Goal: Task Accomplishment & Management: Manage account settings

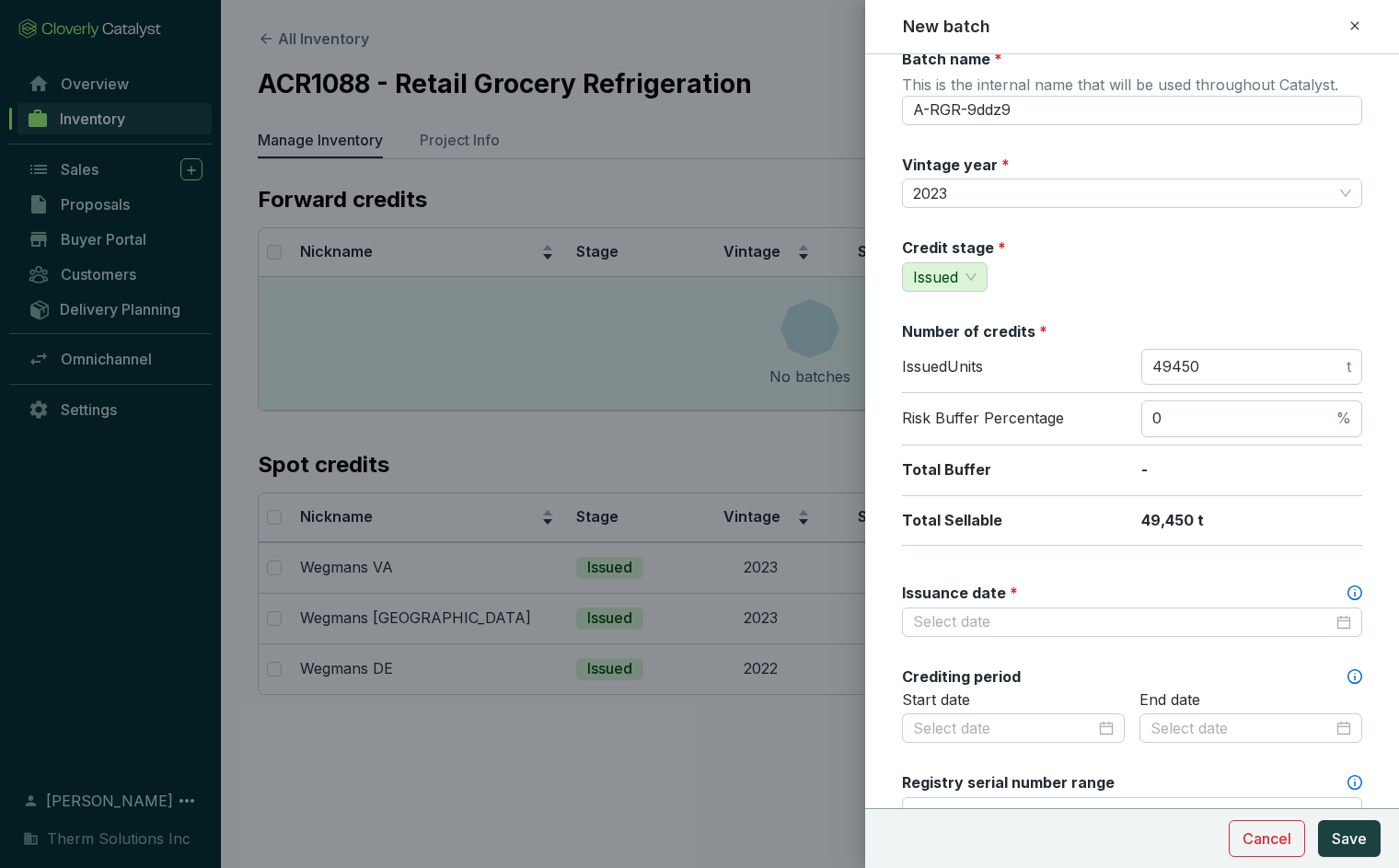
scroll to position [37, 0]
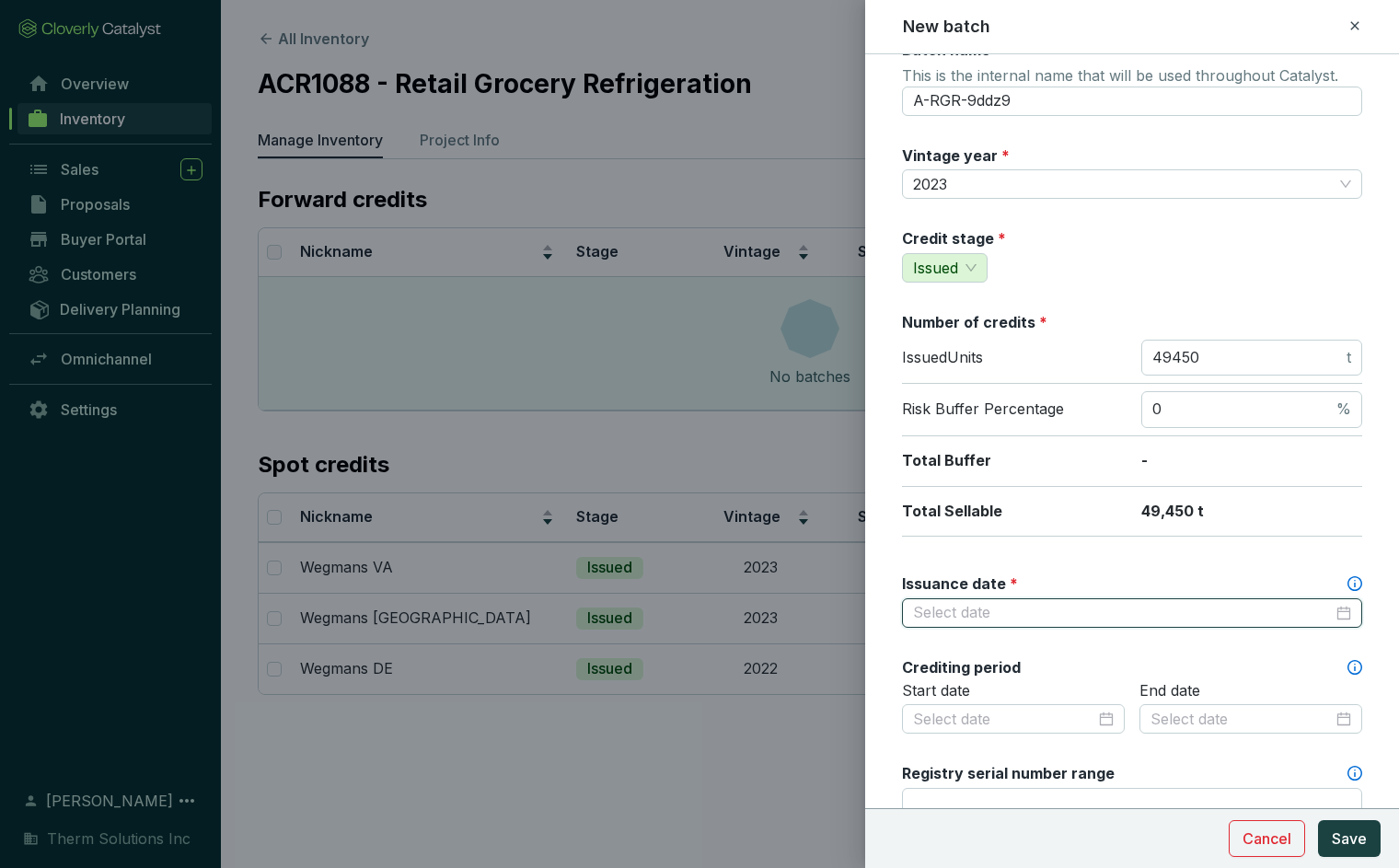
click at [1097, 617] on input "Issuance date *" at bounding box center [1123, 613] width 420 height 20
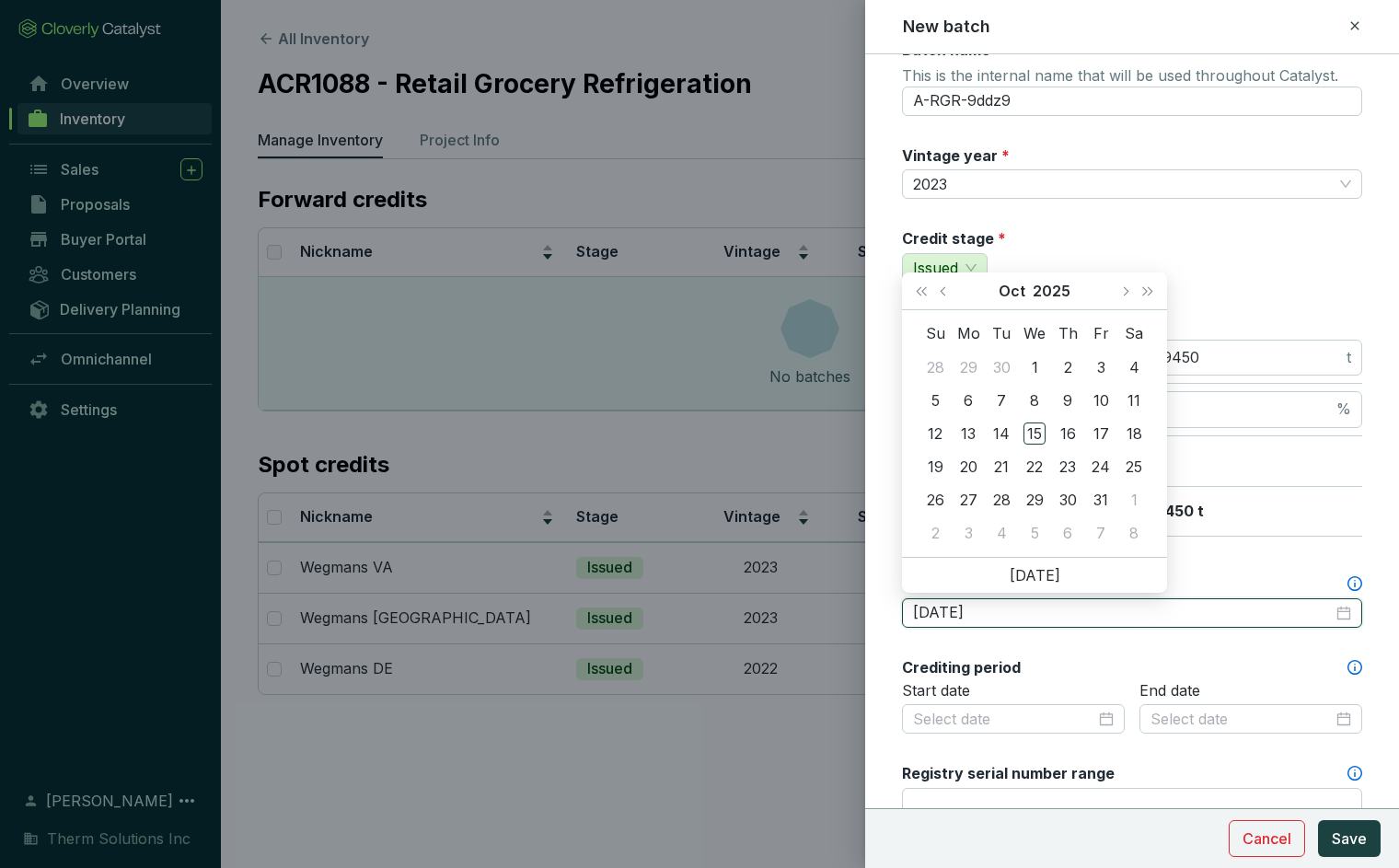
type input "2/24/2025"
click at [1181, 673] on div "Crediting period" at bounding box center [1132, 667] width 460 height 20
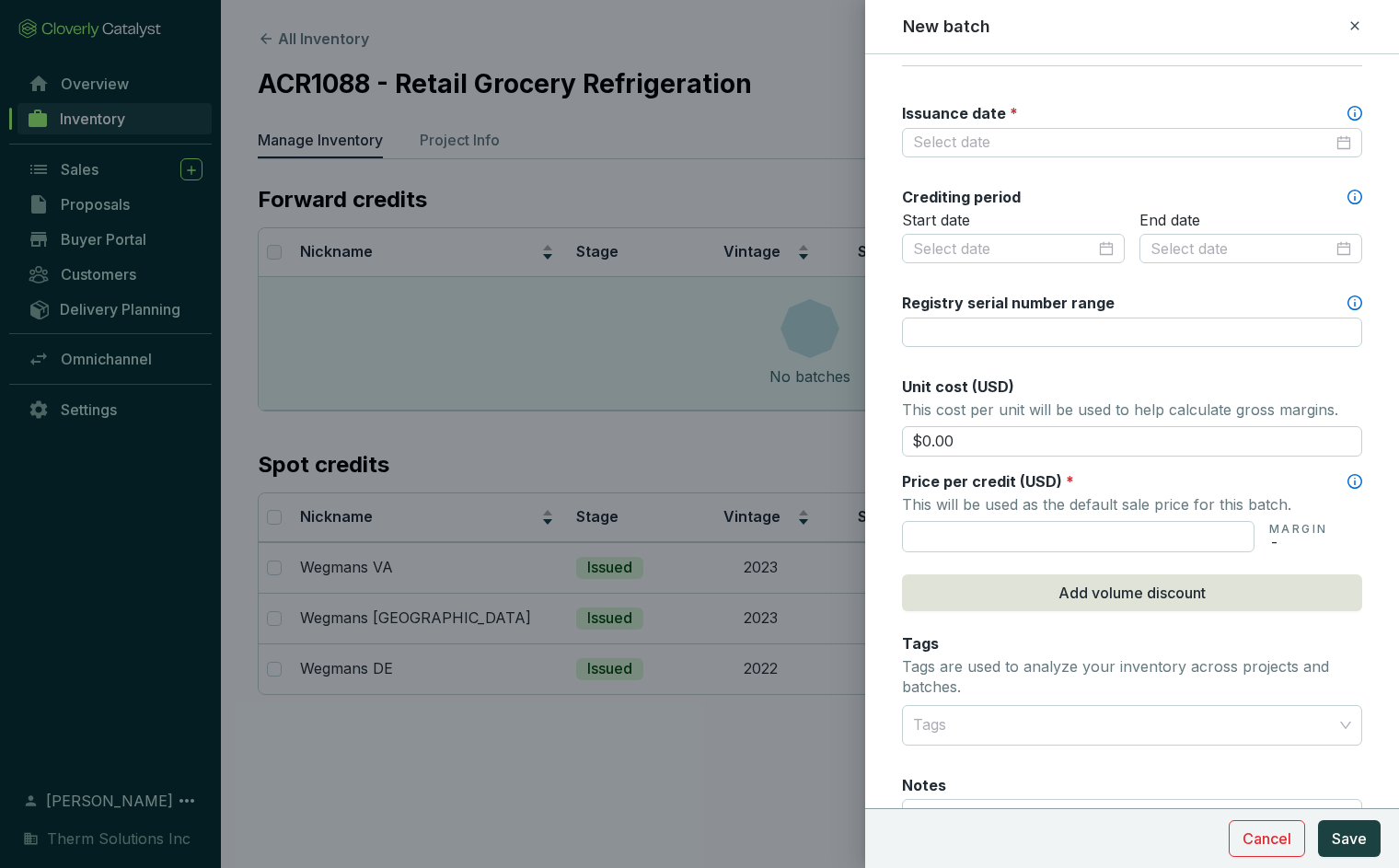
scroll to position [503, 0]
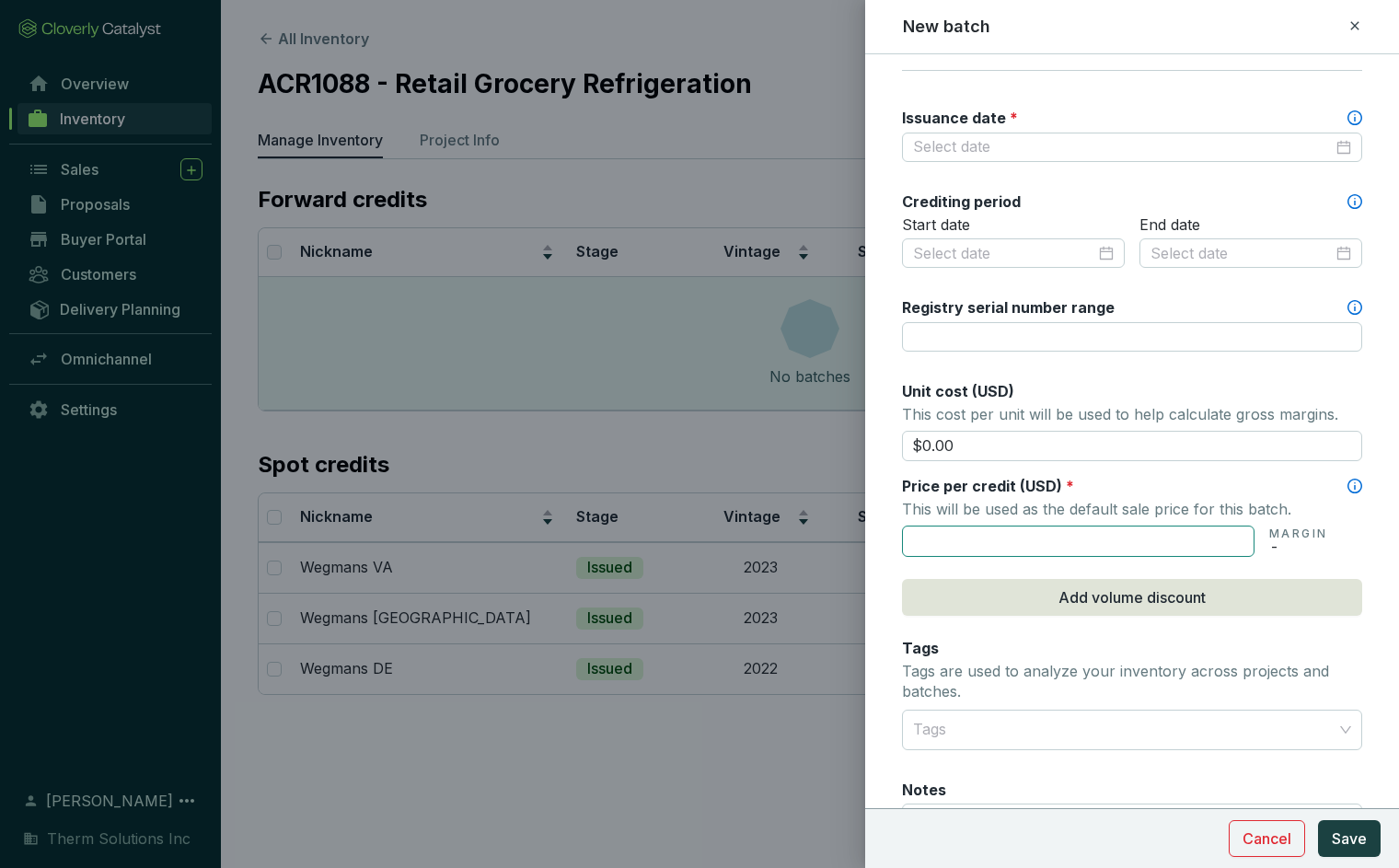
click at [1116, 540] on input "text" at bounding box center [1078, 541] width 353 height 31
type input "$18.00"
click at [1142, 647] on div "Tags Tags are used to analyze your inventory across projects and batches." at bounding box center [1132, 671] width 460 height 67
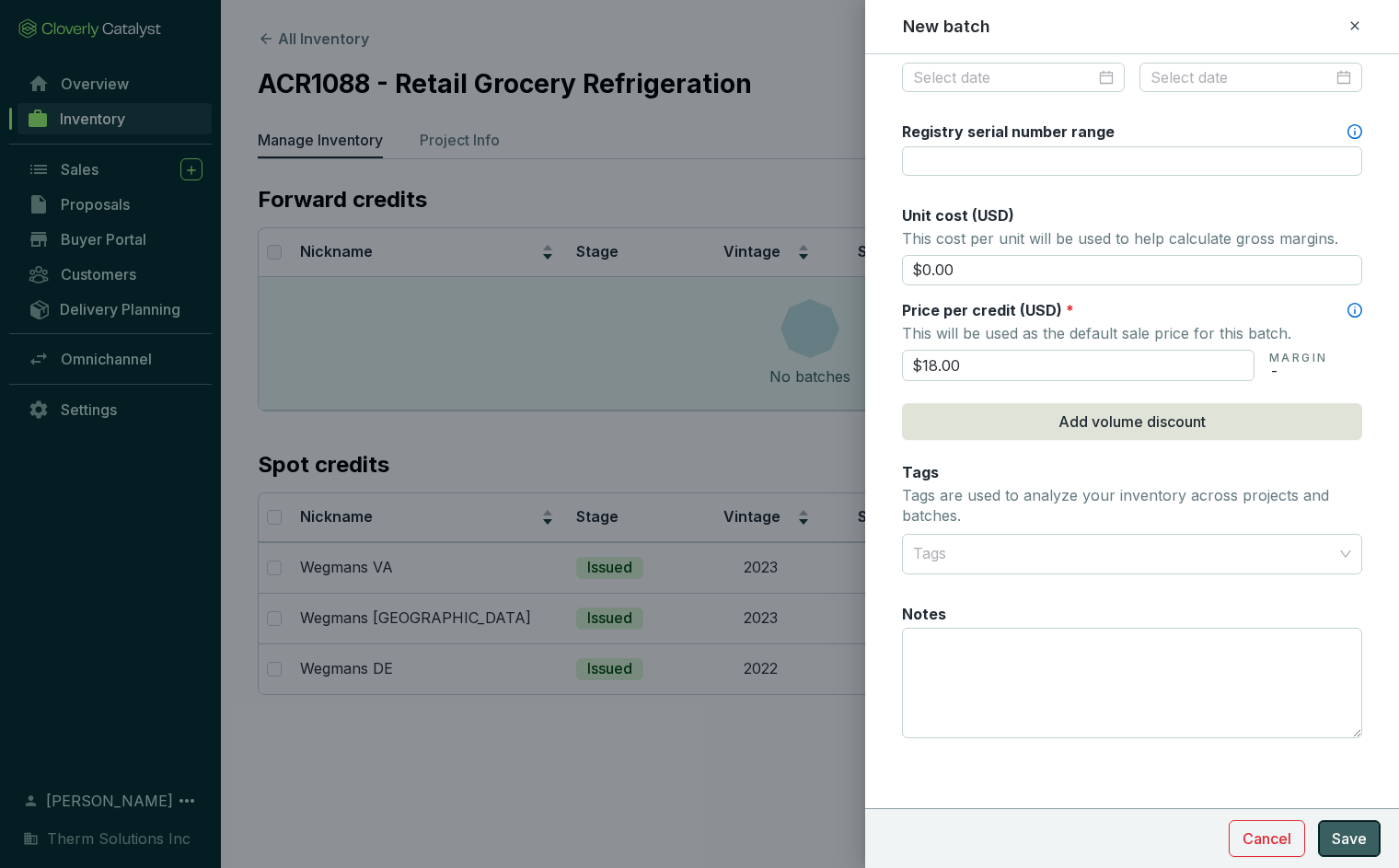
click at [1352, 847] on span "Save" at bounding box center [1349, 839] width 35 height 22
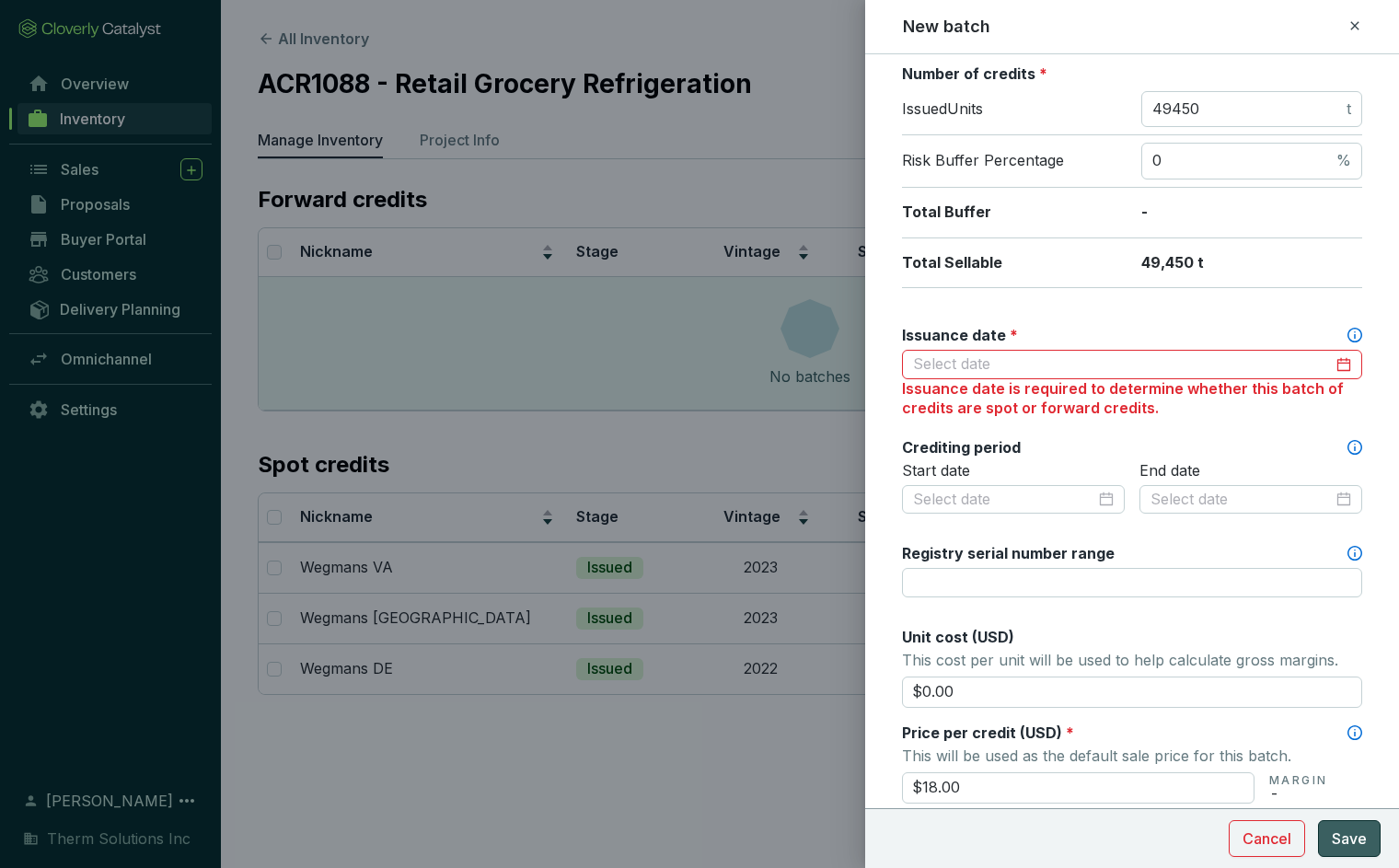
scroll to position [278, 0]
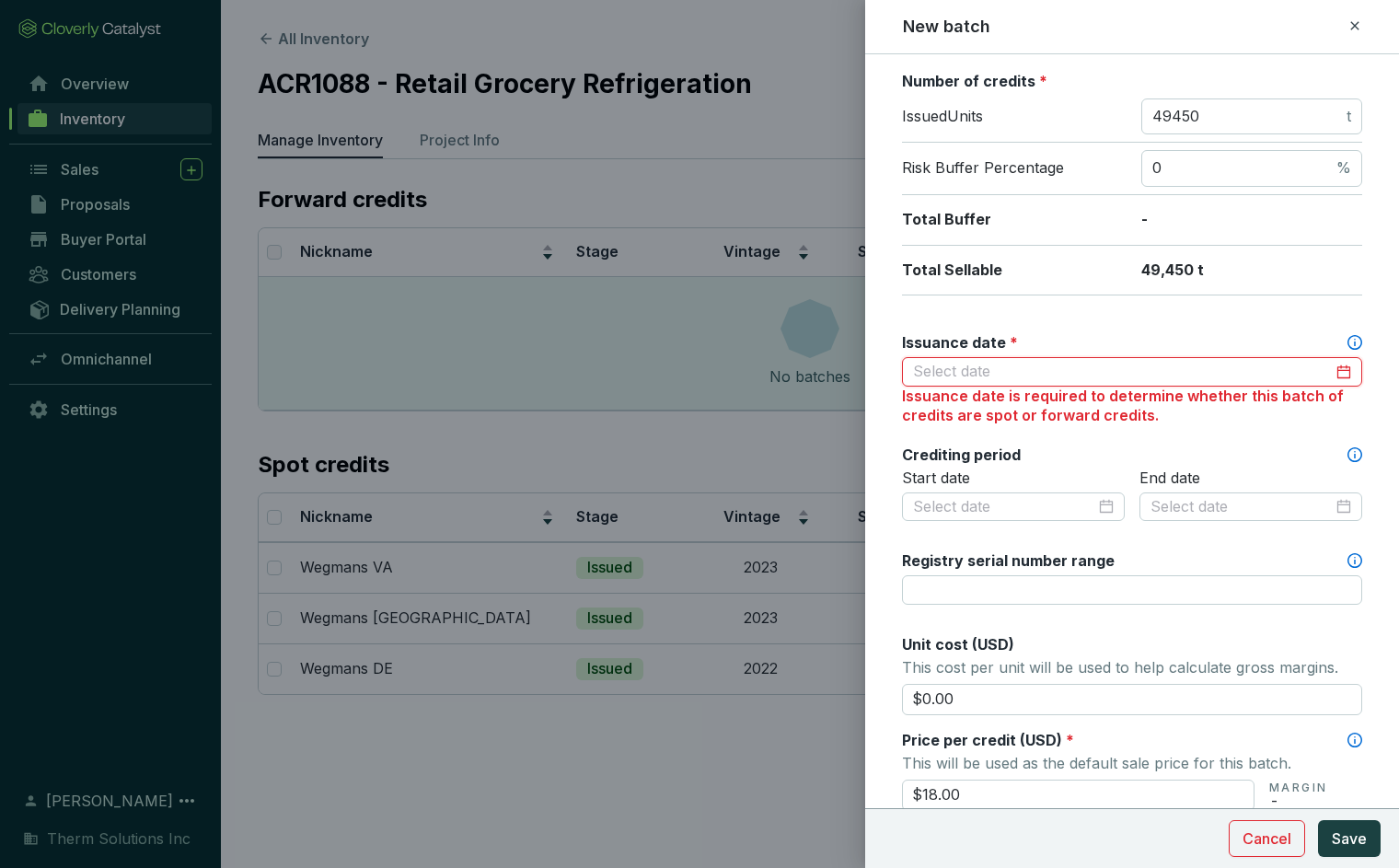
click at [1015, 369] on input "Issuance date *" at bounding box center [1123, 372] width 420 height 20
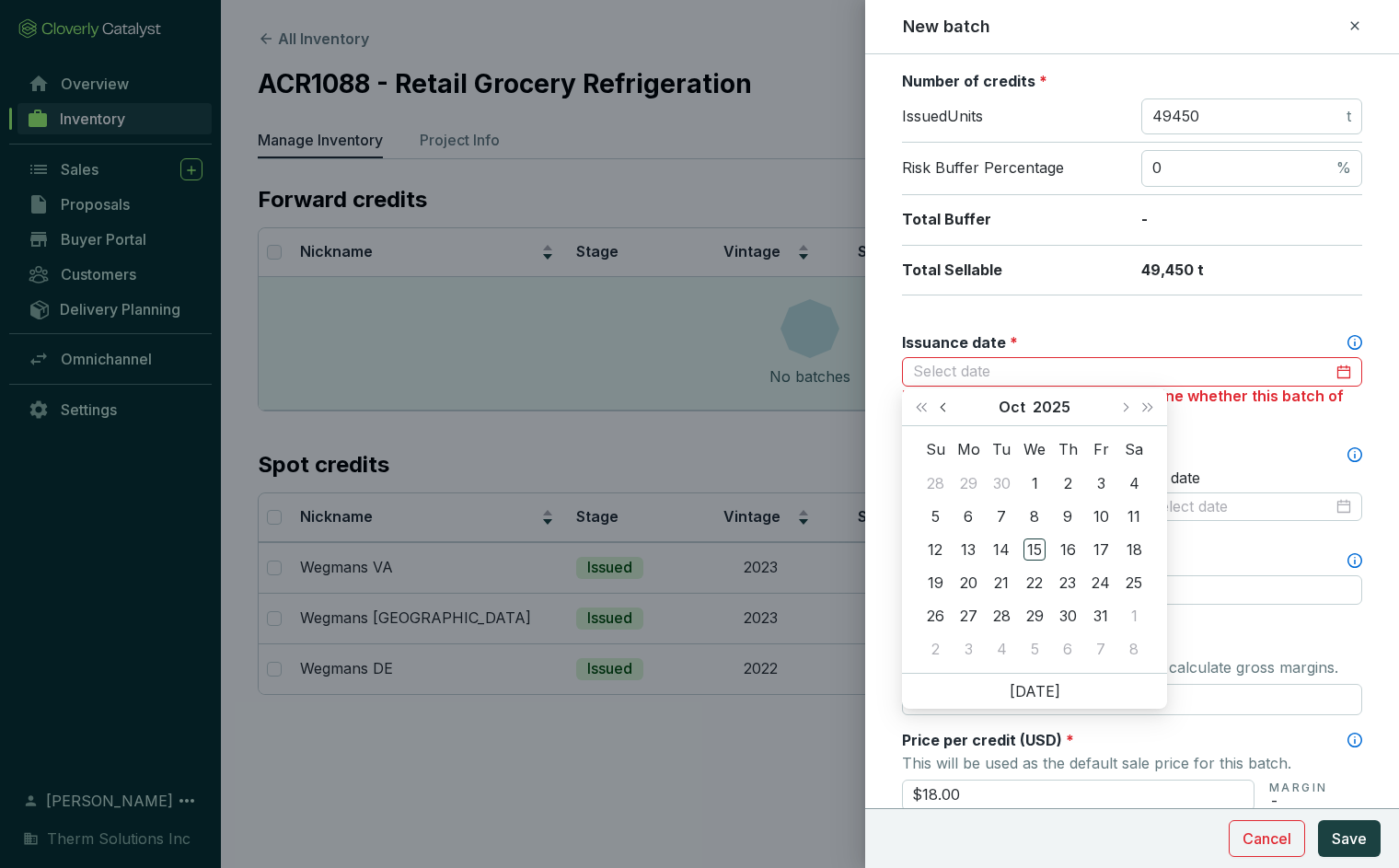
click at [945, 409] on span "Previous month (PageUp)" at bounding box center [944, 406] width 9 height 9
click at [947, 409] on span "Previous month (PageUp)" at bounding box center [944, 406] width 9 height 9
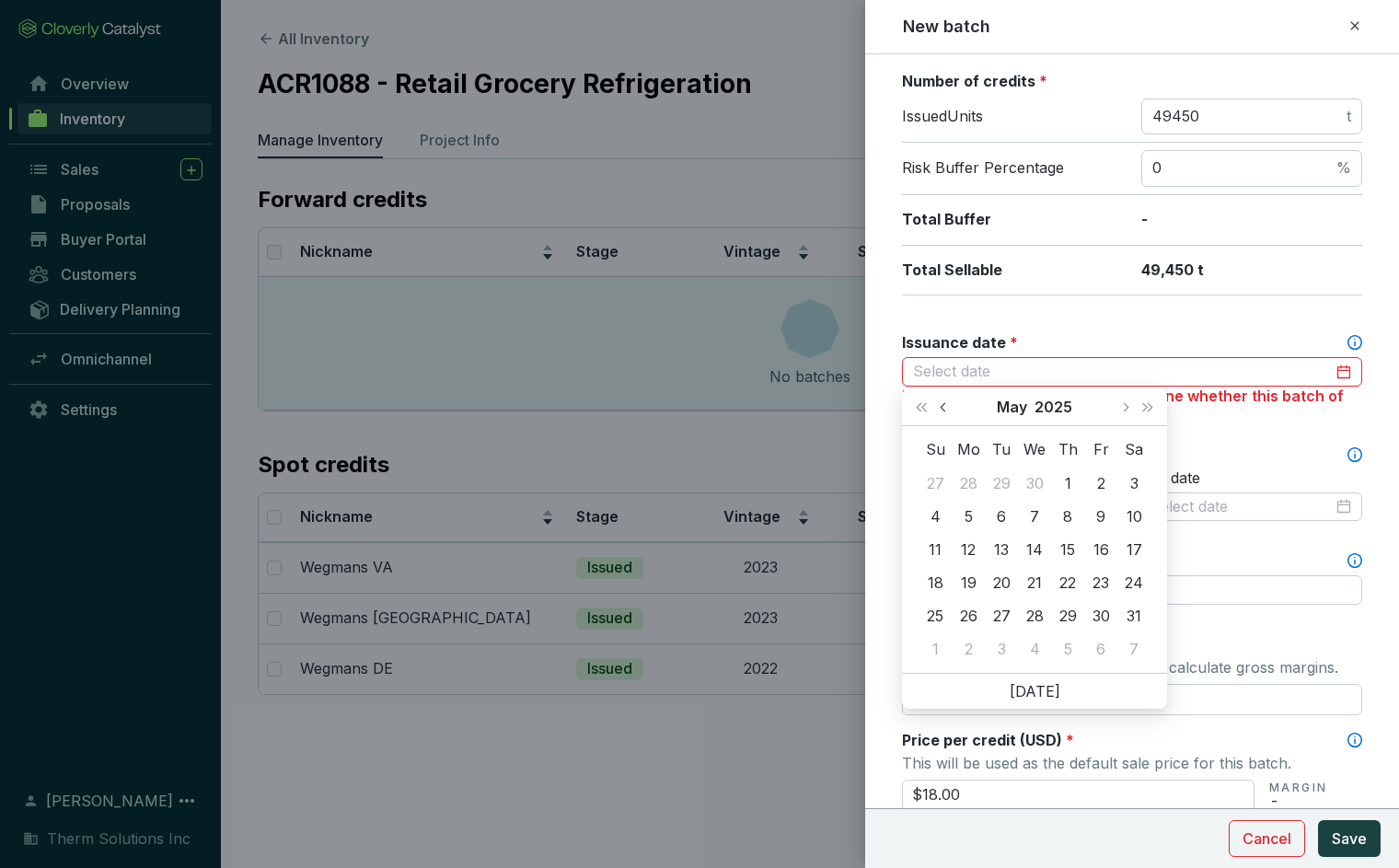
click at [947, 409] on span "Previous month (PageUp)" at bounding box center [944, 406] width 9 height 9
type input "2025-02-24"
click at [976, 620] on div "24" at bounding box center [968, 616] width 22 height 22
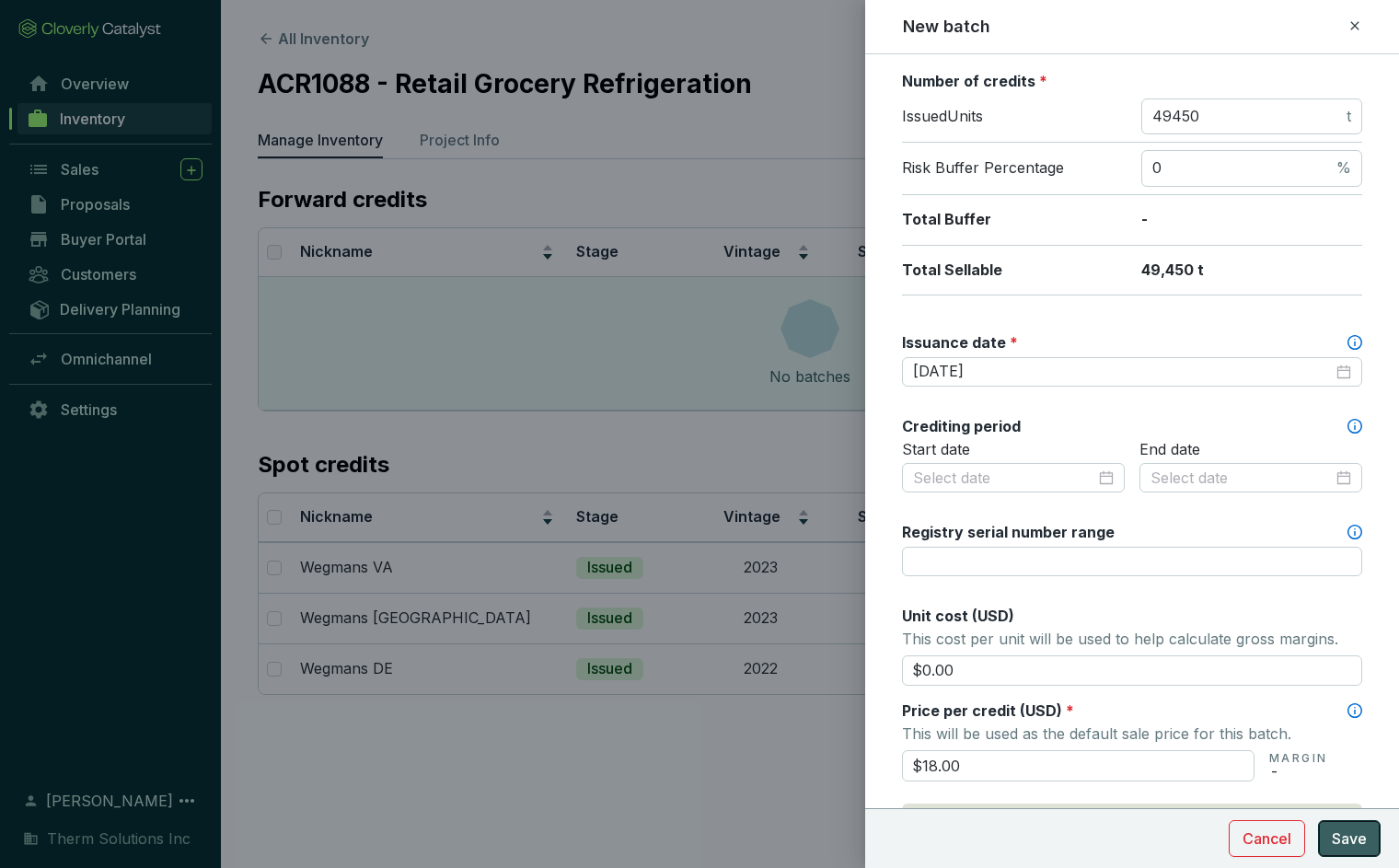
click at [1355, 841] on span "Save" at bounding box center [1349, 839] width 35 height 22
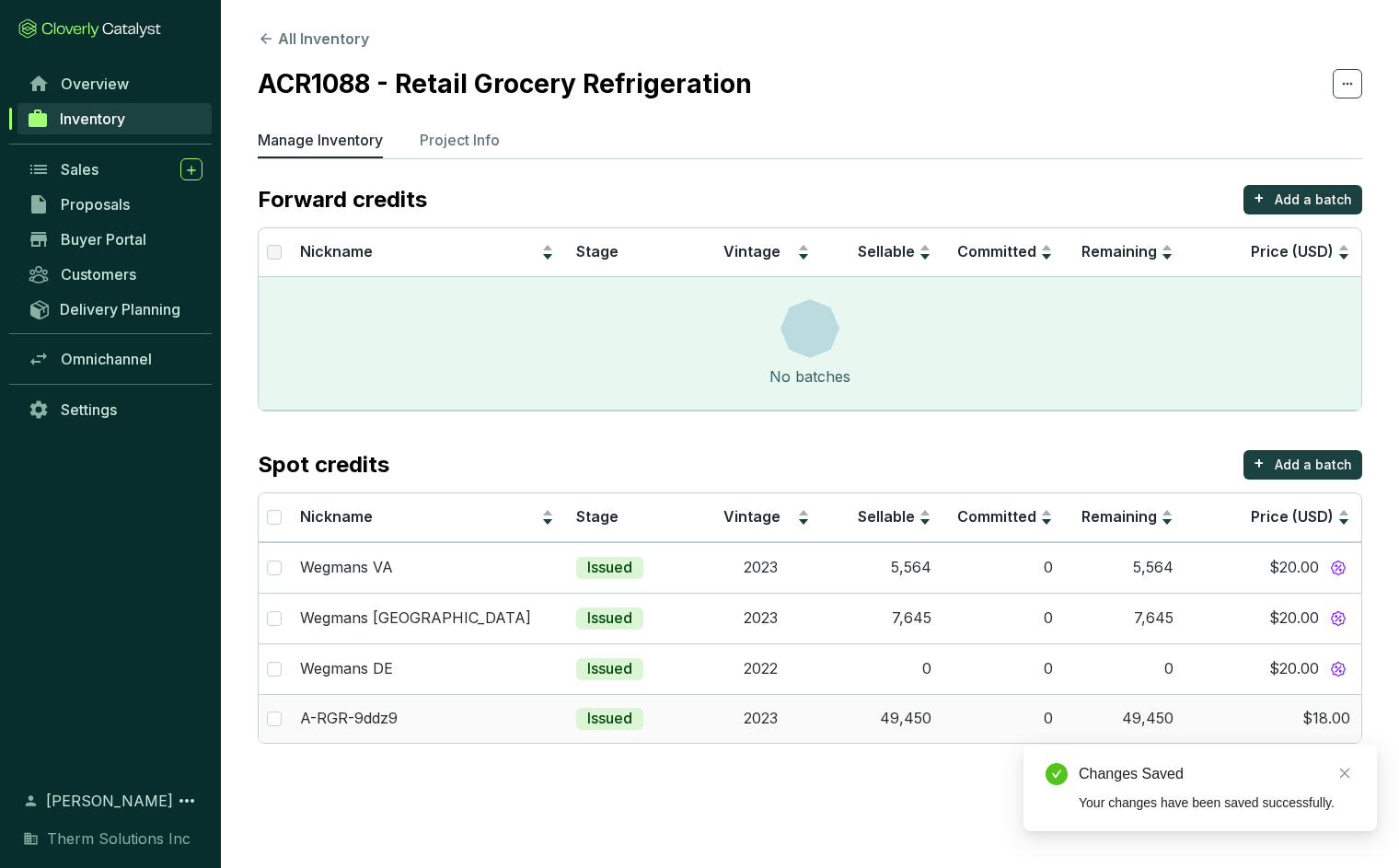
click at [1339, 720] on td "$18.00" at bounding box center [1273, 718] width 177 height 49
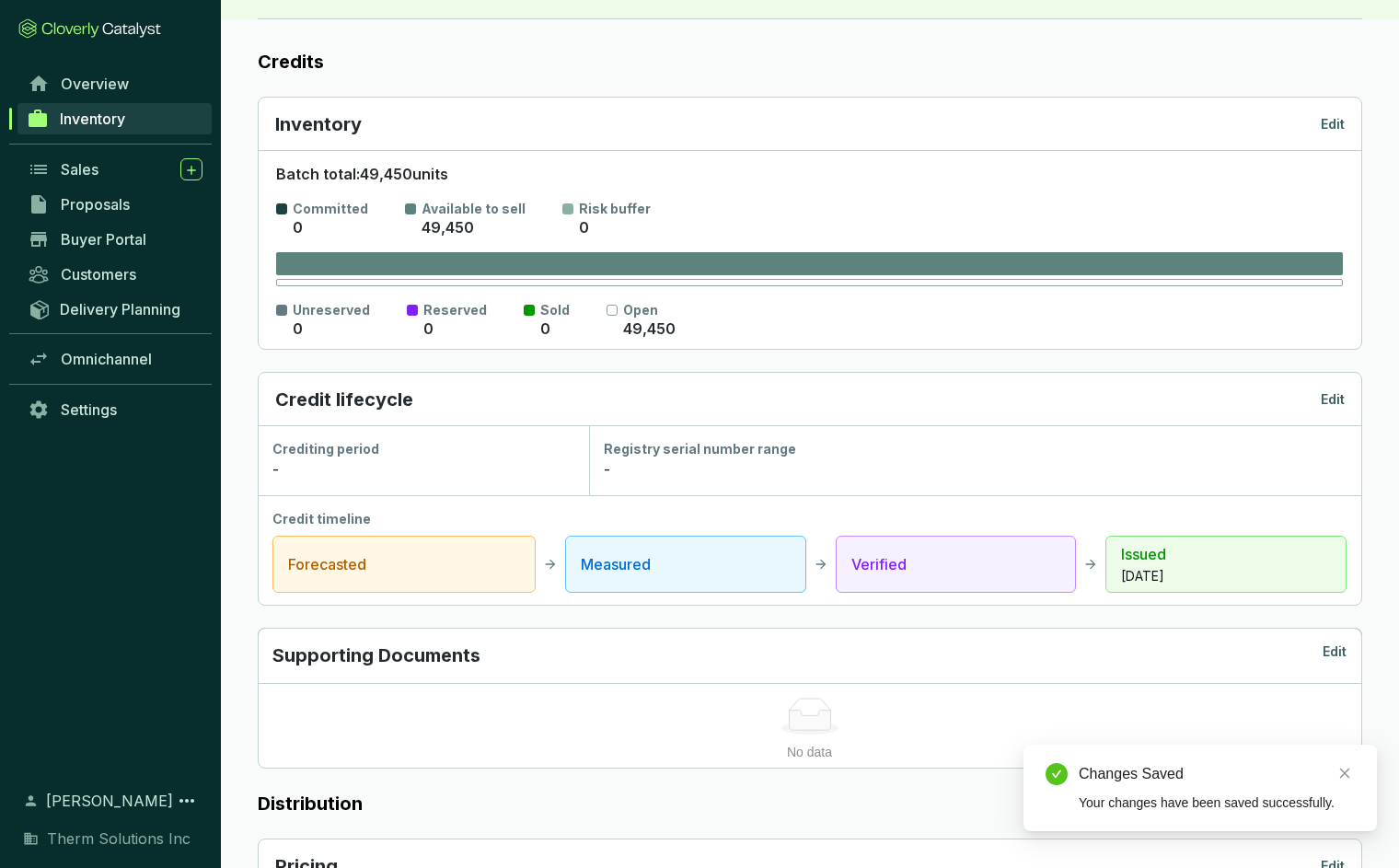
scroll to position [720, 0]
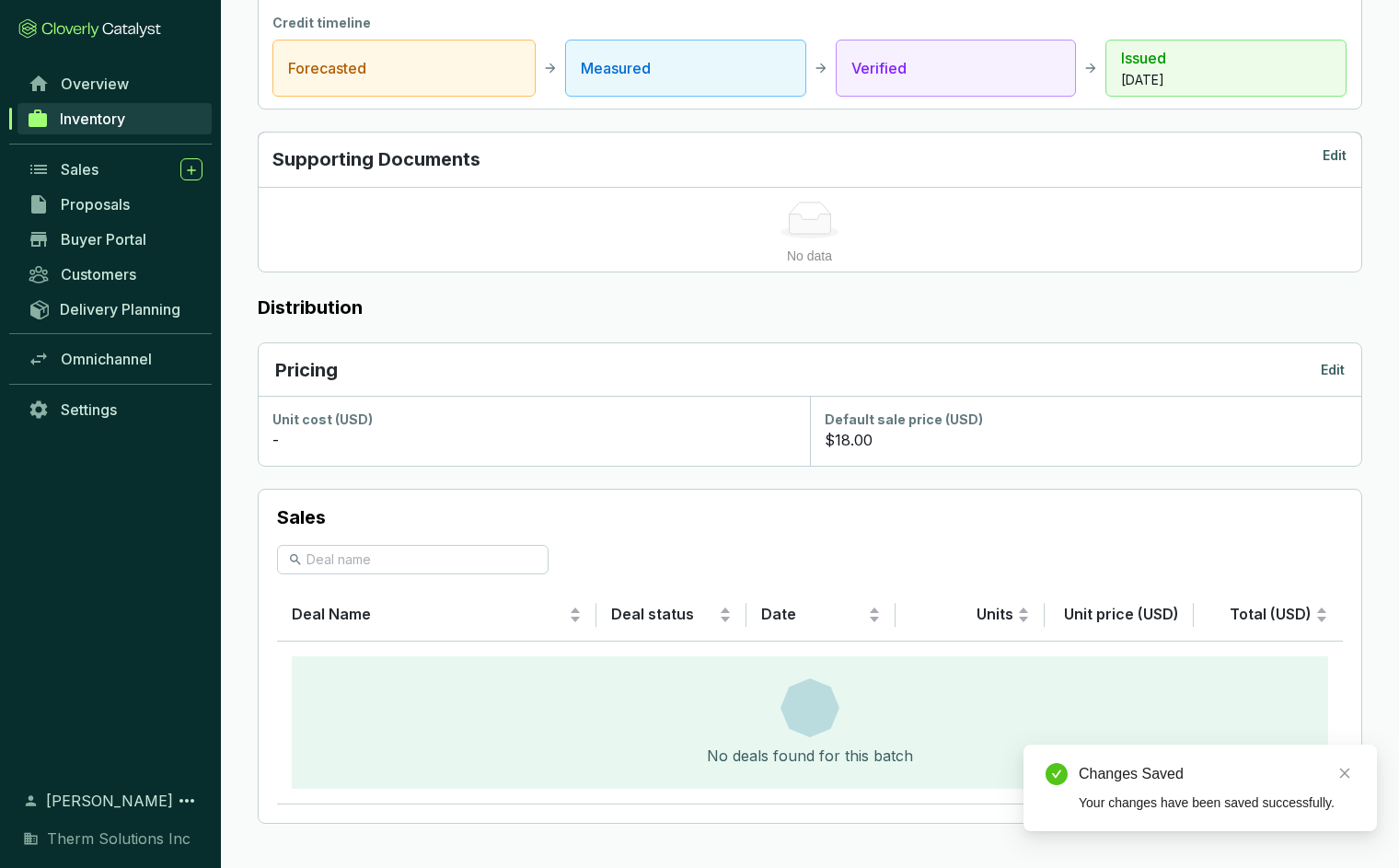
click at [1342, 368] on p "Edit" at bounding box center [1333, 370] width 24 height 18
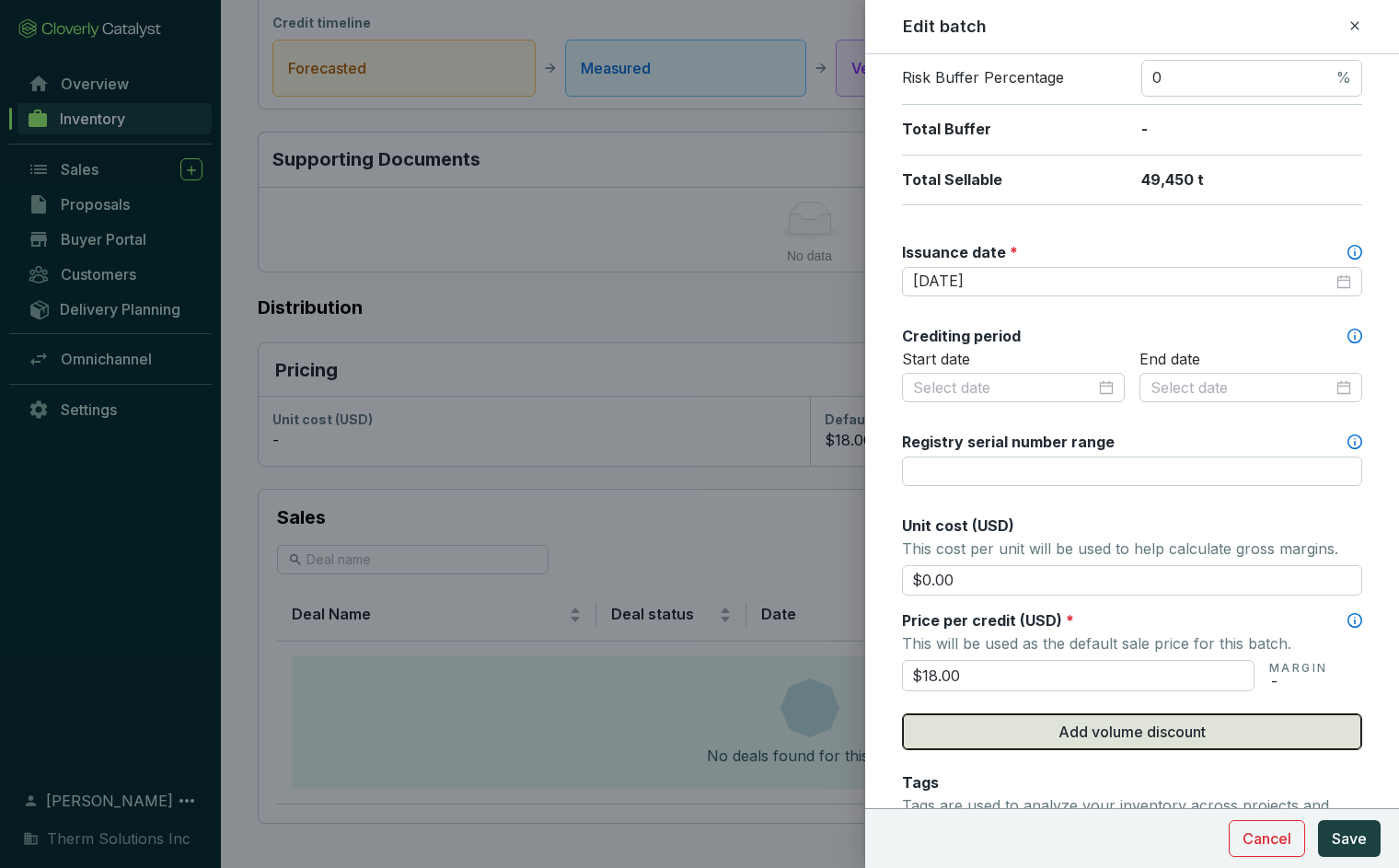
scroll to position [461, 0]
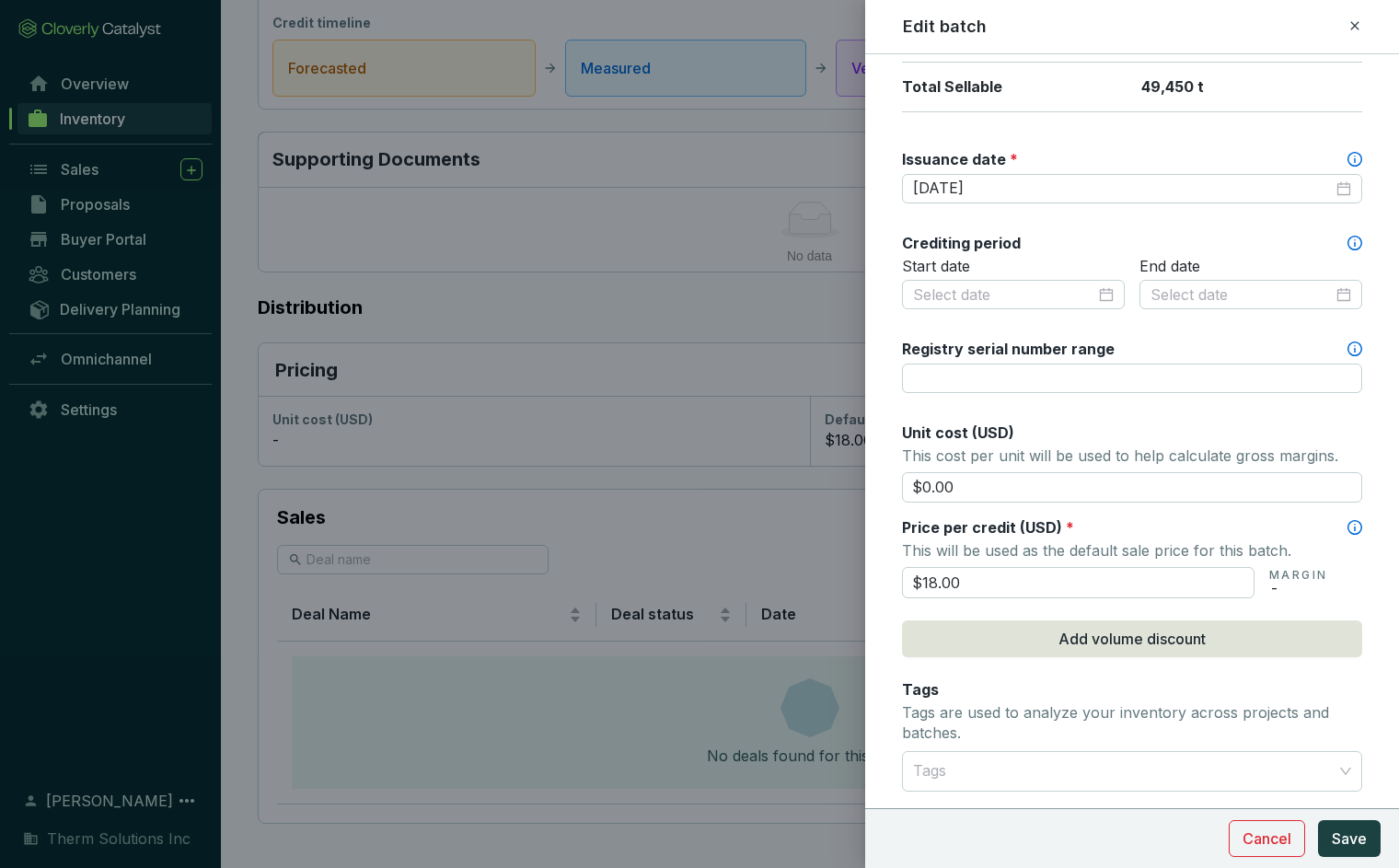
drag, startPoint x: 1026, startPoint y: 488, endPoint x: 802, endPoint y: 472, distance: 225.2
click at [802, 472] on div "Edit batch Batch name * This is the internal name that will be used throughout …" at bounding box center [699, 434] width 1399 height 868
type input "$18.00"
drag, startPoint x: 985, startPoint y: 582, endPoint x: 888, endPoint y: 577, distance: 96.8
click at [888, 577] on form "Batch name * This is the internal name that will be used throughout Catalyst. A…" at bounding box center [1132, 429] width 534 height 1629
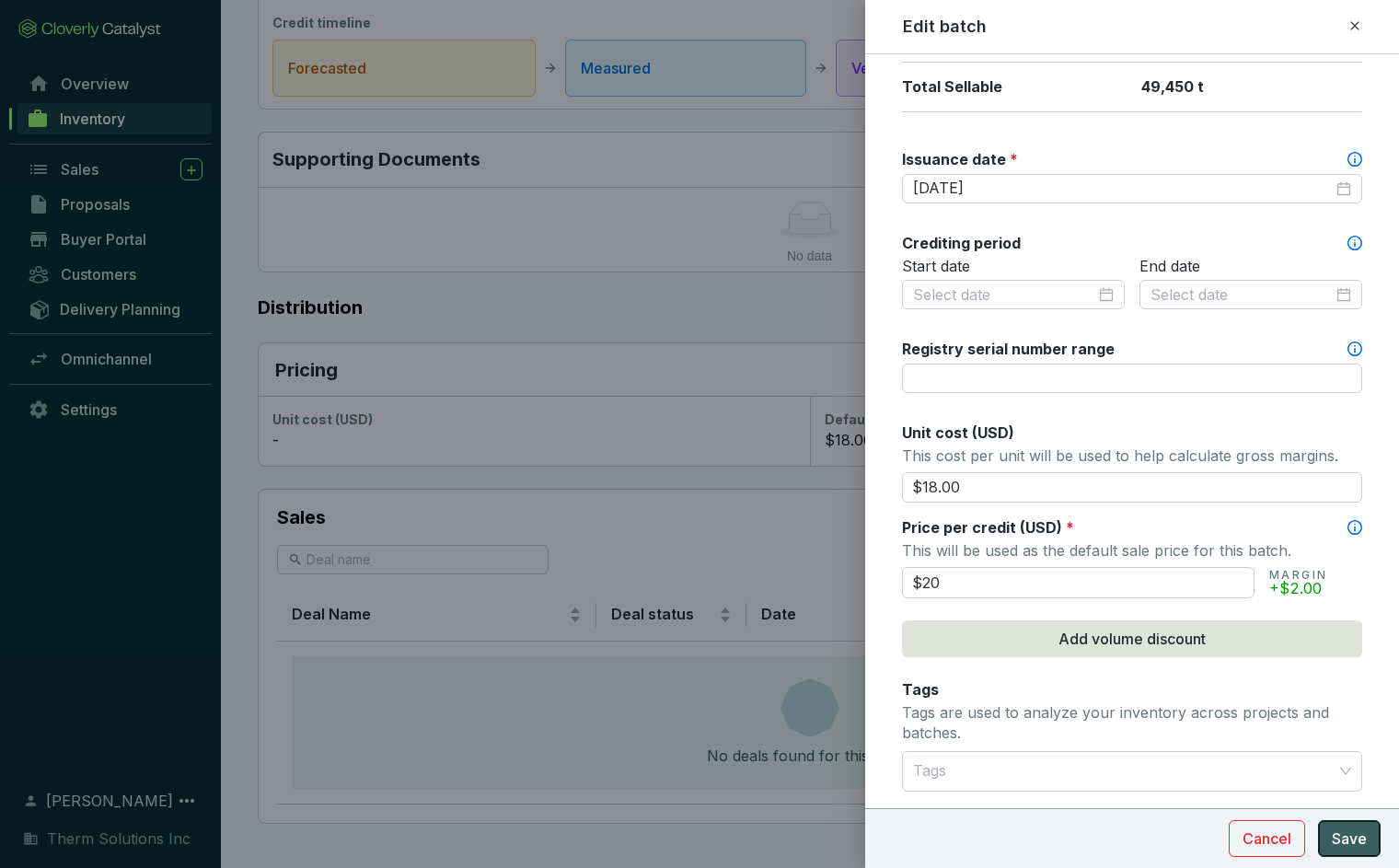
type input "$20.00"
click at [1353, 830] on span "Save" at bounding box center [1349, 839] width 35 height 22
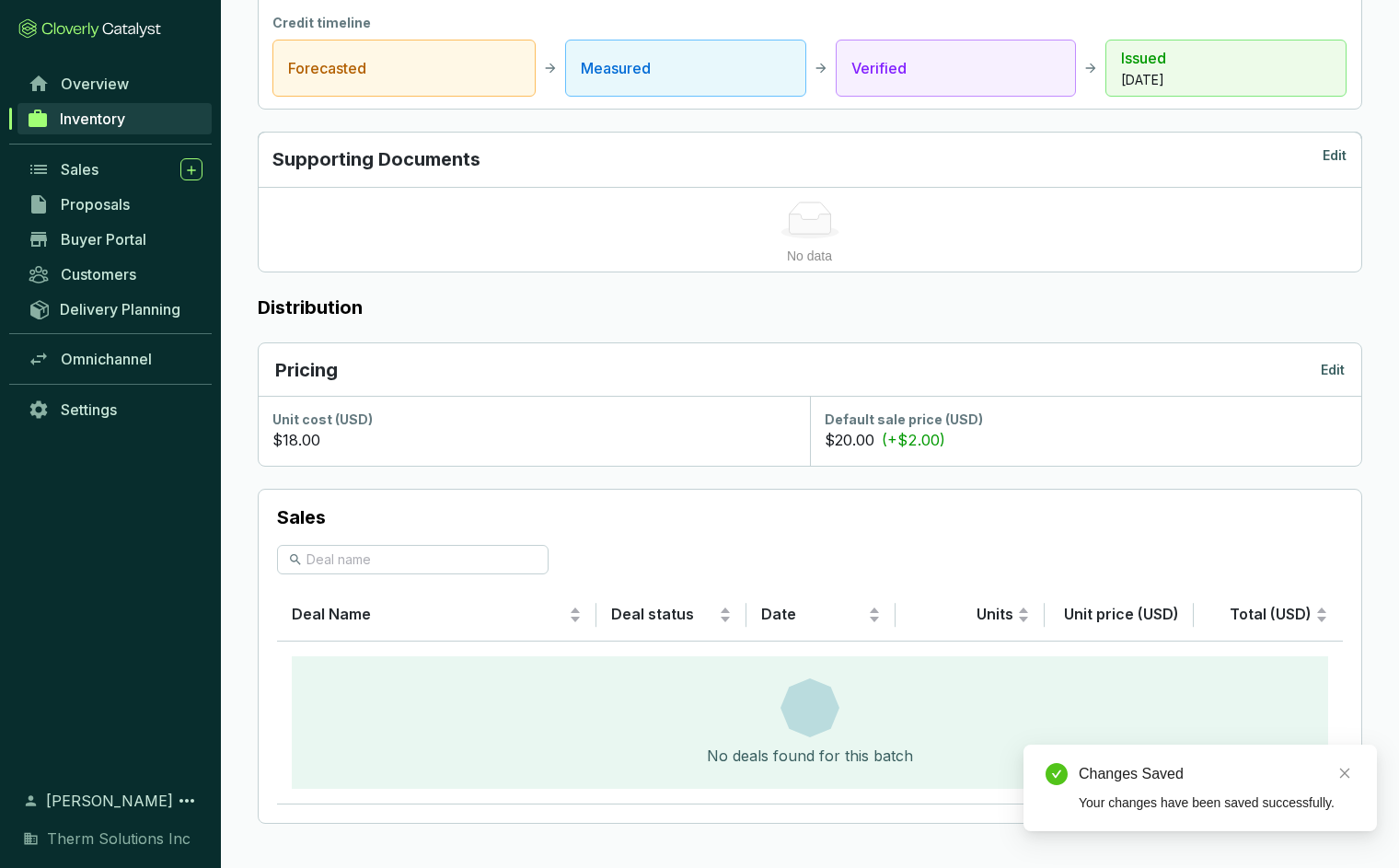
scroll to position [0, 0]
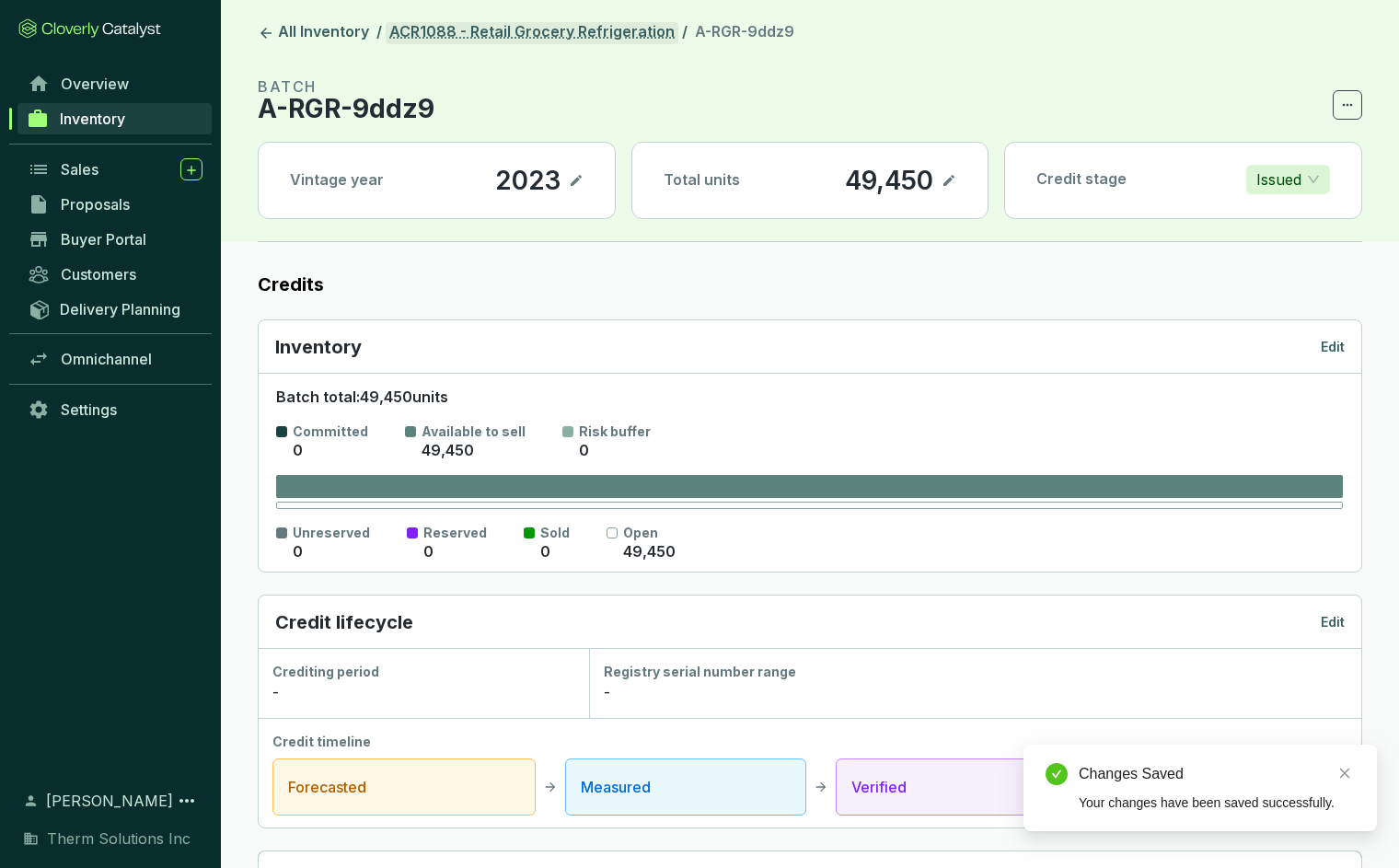
click at [458, 36] on link "ACR1088 - Retail Grocery Refrigeration" at bounding box center [532, 33] width 293 height 22
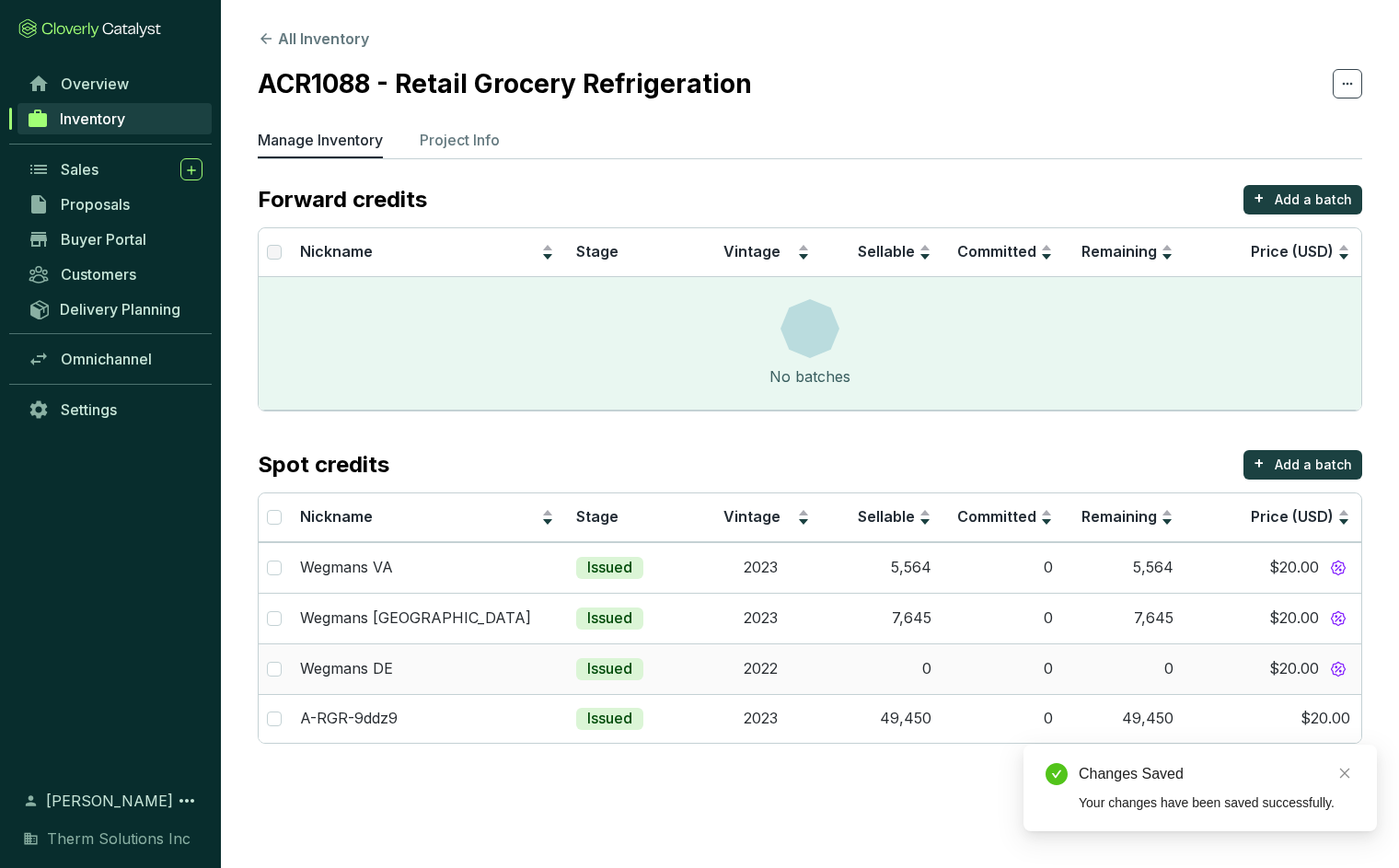
click at [1308, 670] on span "$20.00" at bounding box center [1294, 669] width 50 height 20
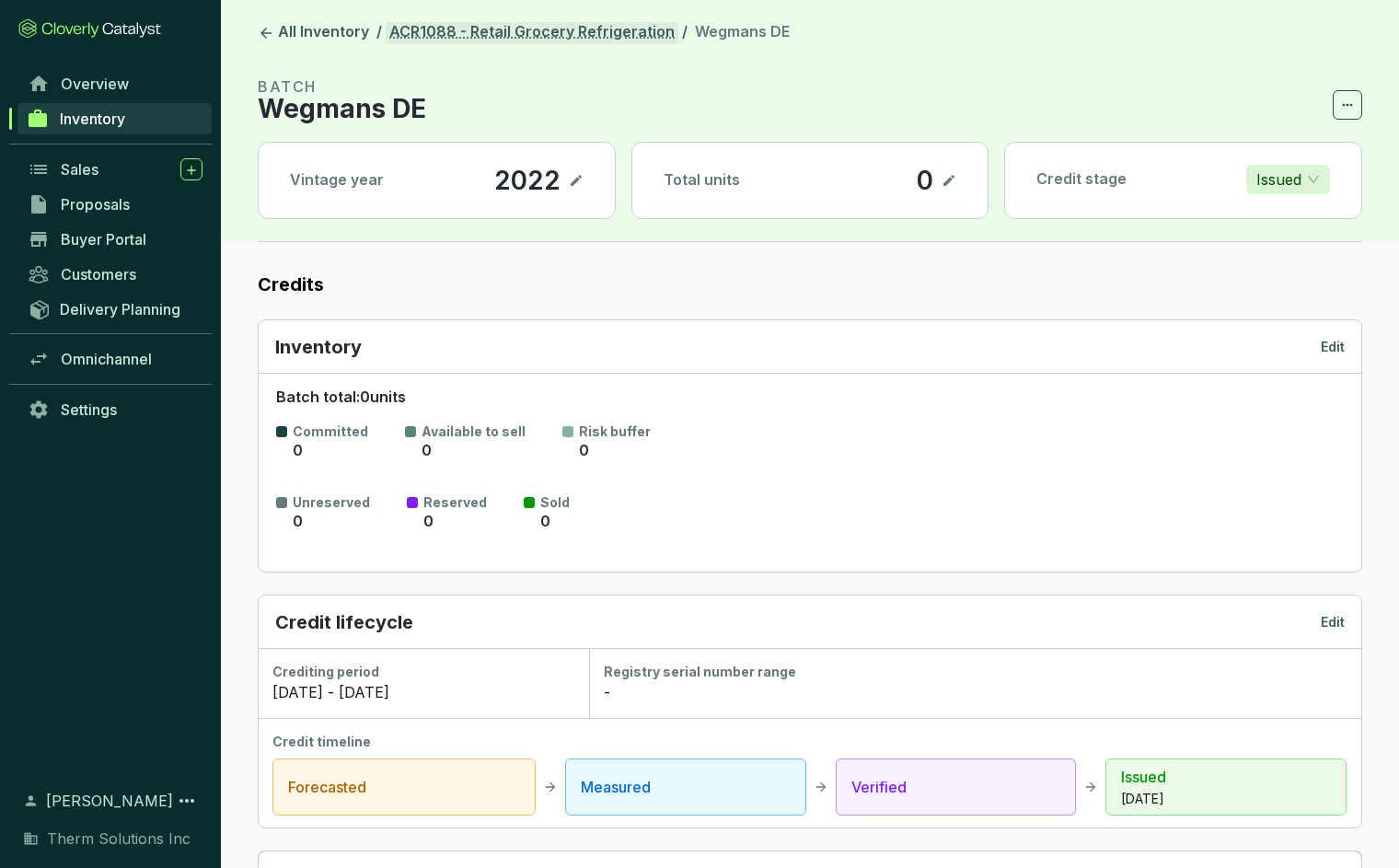
click at [451, 34] on link "ACR1088 - Retail Grocery Refrigeration" at bounding box center [532, 33] width 293 height 22
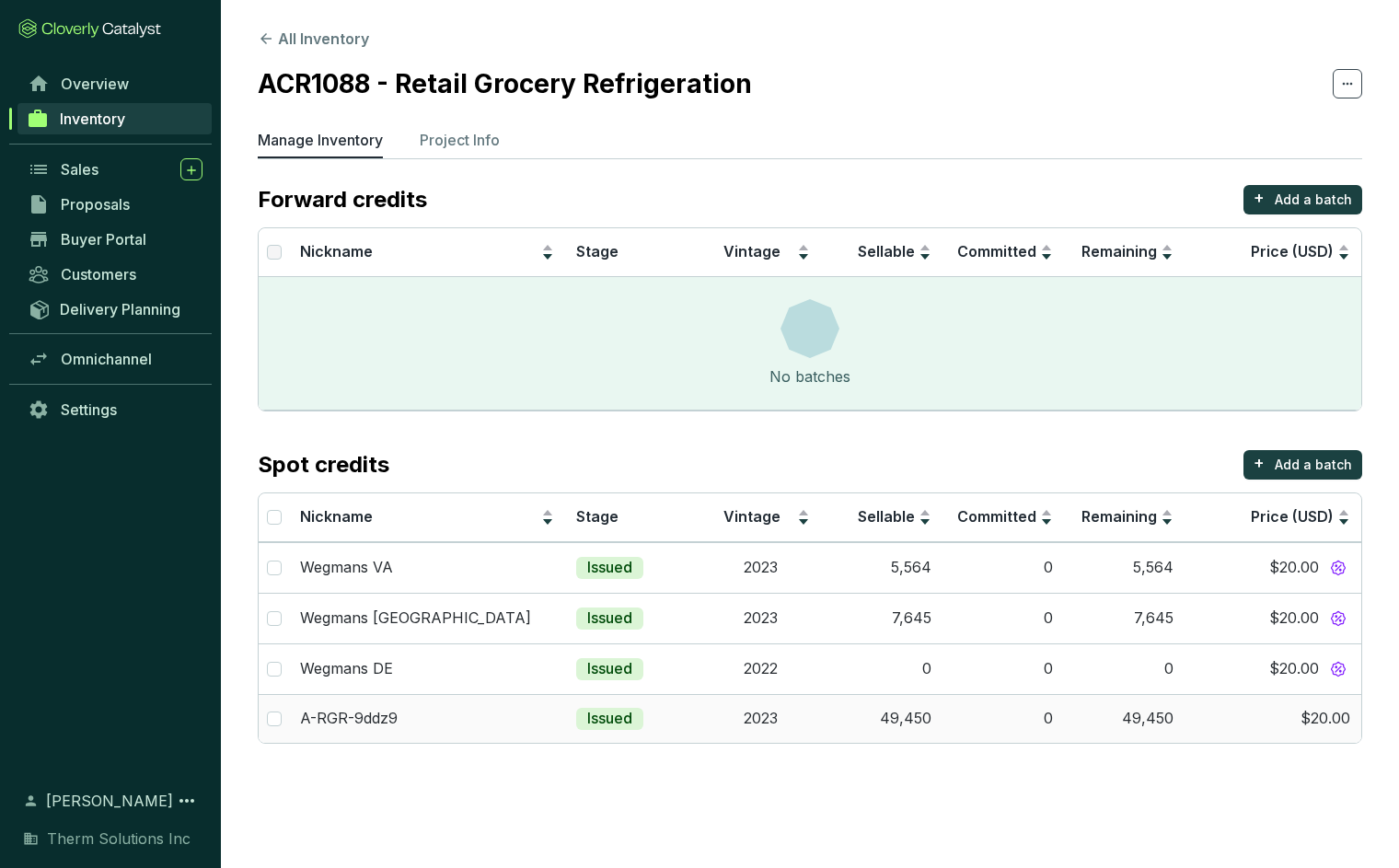
click at [1296, 712] on td "$20.00" at bounding box center [1273, 718] width 177 height 49
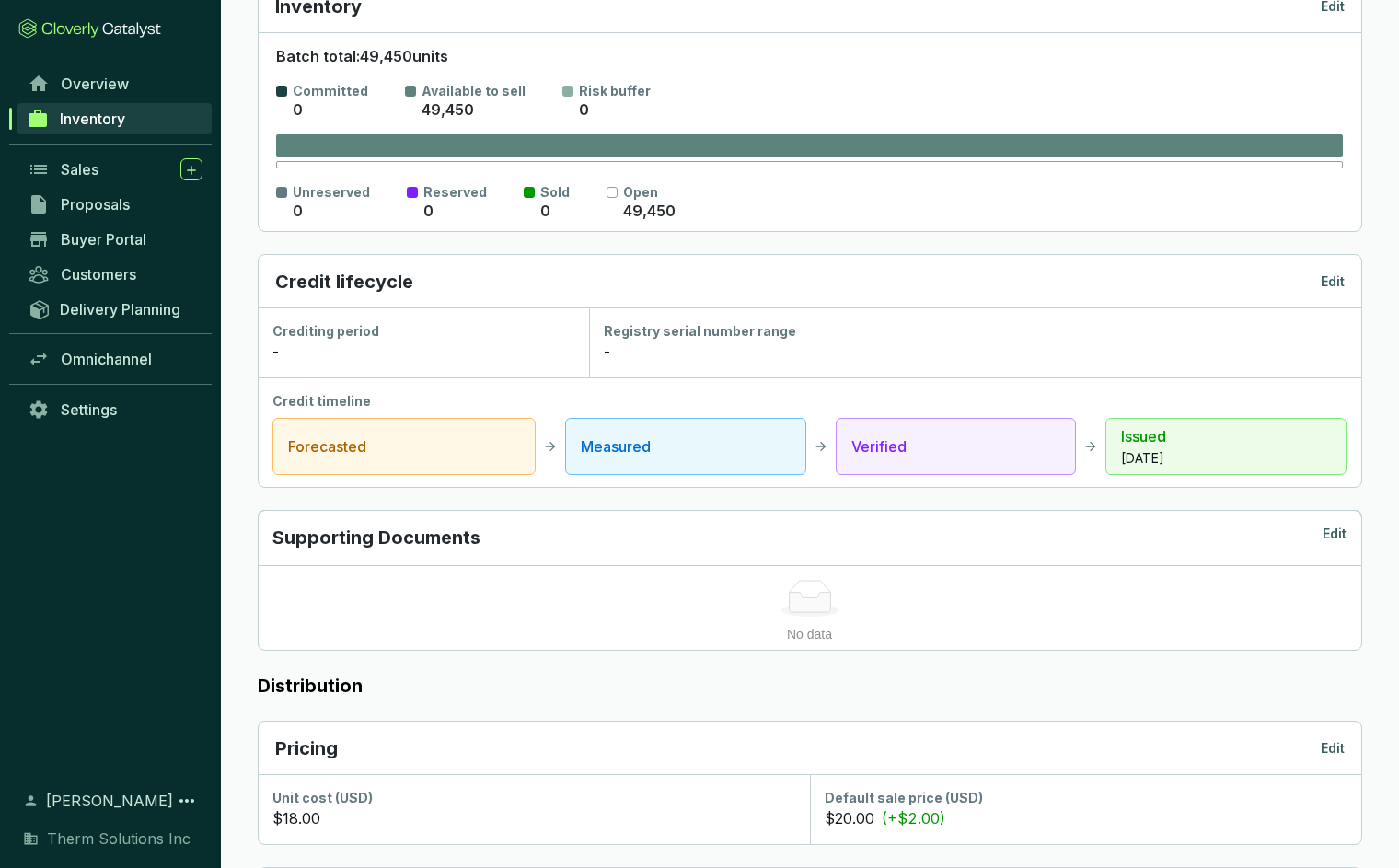
scroll to position [720, 0]
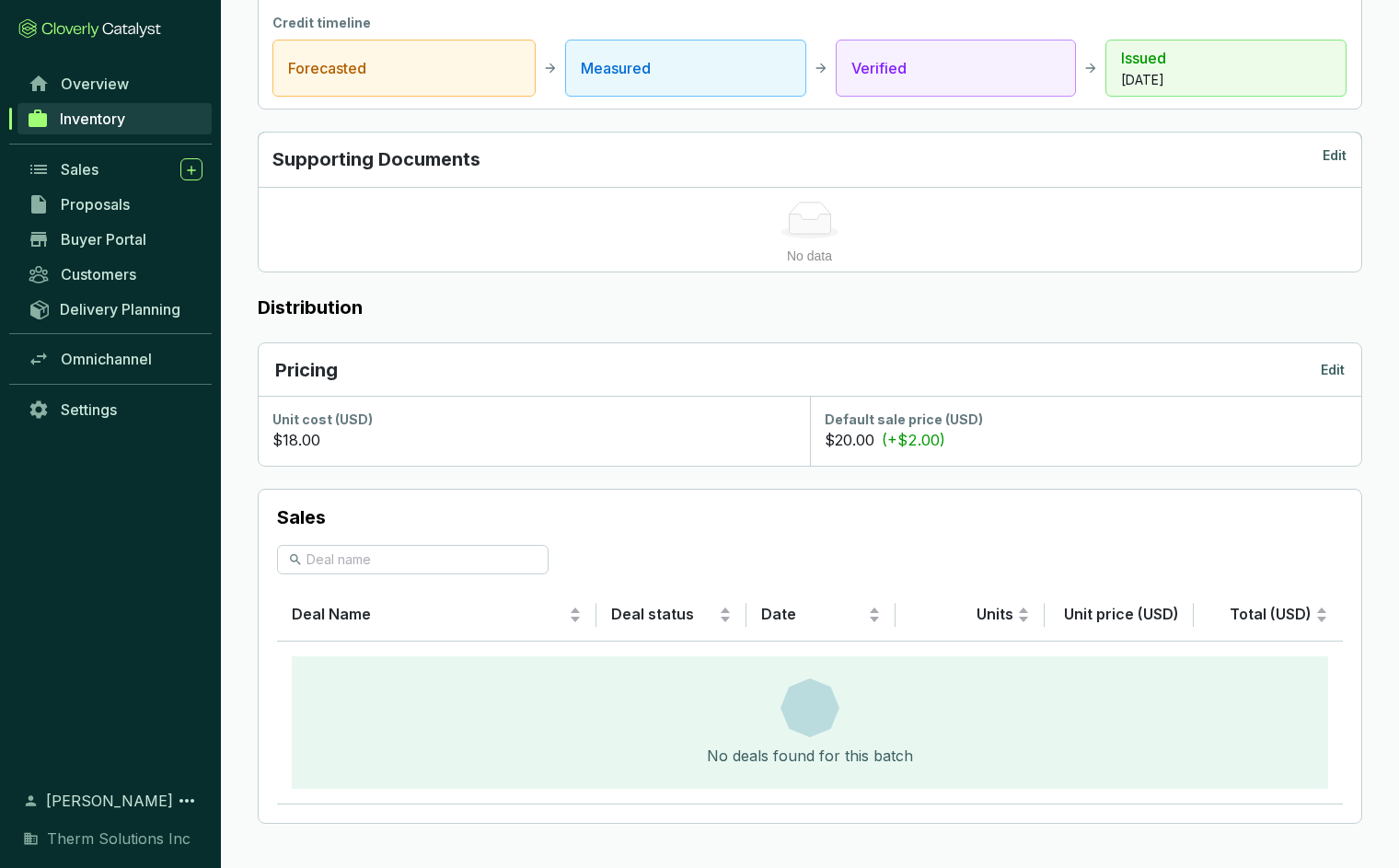
click at [1331, 361] on p "Edit" at bounding box center [1333, 370] width 24 height 18
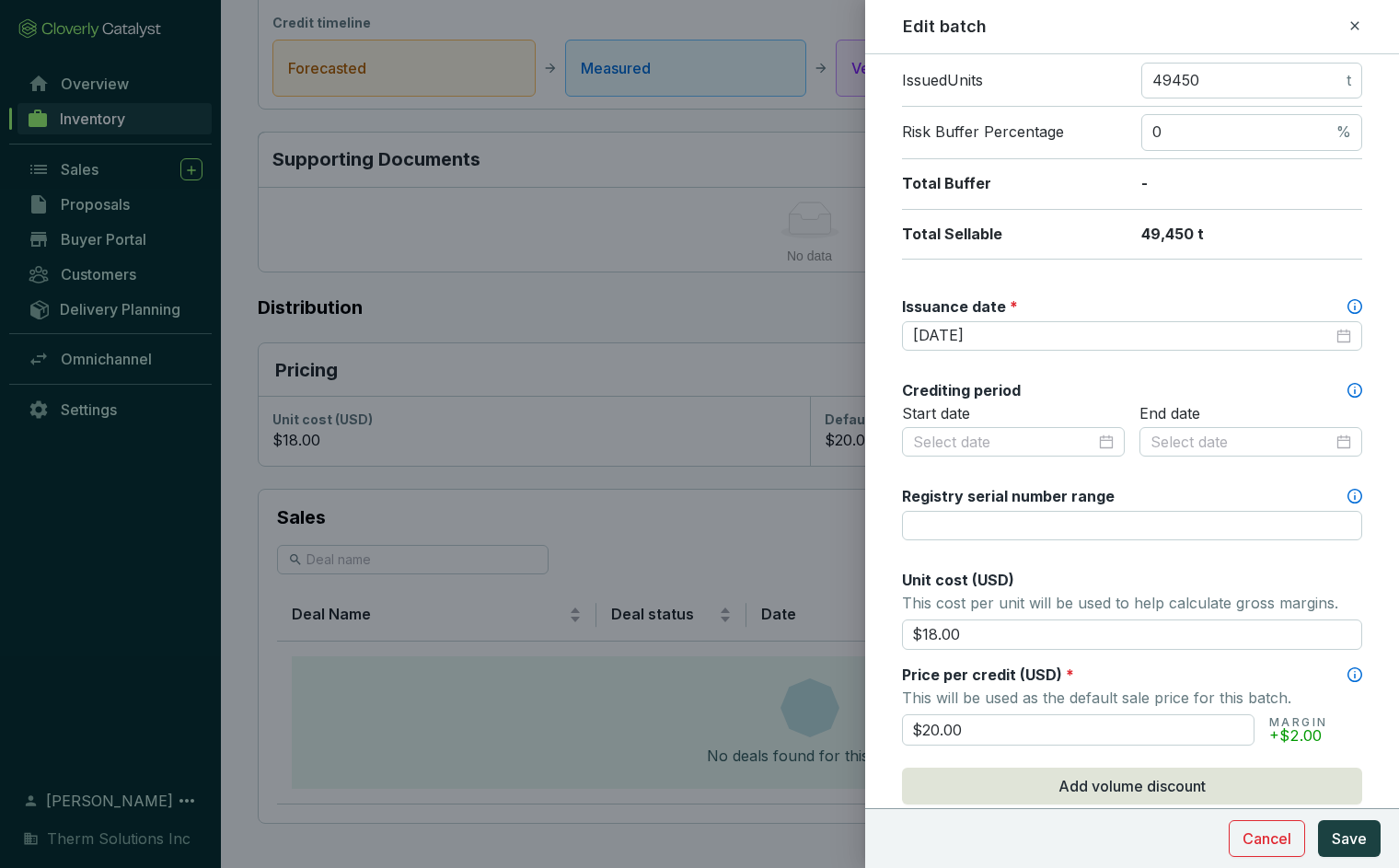
scroll to position [669, 0]
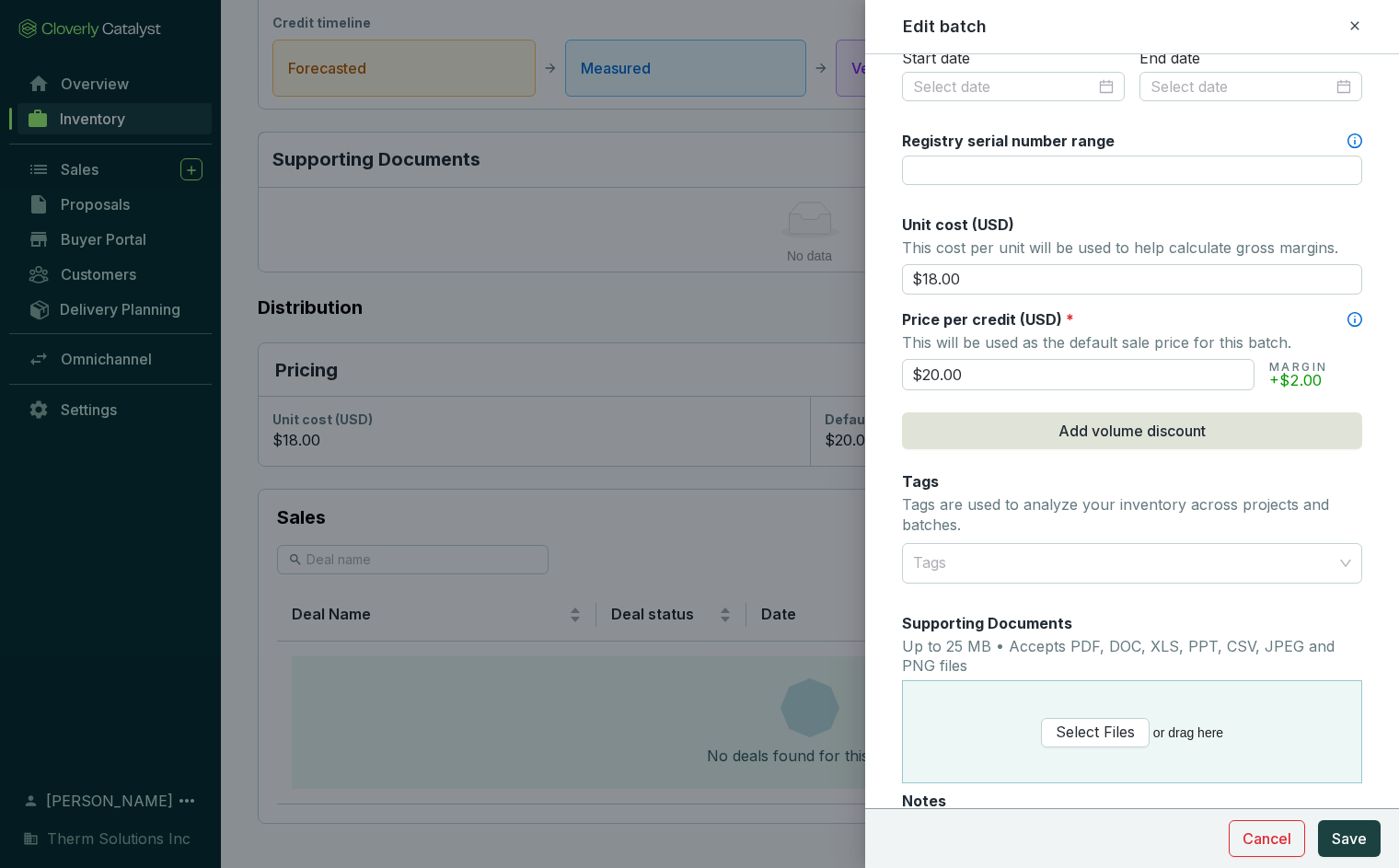
drag, startPoint x: 984, startPoint y: 271, endPoint x: 857, endPoint y: 271, distance: 127.0
click at [857, 271] on div "Edit batch Batch name * This is the internal name that will be used throughout …" at bounding box center [699, 434] width 1399 height 868
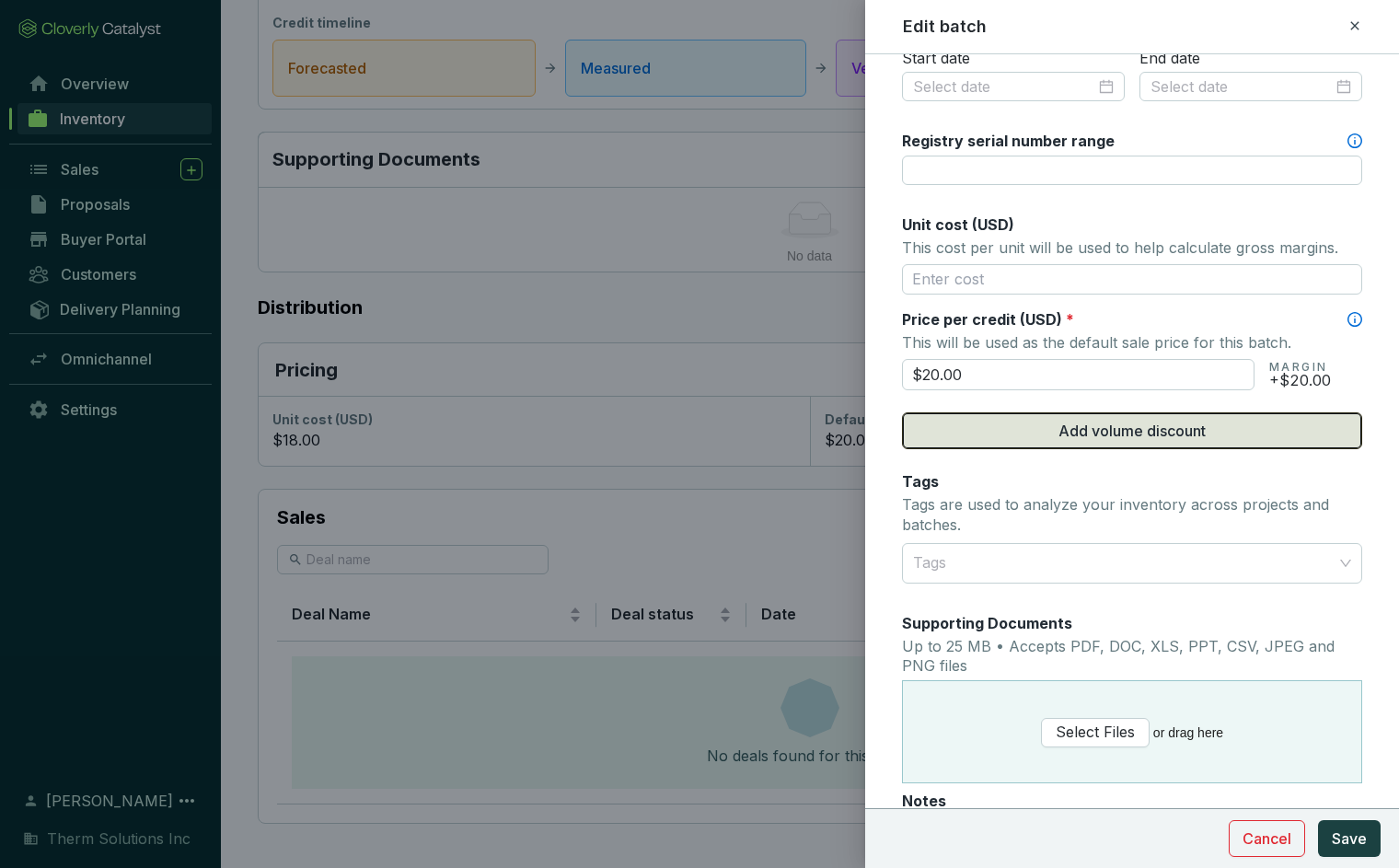
click at [1050, 445] on button "Add volume discount" at bounding box center [1132, 430] width 460 height 37
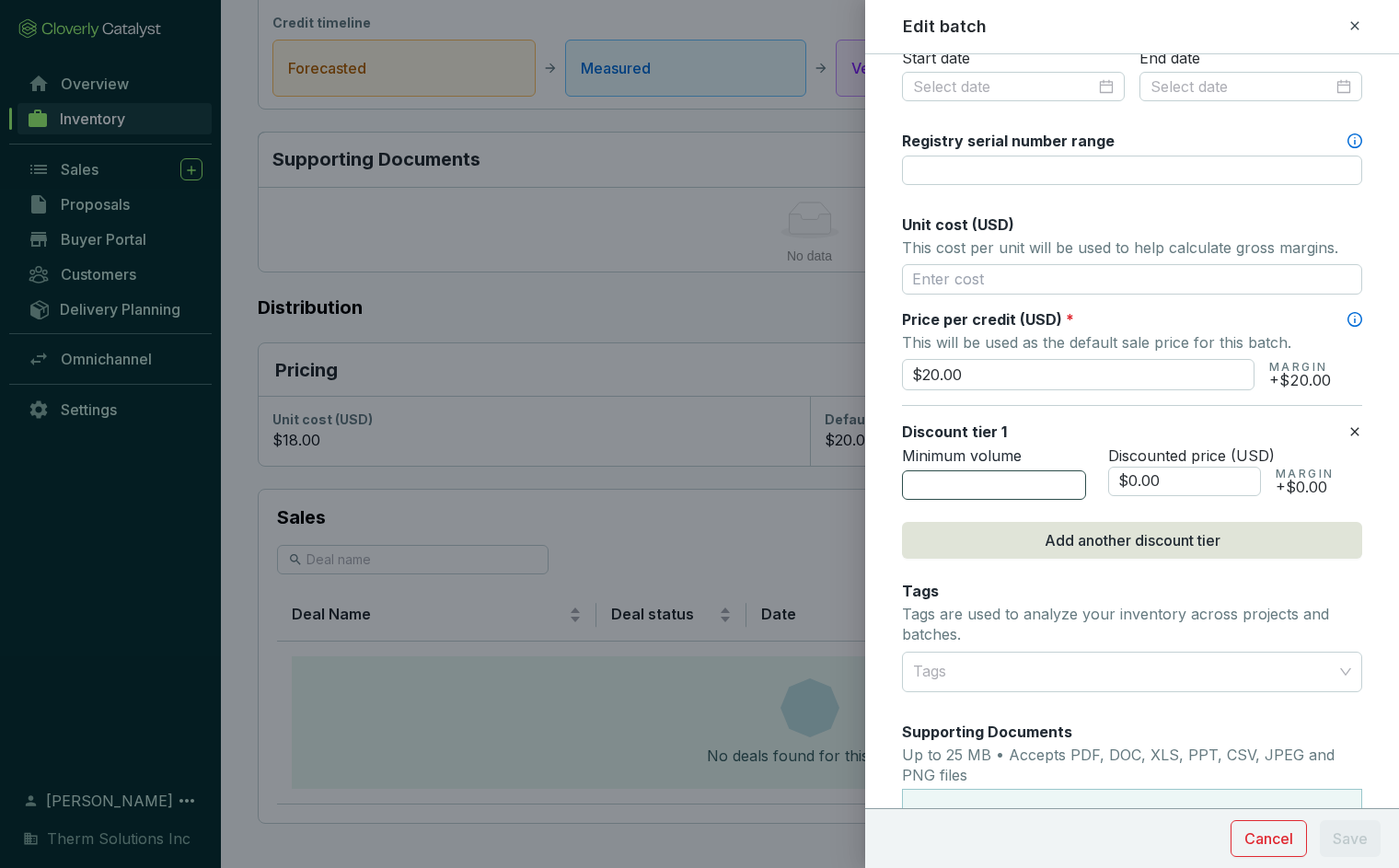
click at [1037, 484] on input "number" at bounding box center [994, 484] width 184 height 29
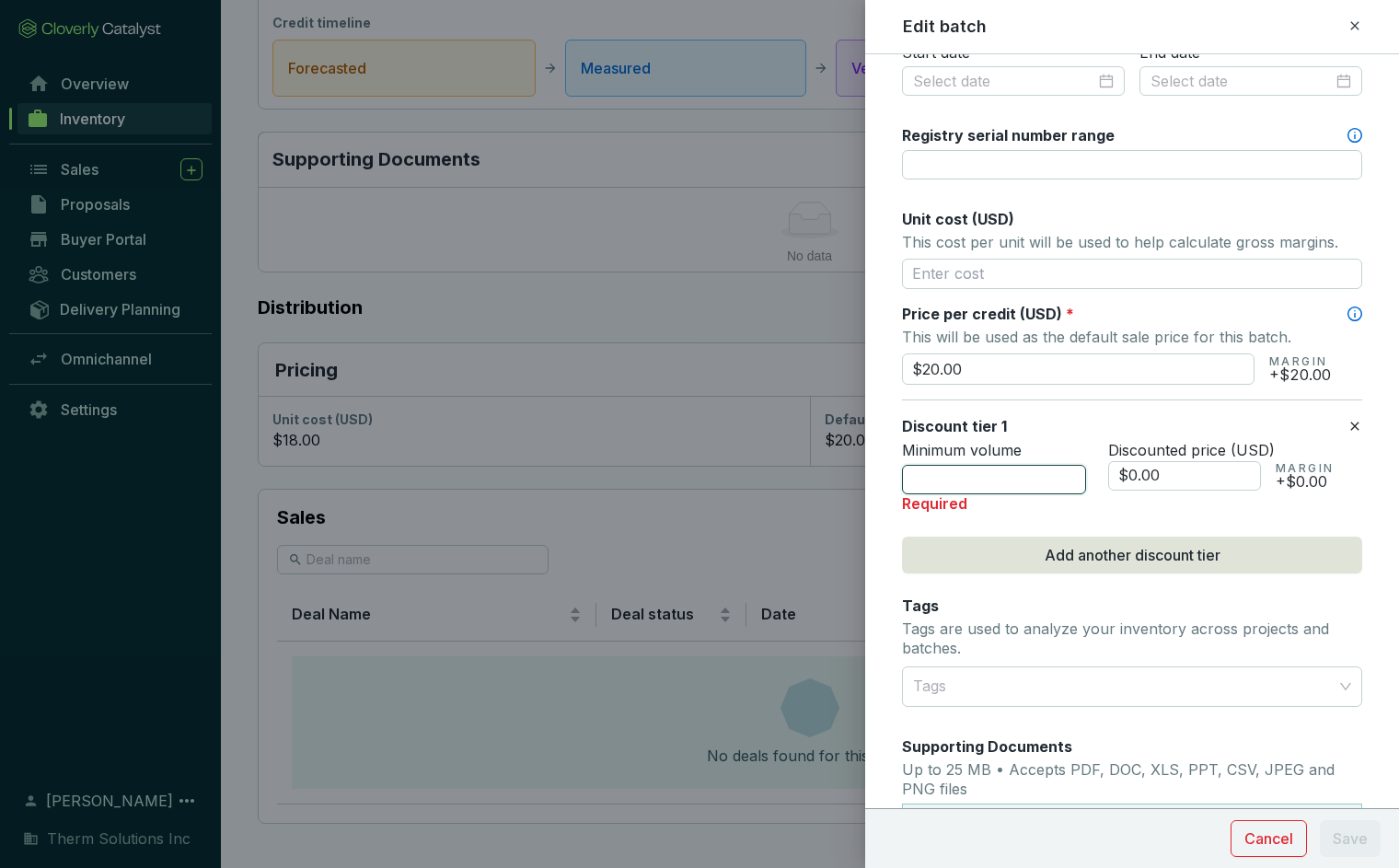
click at [1035, 480] on input "number" at bounding box center [994, 479] width 184 height 29
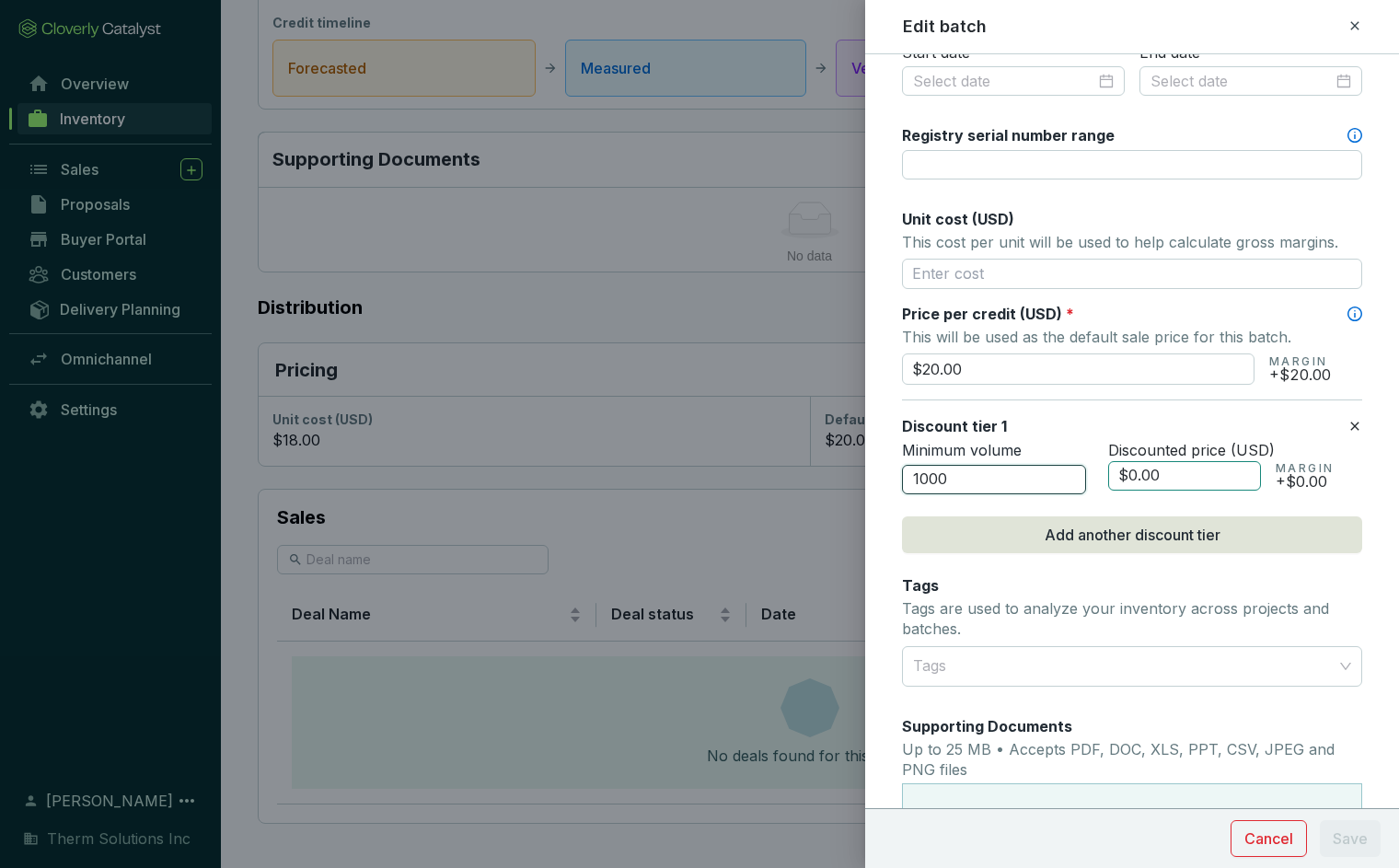
type input "1000"
click at [1129, 481] on input "$0.00" at bounding box center [1184, 475] width 153 height 29
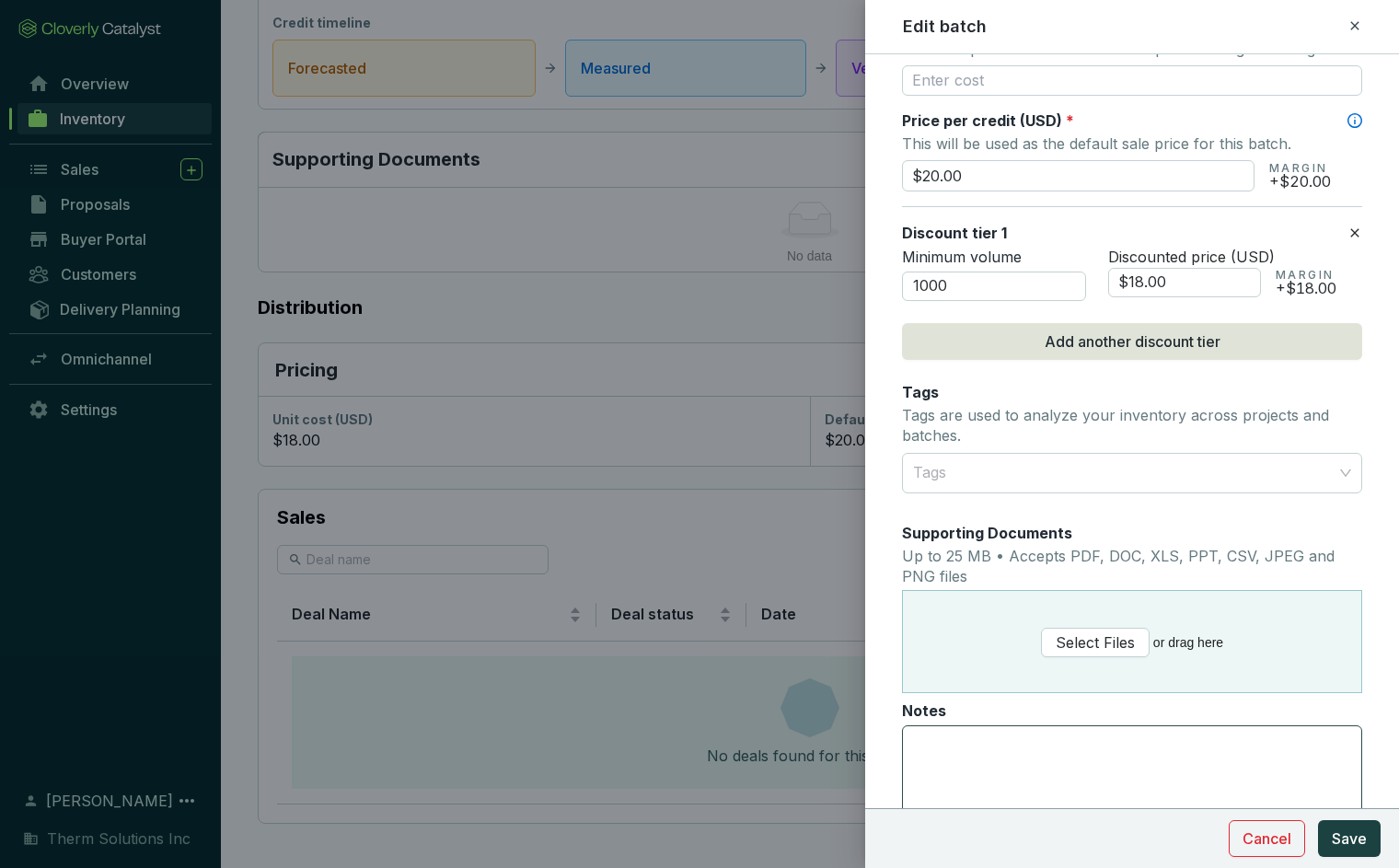
scroll to position [967, 0]
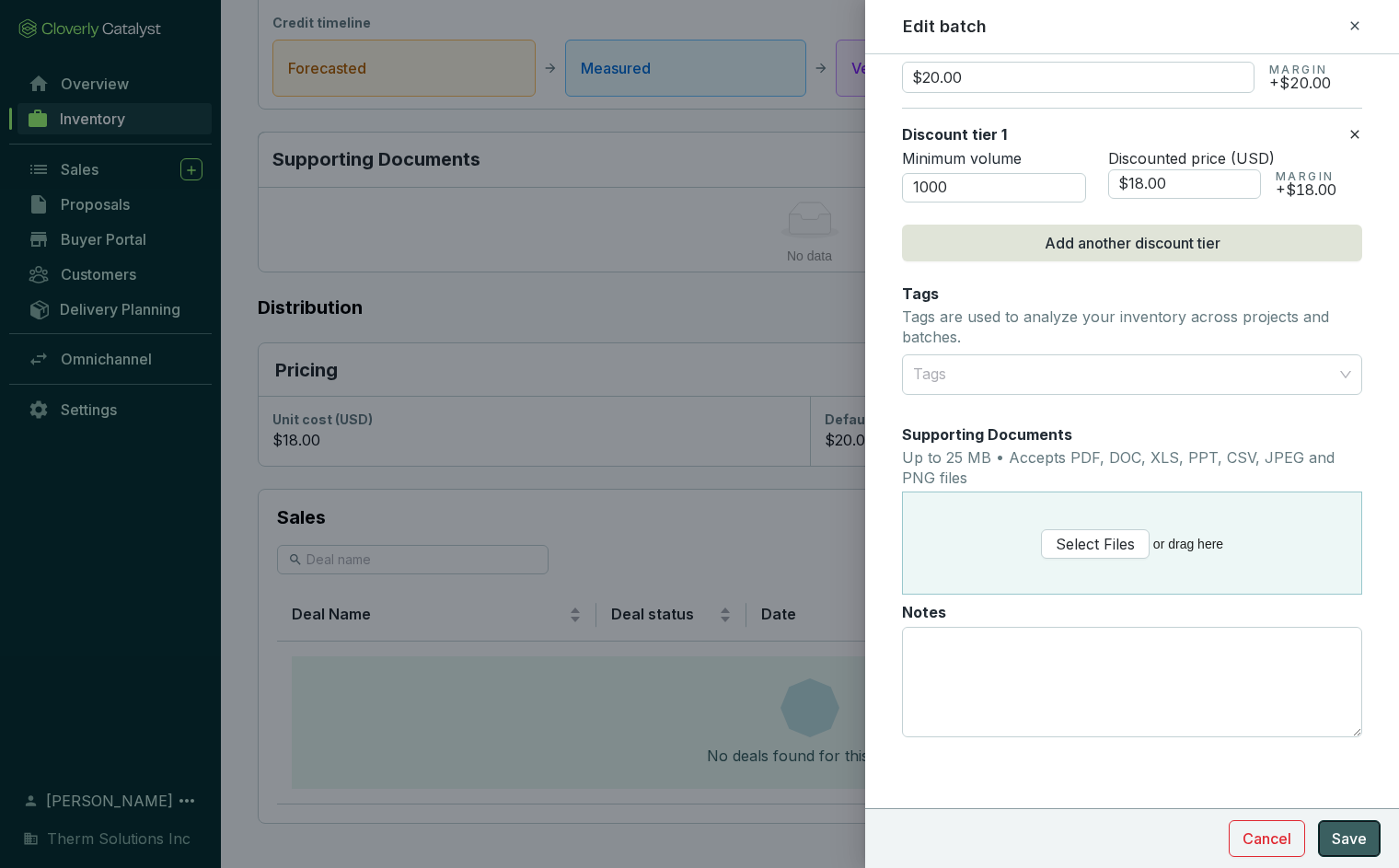
type input "$18.00"
click at [1360, 834] on span "Save" at bounding box center [1349, 839] width 35 height 22
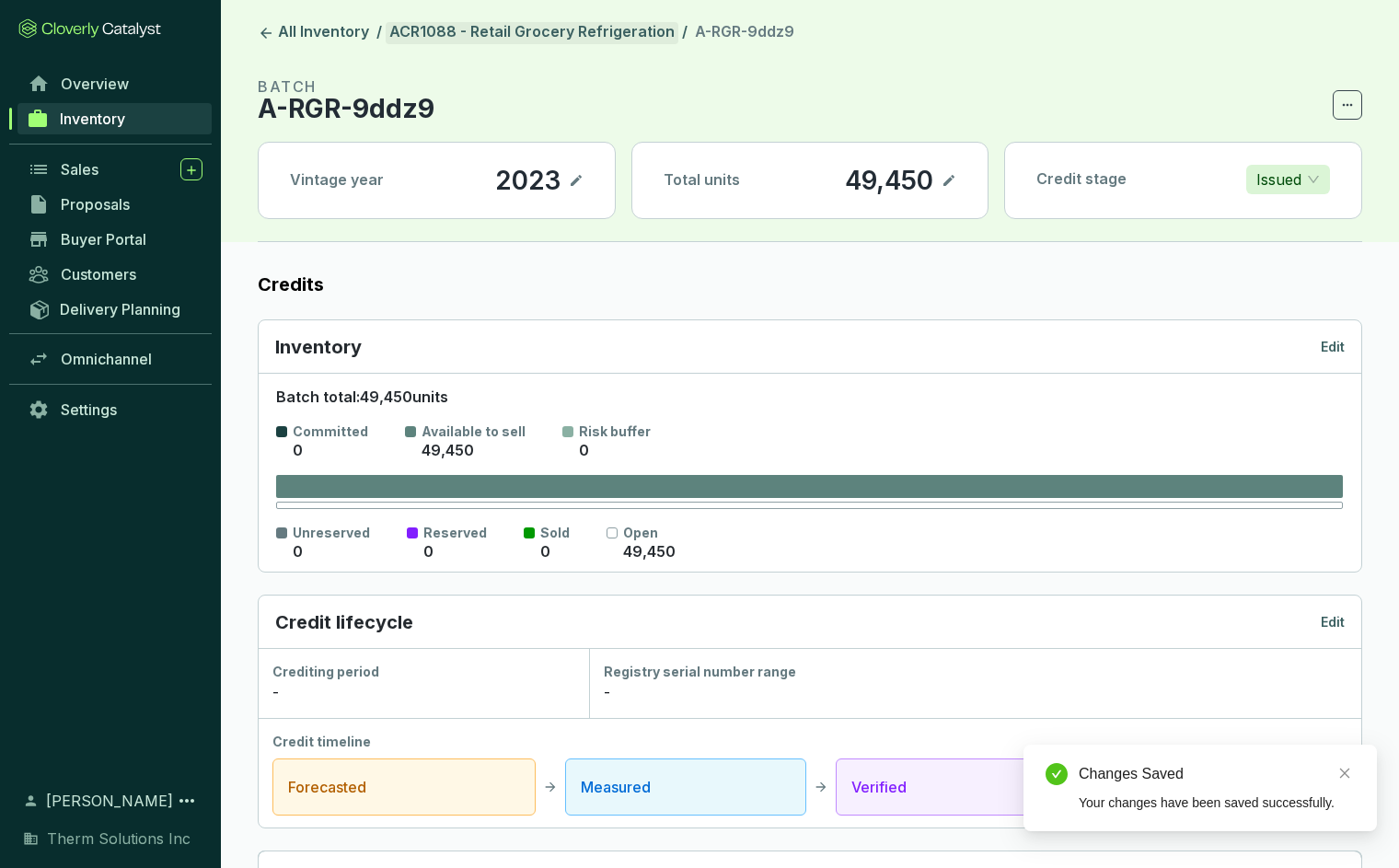
scroll to position [11, 0]
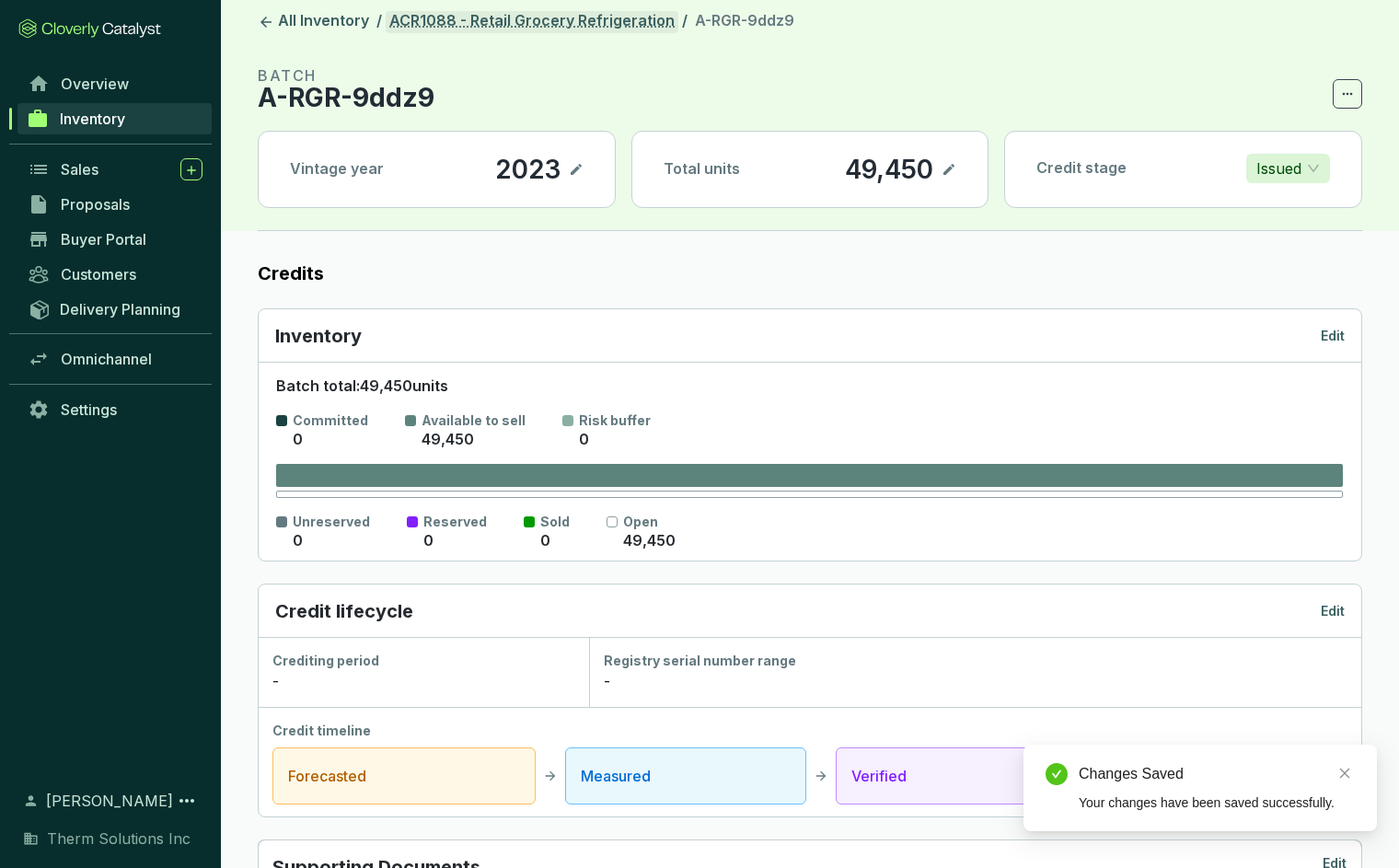
click at [446, 29] on link "ACR1088 - Retail Grocery Refrigeration" at bounding box center [532, 22] width 293 height 22
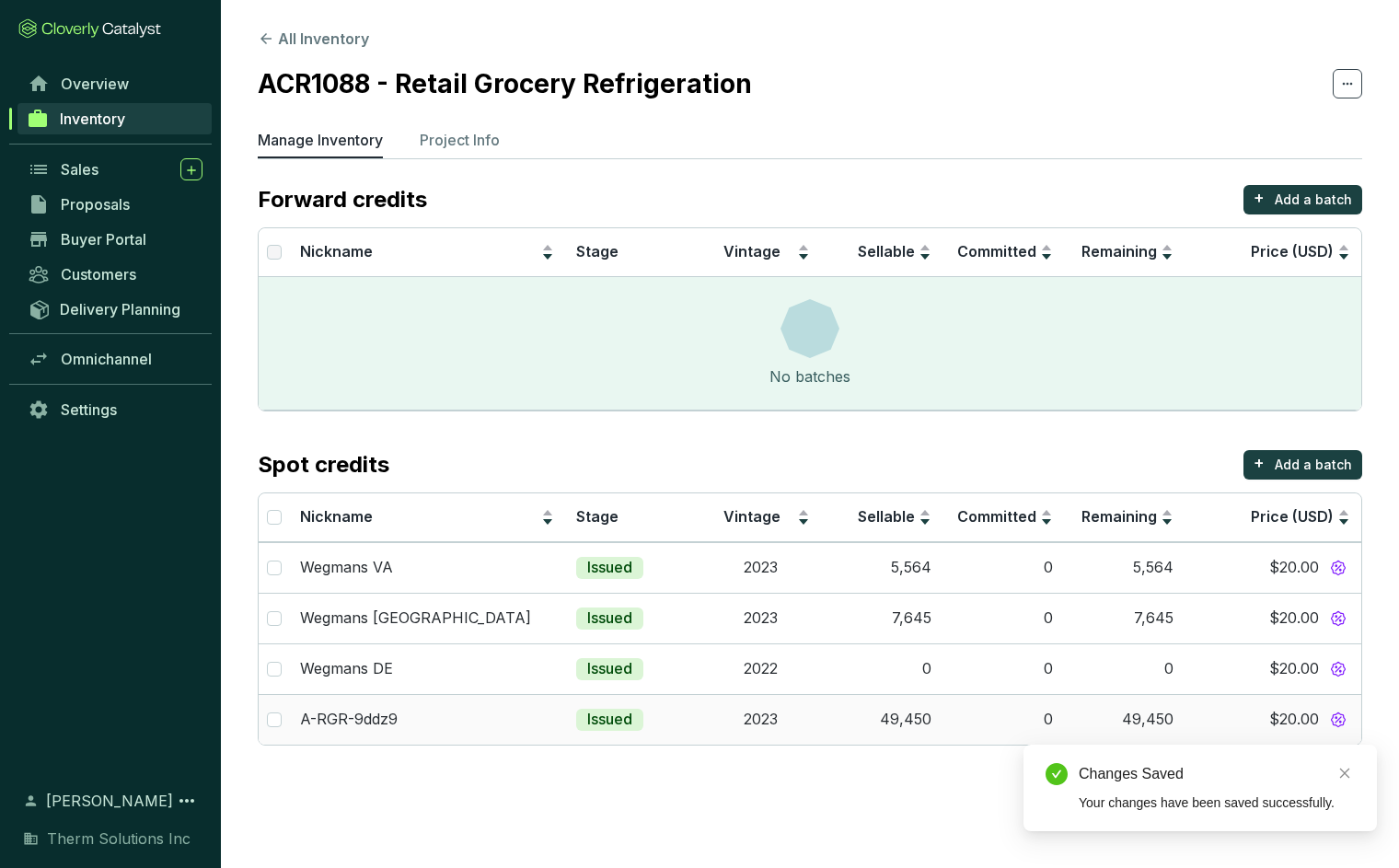
click at [360, 731] on td "A-RGR-9ddz9" at bounding box center [427, 719] width 276 height 51
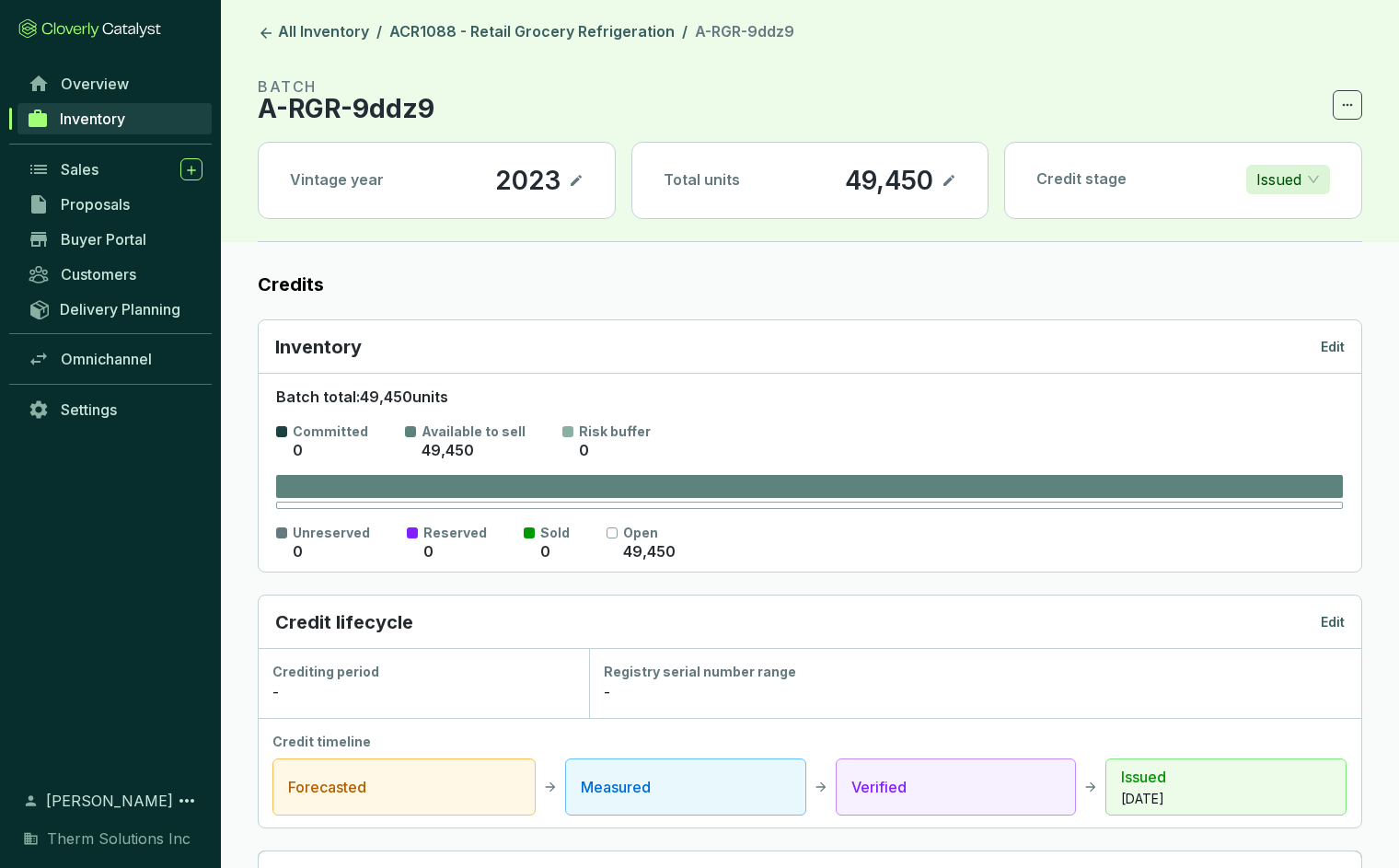
drag, startPoint x: 327, startPoint y: 108, endPoint x: 357, endPoint y: 105, distance: 30.5
click at [330, 108] on p "A-RGR-9ddz9" at bounding box center [346, 109] width 177 height 22
click at [1338, 106] on span at bounding box center [1347, 104] width 29 height 29
click at [1114, 85] on section "BATCH A-RGR-9ddz9" at bounding box center [810, 97] width 1105 height 44
click at [1339, 339] on p "Edit" at bounding box center [1333, 347] width 24 height 18
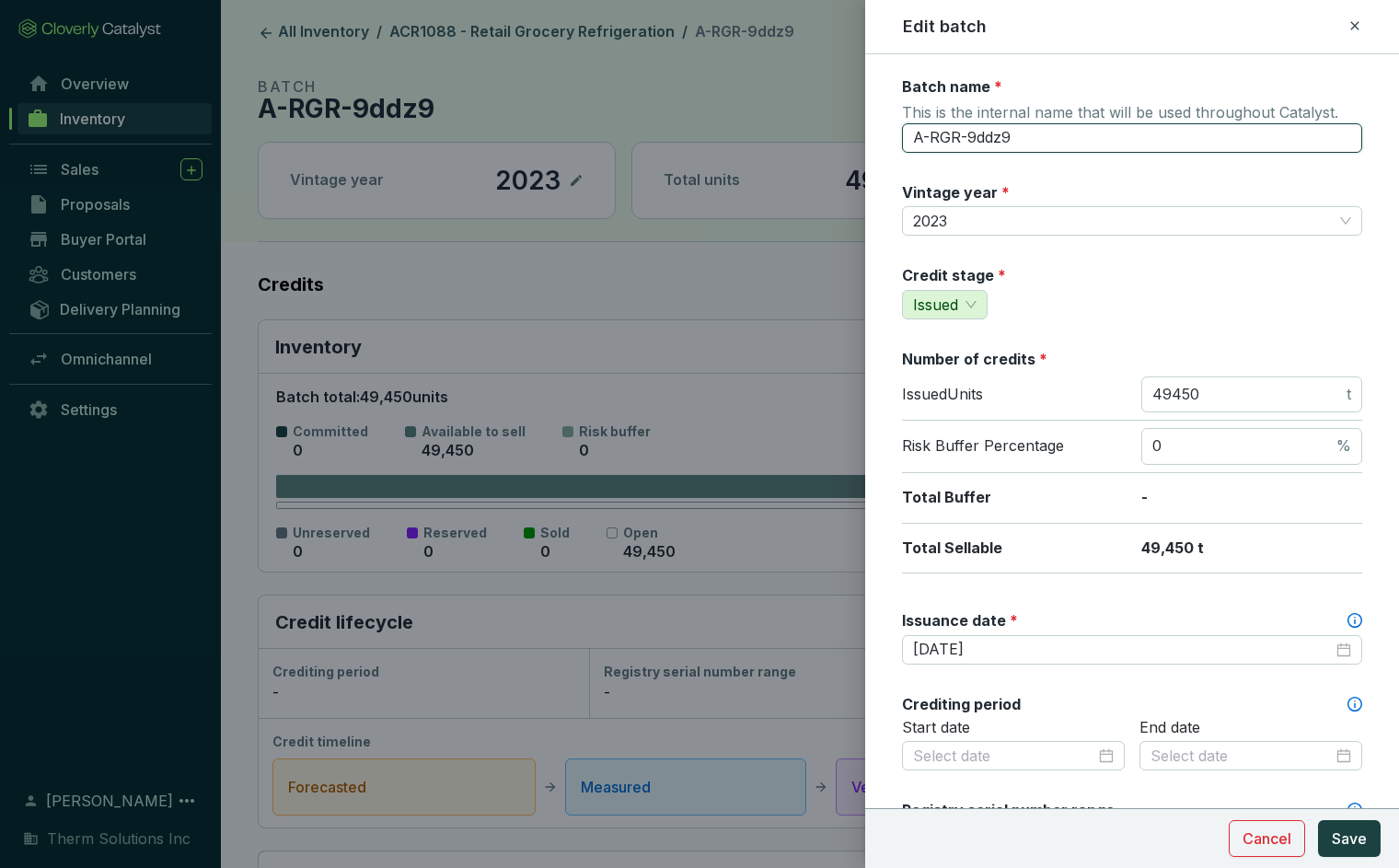
click at [1010, 135] on input "A-RGR-9ddz9" at bounding box center [1132, 137] width 460 height 29
click at [836, 132] on div at bounding box center [699, 434] width 1399 height 868
drag, startPoint x: 1353, startPoint y: 29, endPoint x: 808, endPoint y: 59, distance: 545.8
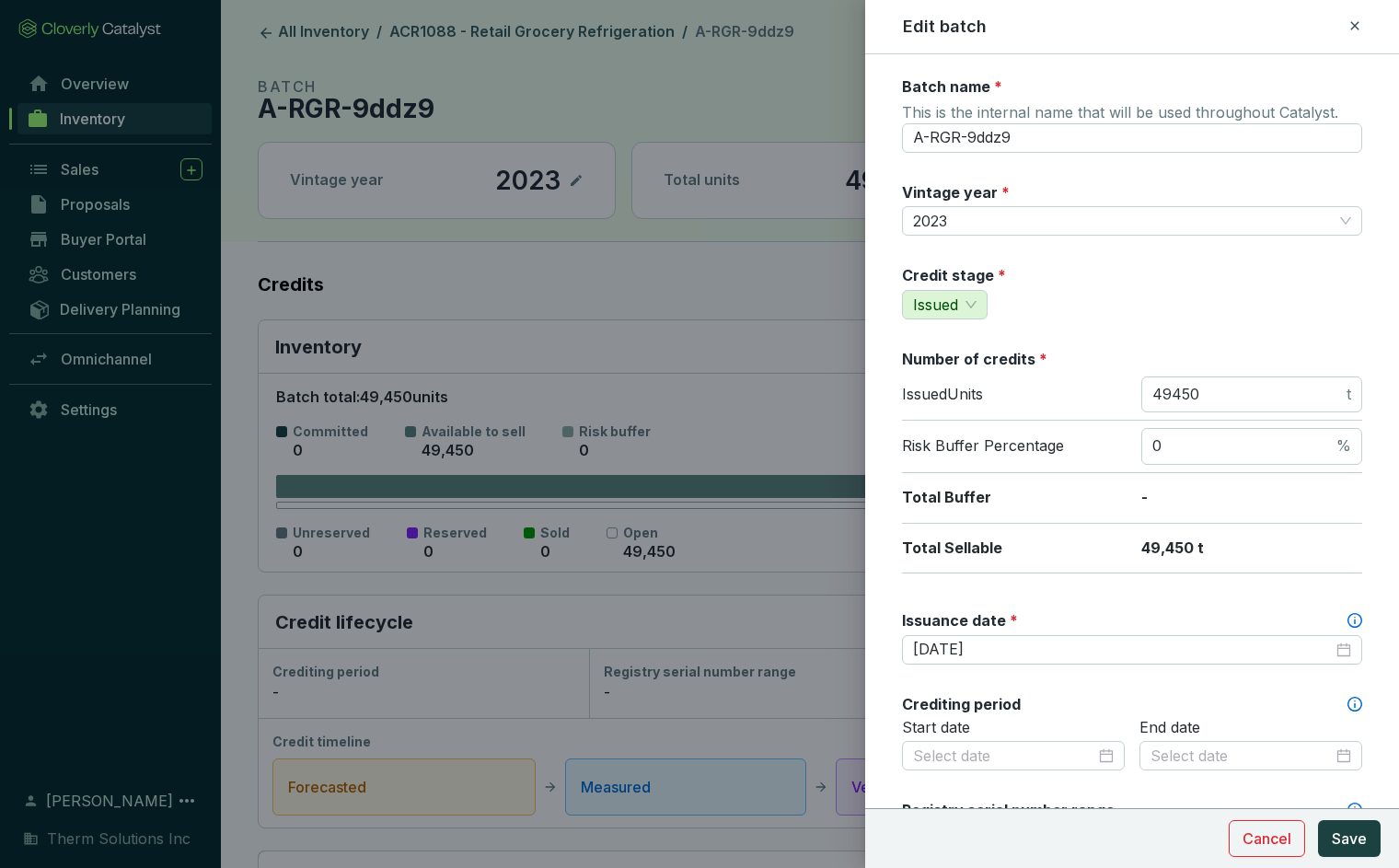
click at [1352, 29] on icon at bounding box center [1355, 26] width 15 height 22
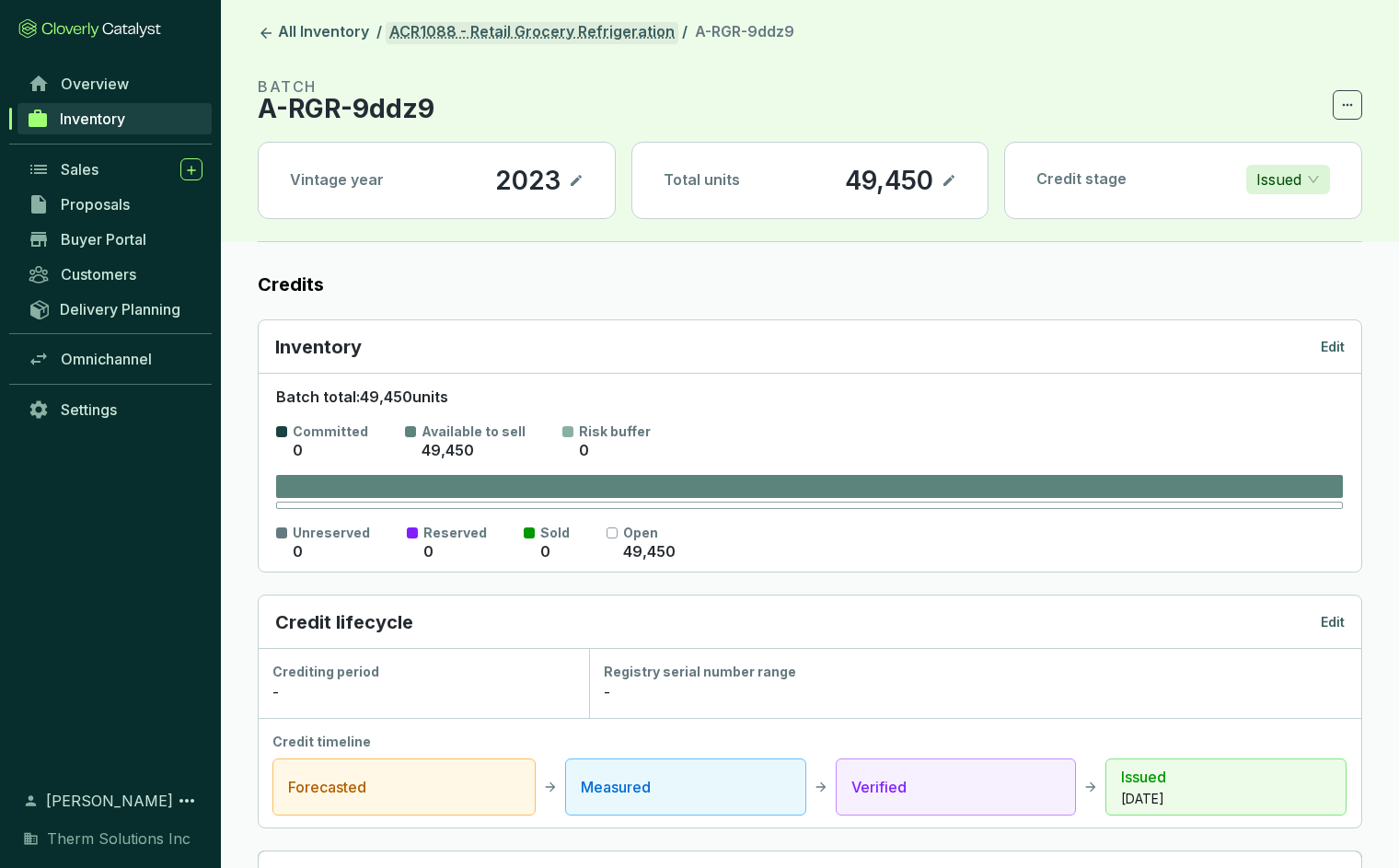
click at [446, 39] on link "ACR1088 - Retail Grocery Refrigeration" at bounding box center [532, 33] width 293 height 22
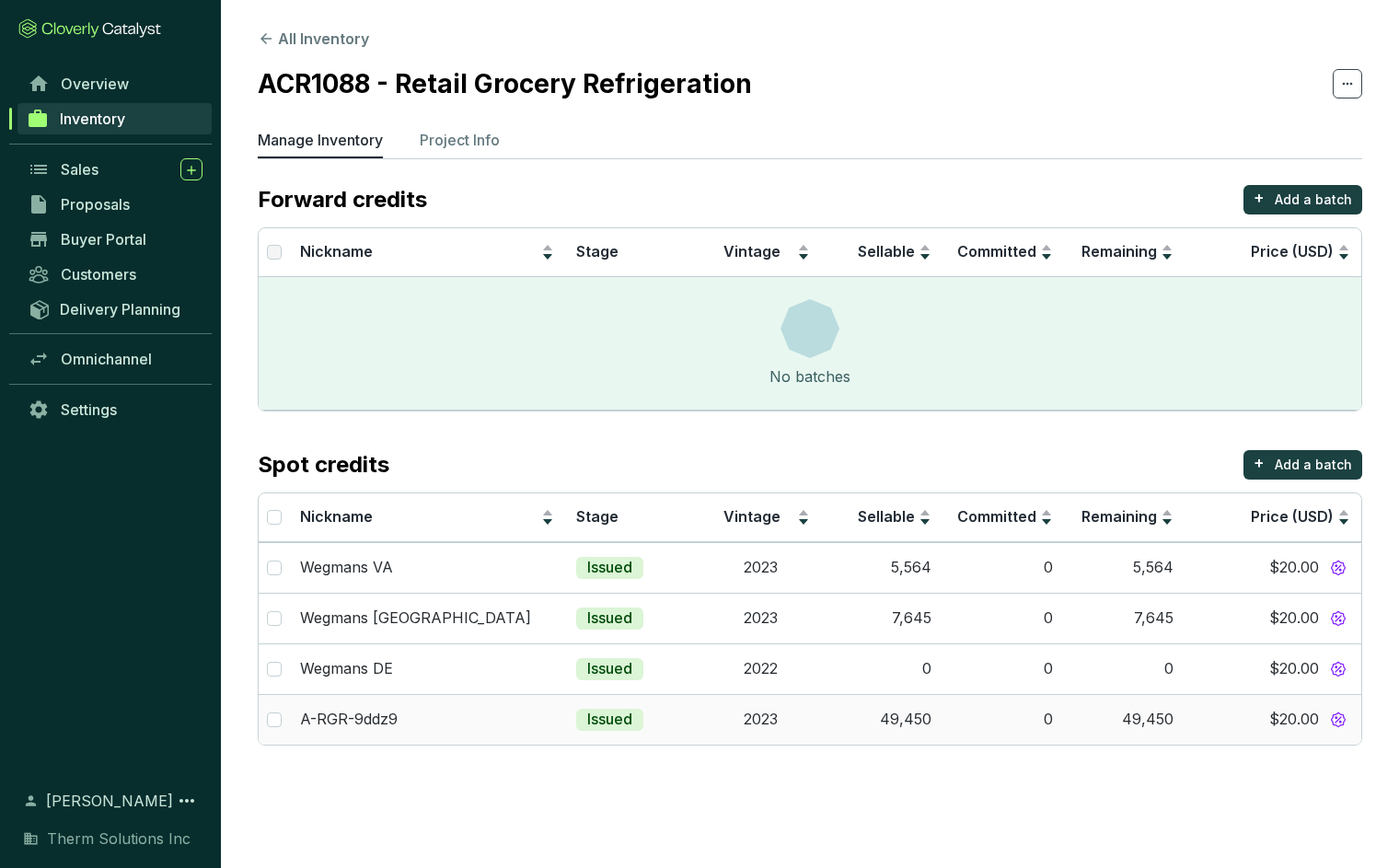
click at [1300, 708] on div "$20.00" at bounding box center [1273, 720] width 155 height 24
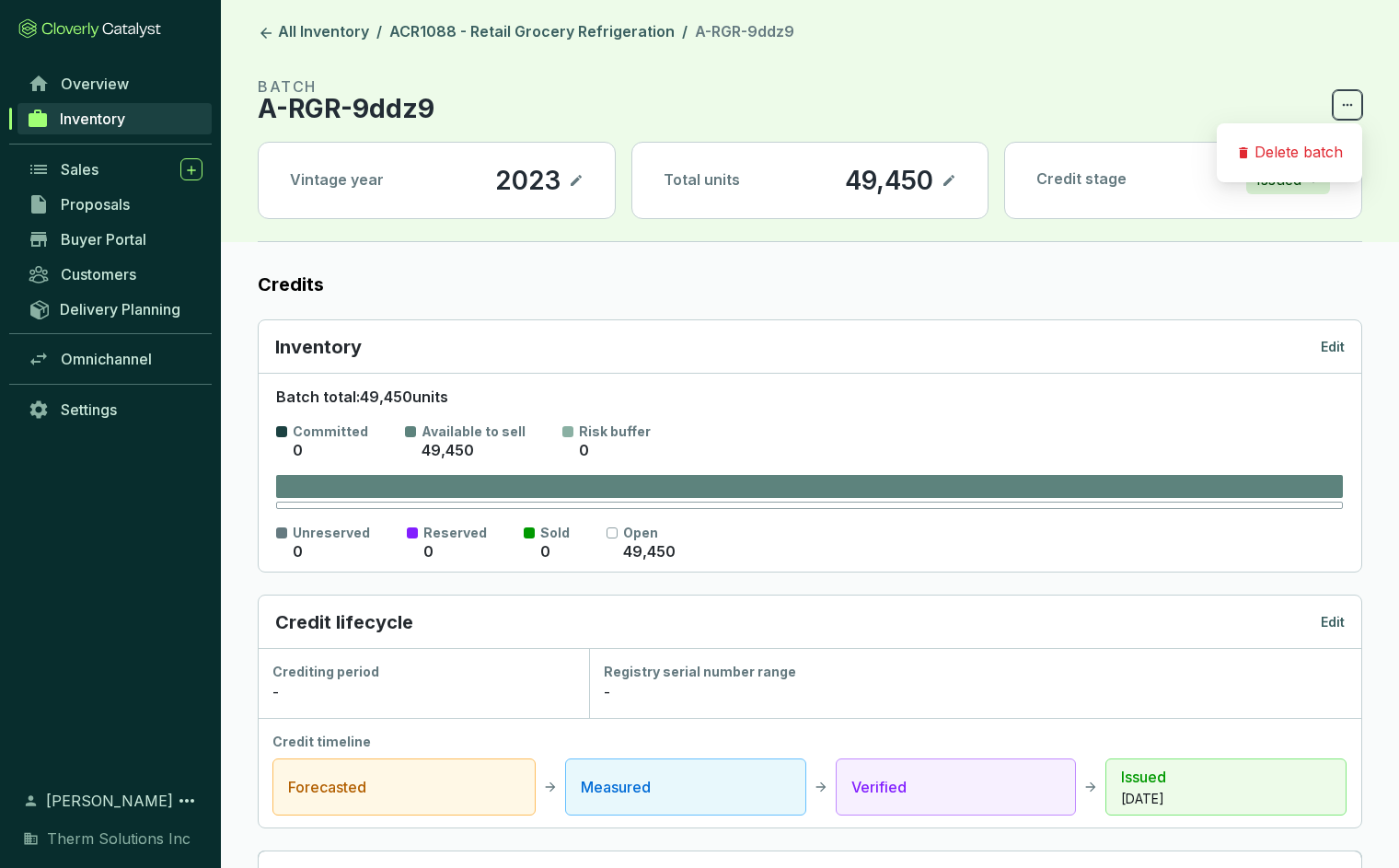
click at [1348, 104] on icon at bounding box center [1348, 105] width 10 height 3
drag, startPoint x: 1177, startPoint y: 78, endPoint x: 1205, endPoint y: 291, distance: 214.4
click at [1178, 80] on section "BATCH A-RGR-9ddz9" at bounding box center [810, 97] width 1105 height 44
click at [1339, 344] on p "Edit" at bounding box center [1333, 347] width 24 height 18
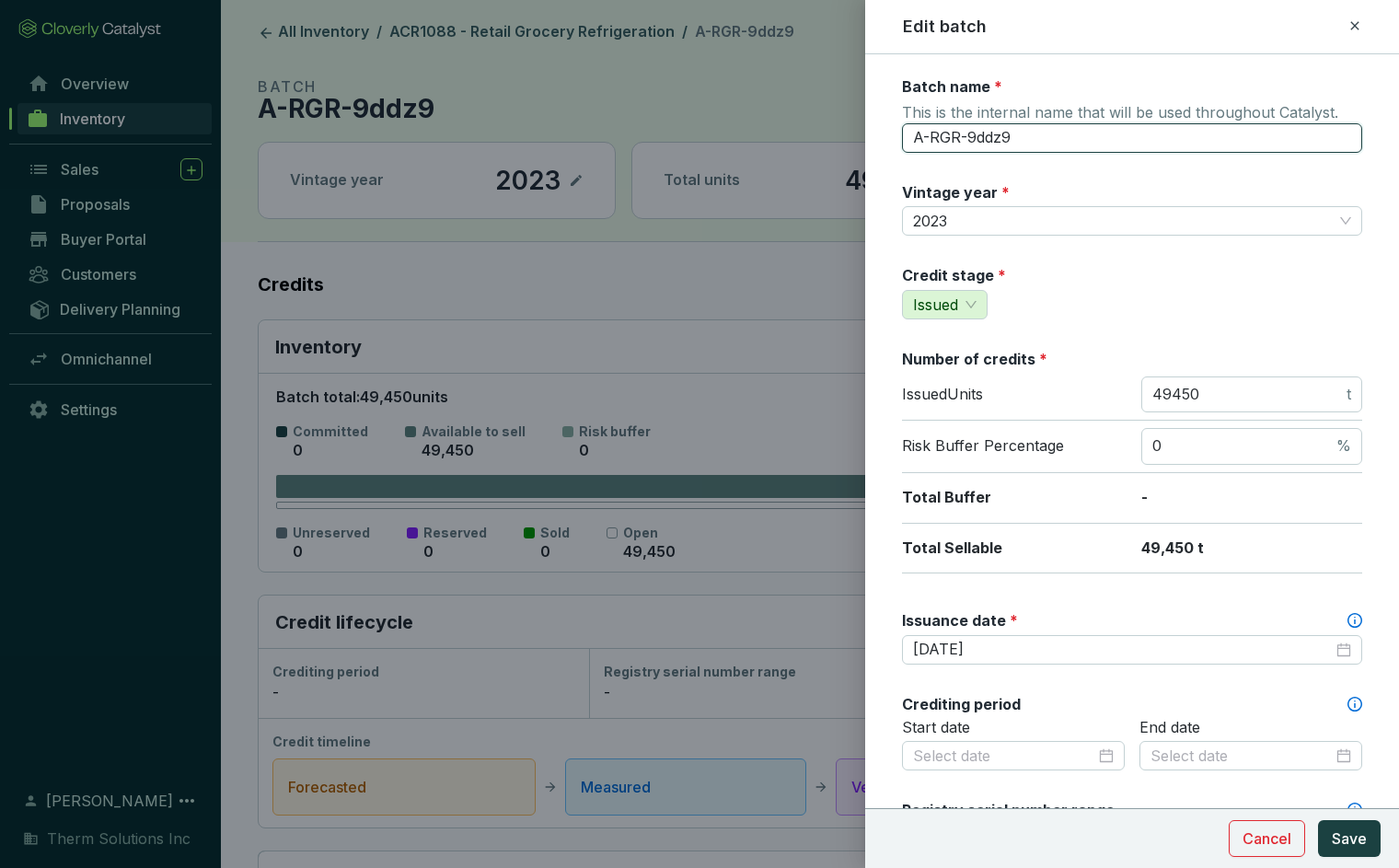
click at [970, 137] on input "A-RGR-9ddz9" at bounding box center [1132, 137] width 460 height 29
click at [970, 138] on input "A-RGR-9ddz9" at bounding box center [1132, 137] width 460 height 29
type input "Cold Chain Distribution VA"
click at [1372, 838] on button "Save" at bounding box center [1349, 838] width 63 height 37
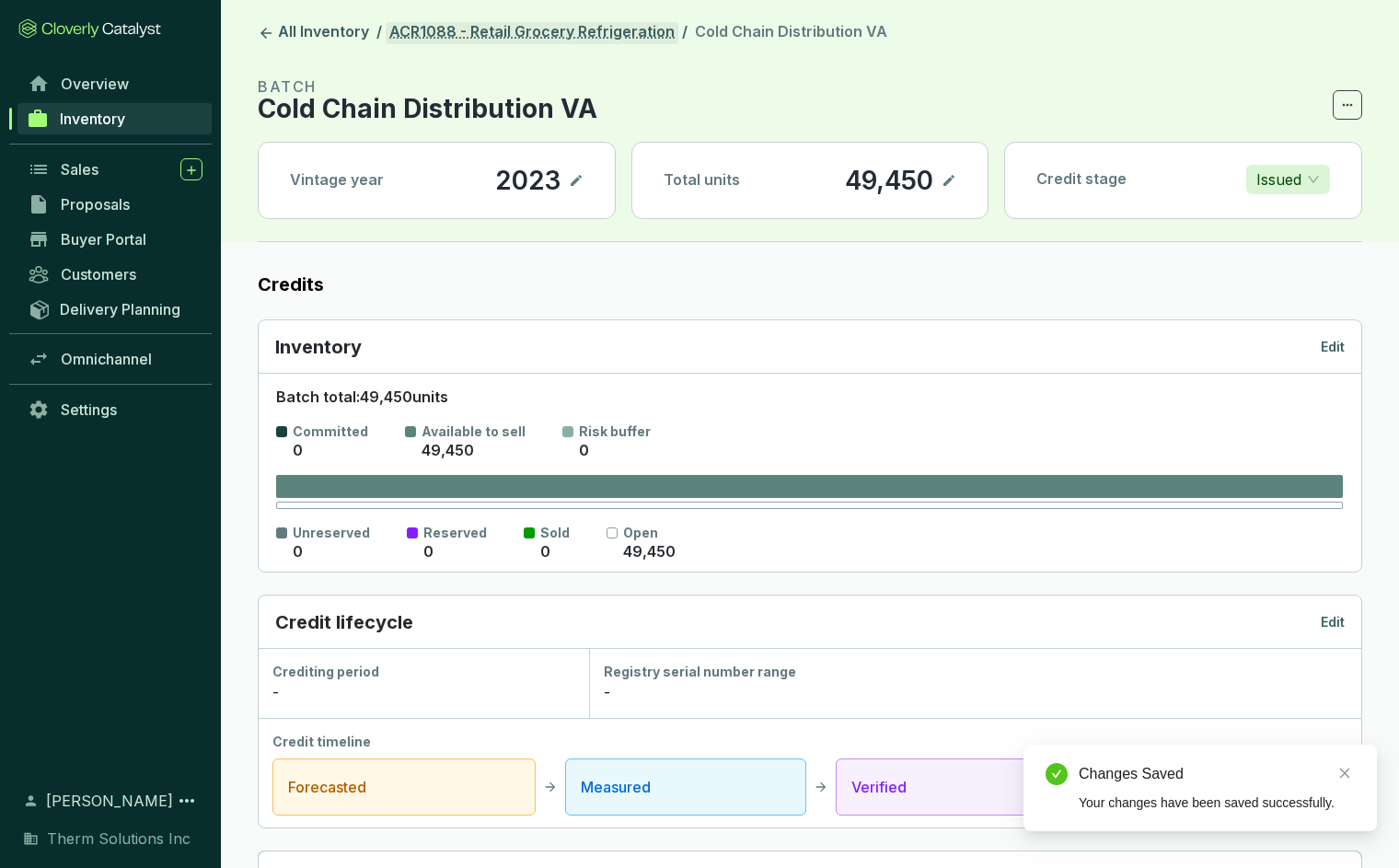
click at [465, 38] on link "ACR1088 - Retail Grocery Refrigeration" at bounding box center [532, 33] width 293 height 22
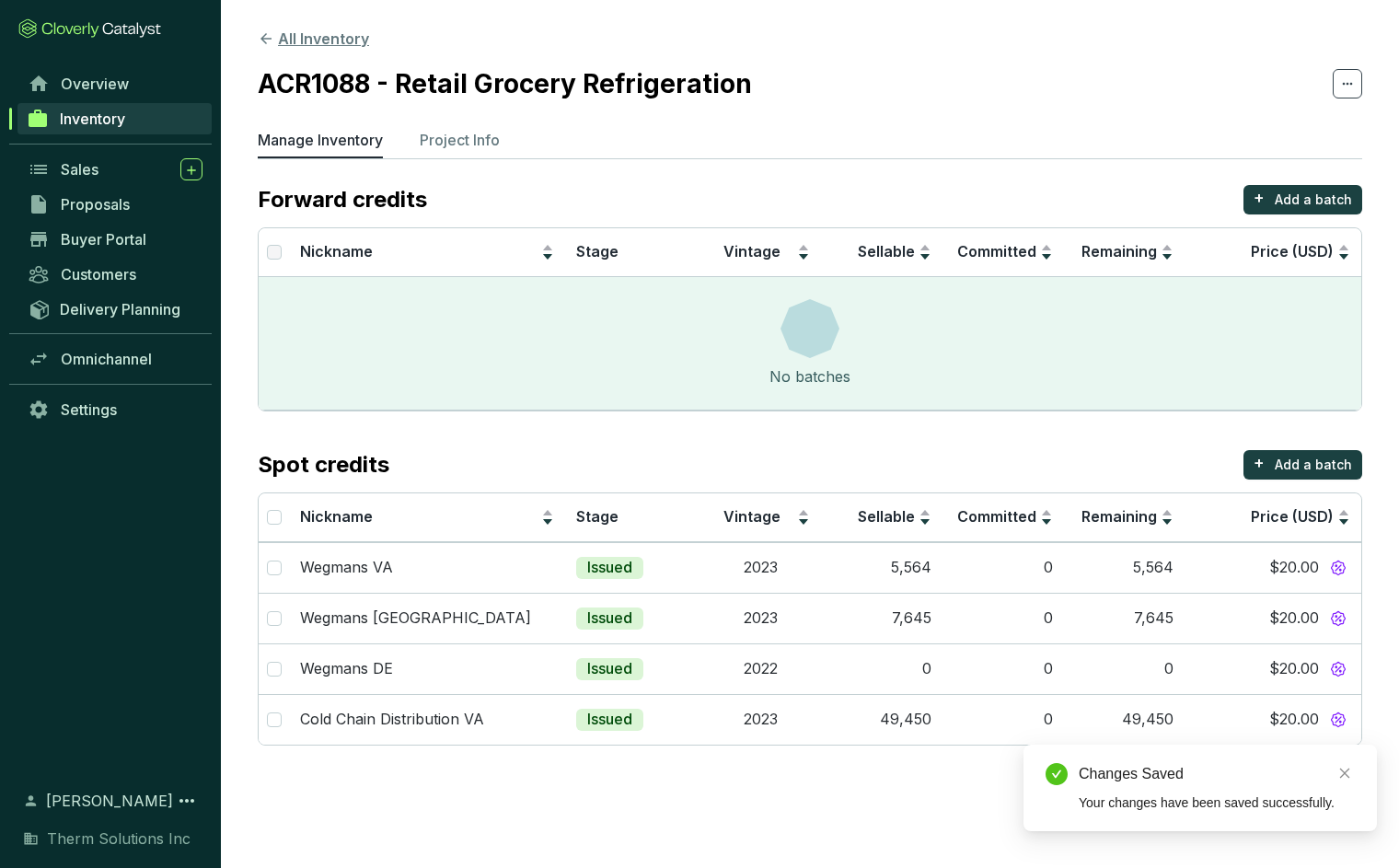
click at [339, 29] on button "All Inventory" at bounding box center [313, 39] width 111 height 22
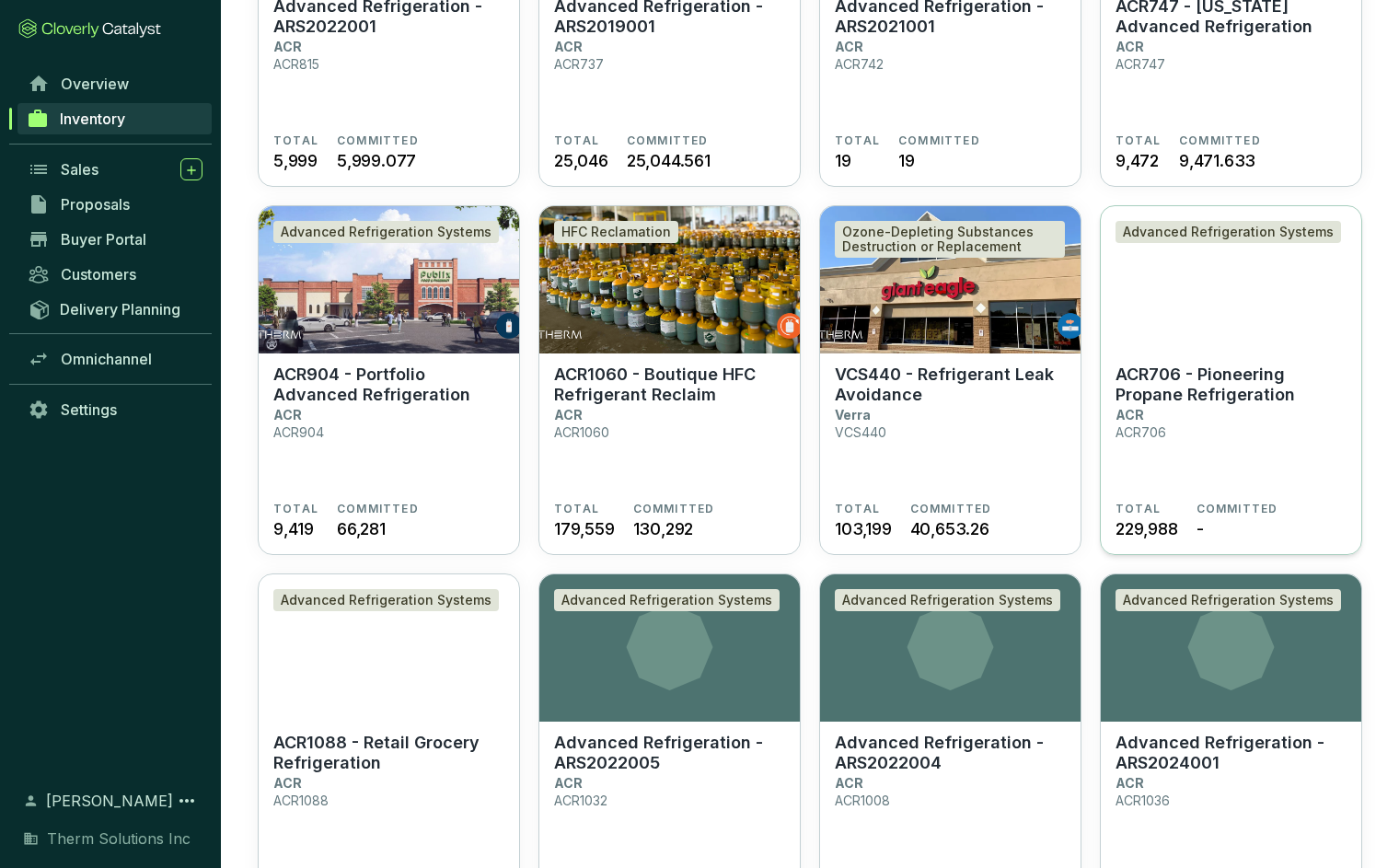
scroll to position [296, 0]
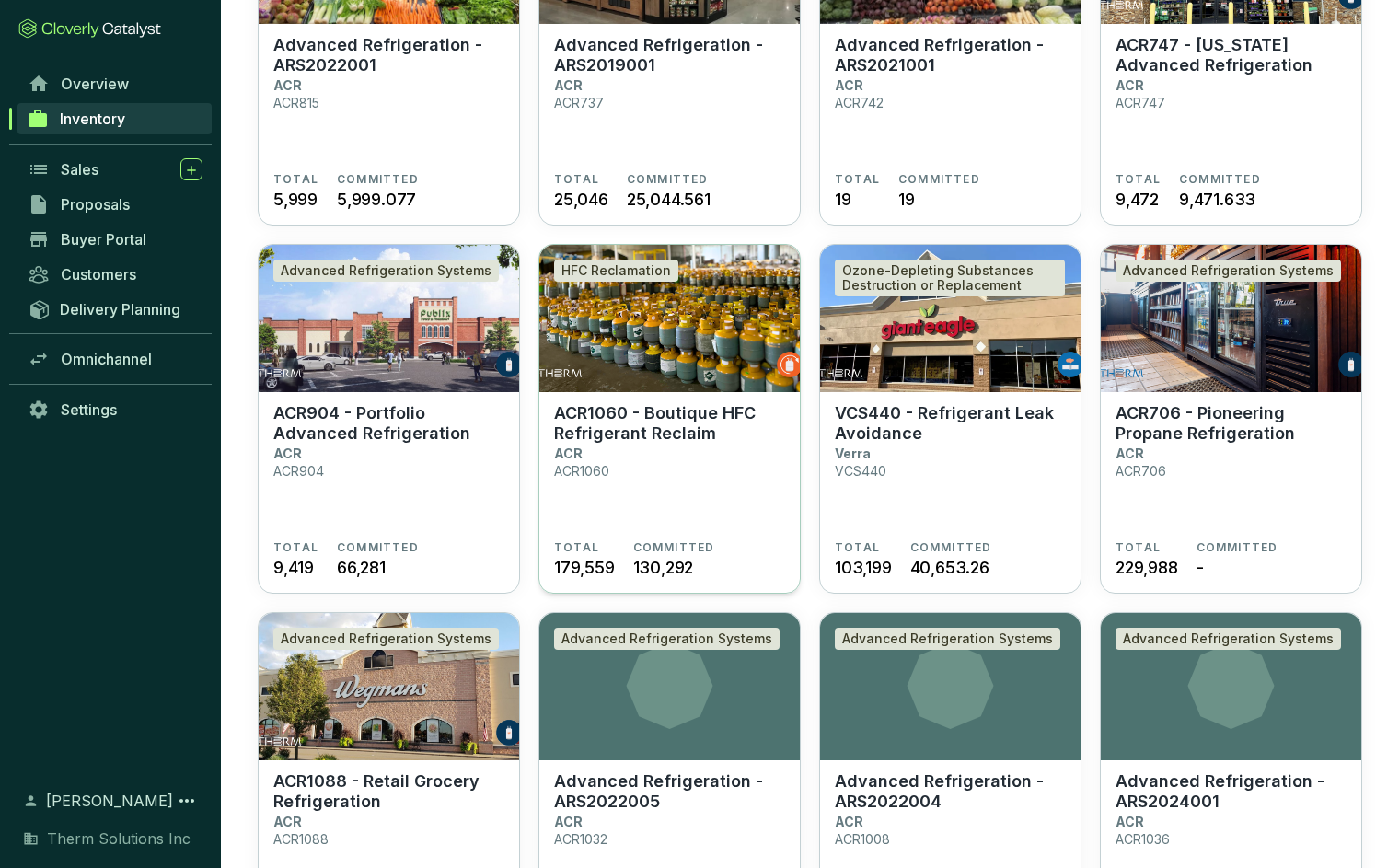
click at [597, 422] on p "ACR1060 - Boutique HFC Refrigerant Reclaim" at bounding box center [669, 423] width 231 height 41
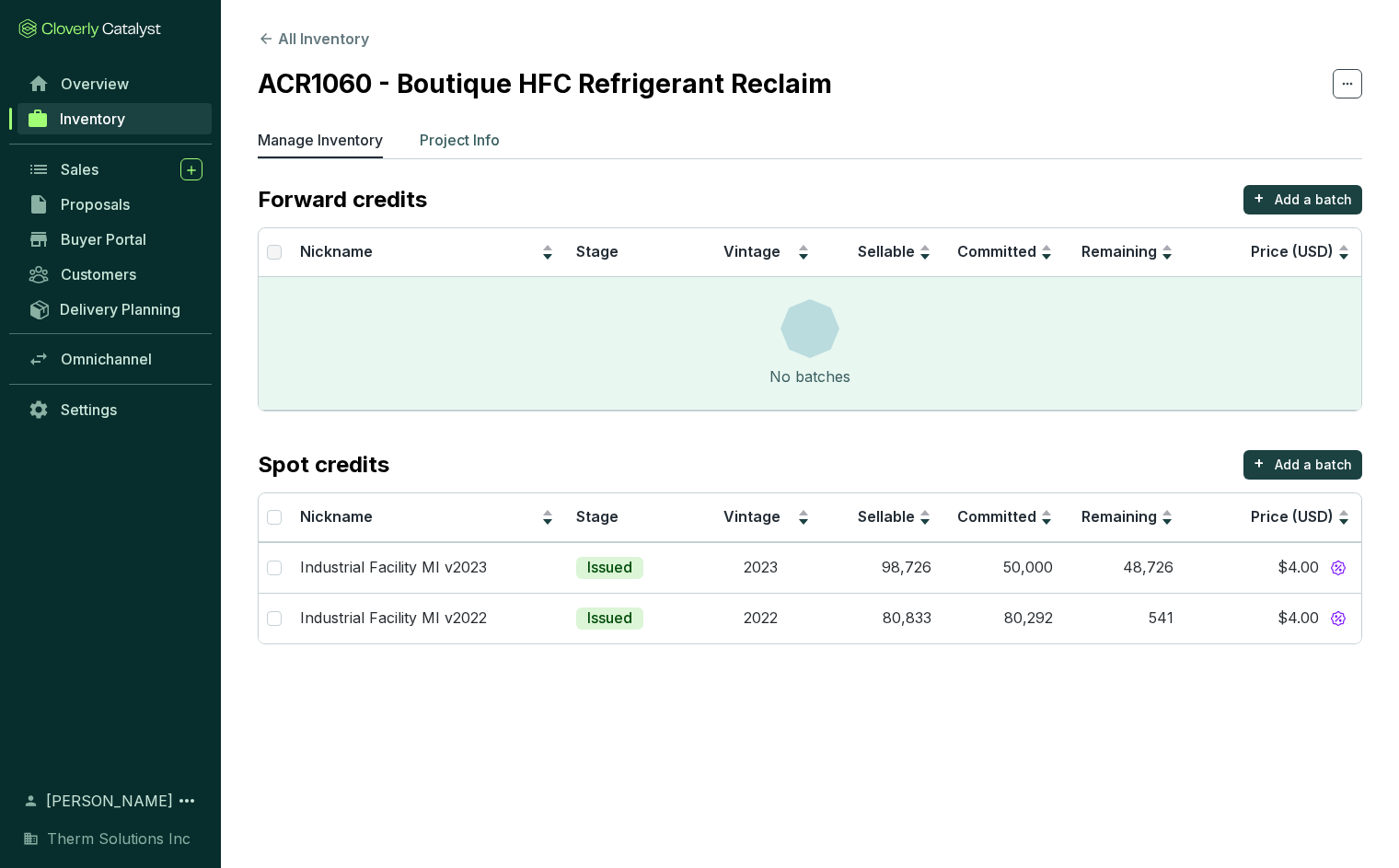
click at [466, 146] on p "Project Info" at bounding box center [460, 140] width 80 height 22
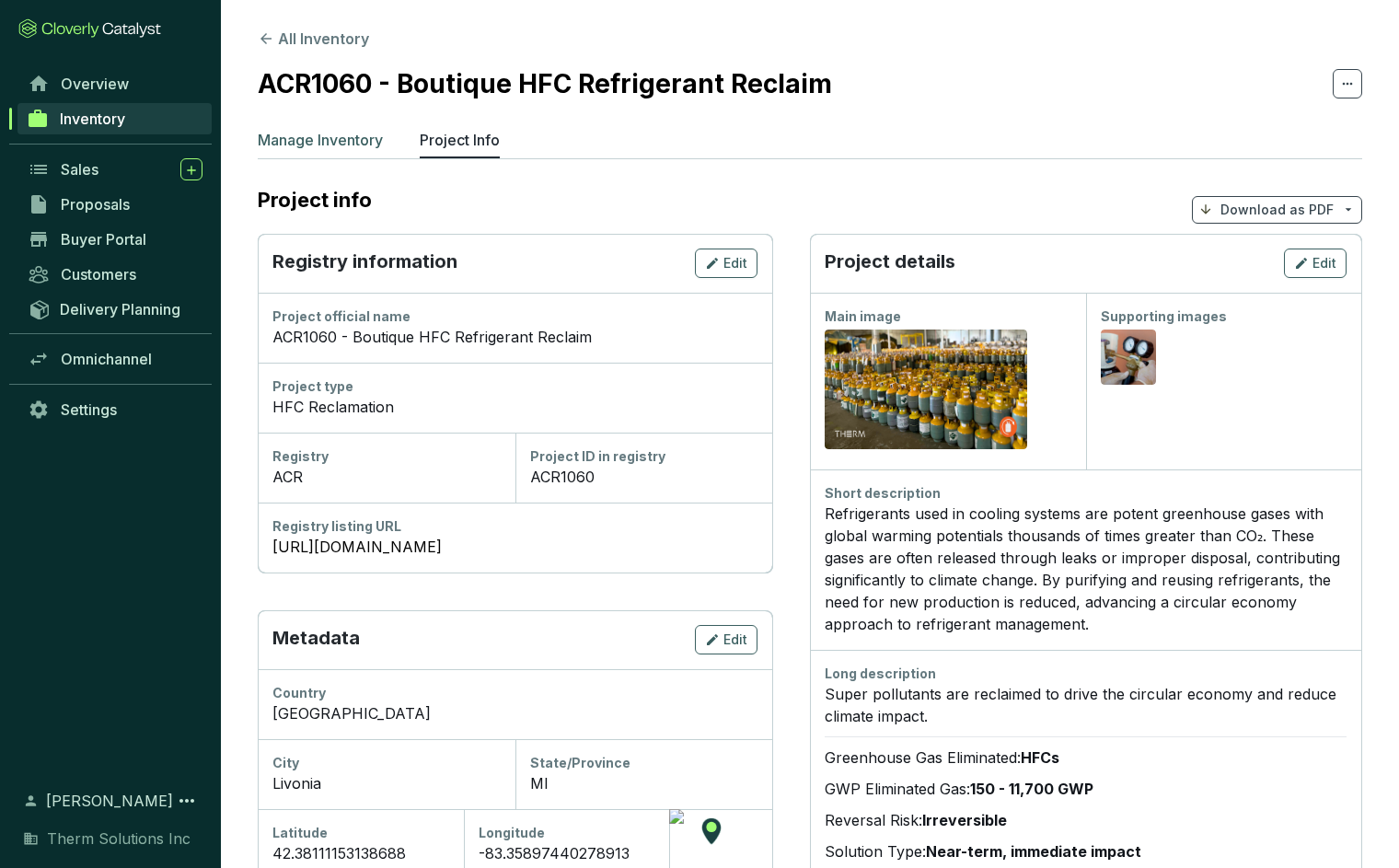
click at [331, 143] on p "Manage Inventory" at bounding box center [320, 140] width 125 height 22
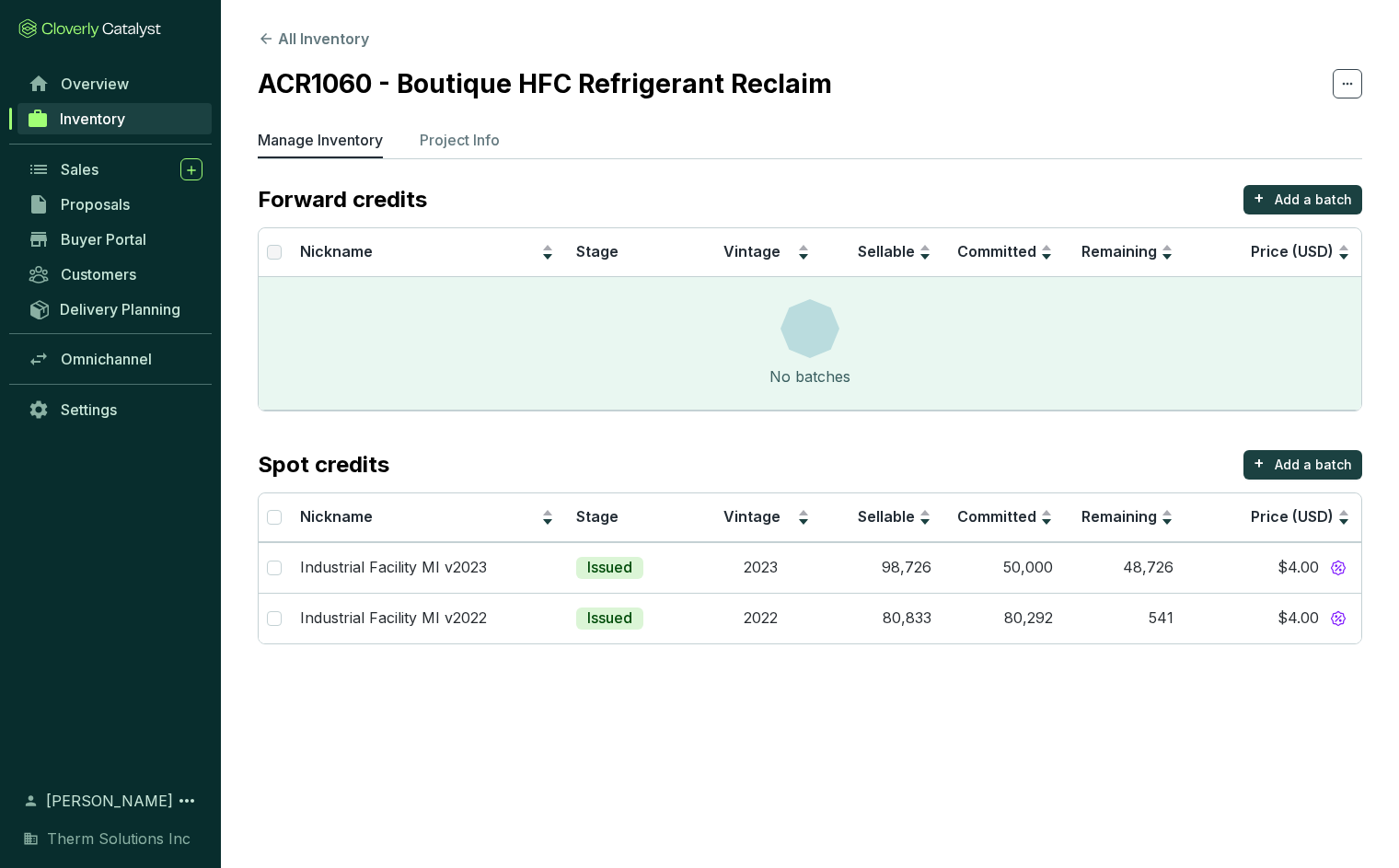
click at [294, 51] on section "All Inventory ACR1060 - Boutique HFC Refrigerant Reclaim Manage Inventory Proje…" at bounding box center [810, 340] width 1178 height 681
click at [296, 42] on button "All Inventory" at bounding box center [313, 39] width 111 height 22
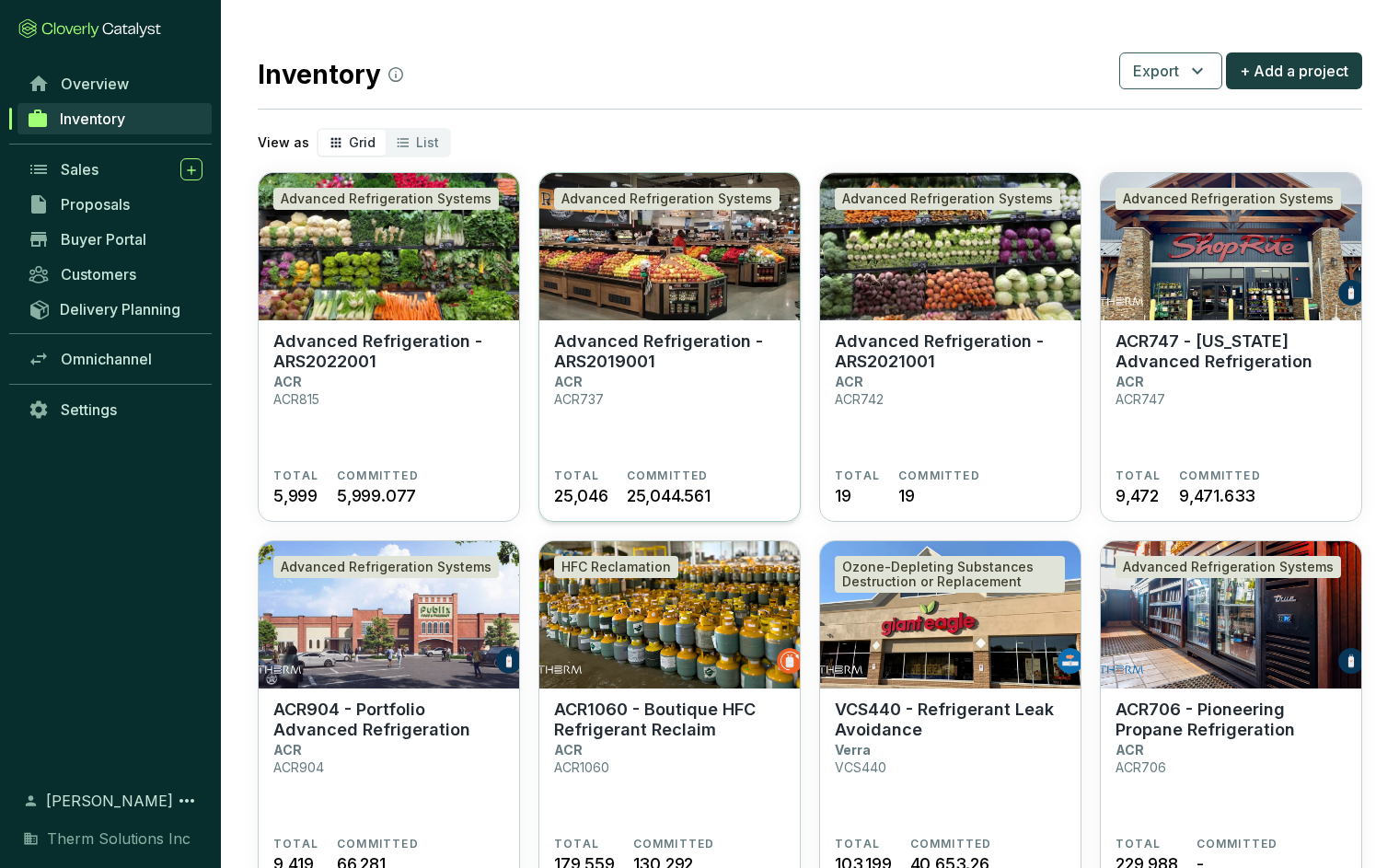
click at [605, 363] on p "Advanced Refrigeration - ARS2019001" at bounding box center [669, 351] width 231 height 41
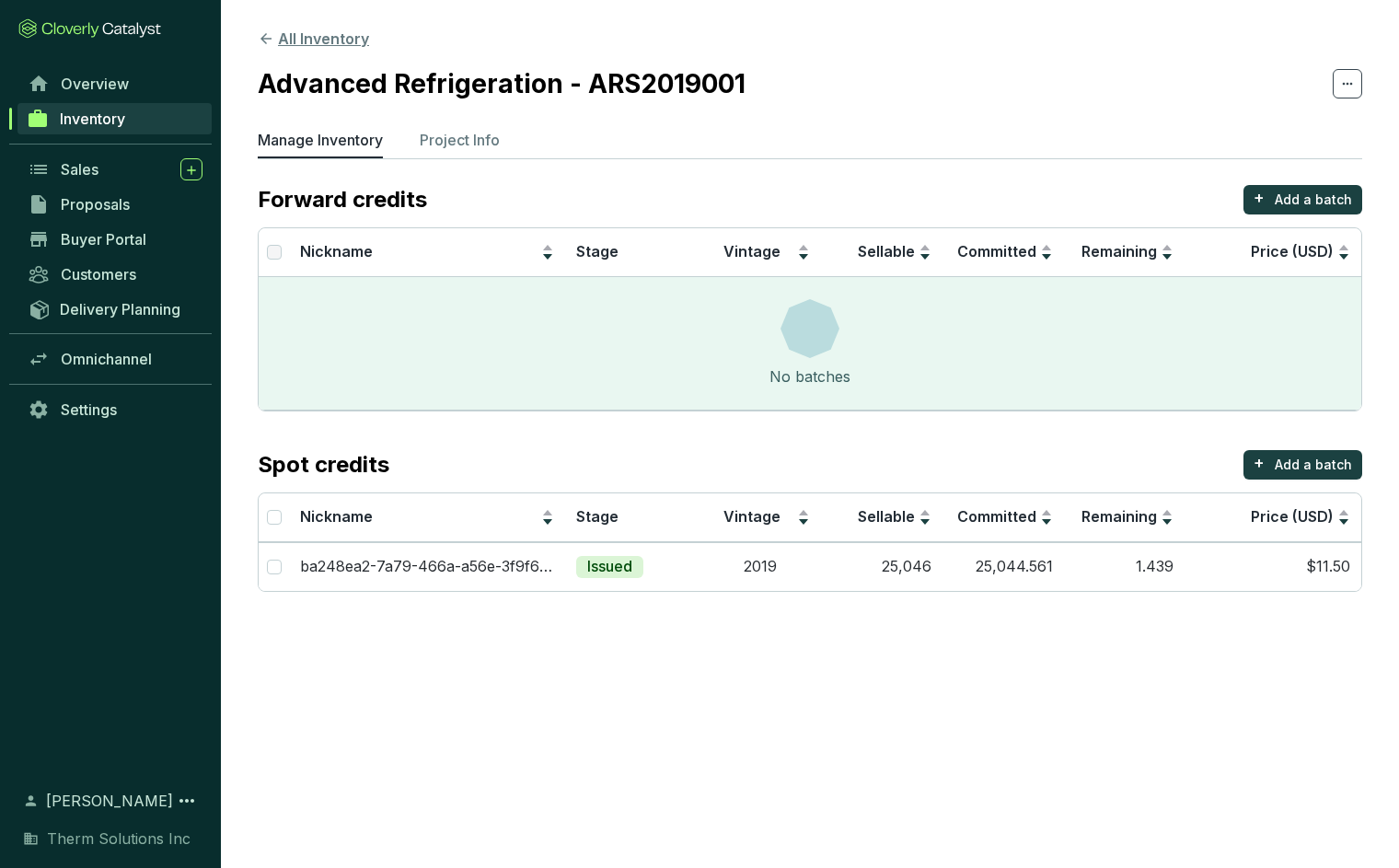
click at [327, 49] on button "All Inventory" at bounding box center [313, 39] width 111 height 22
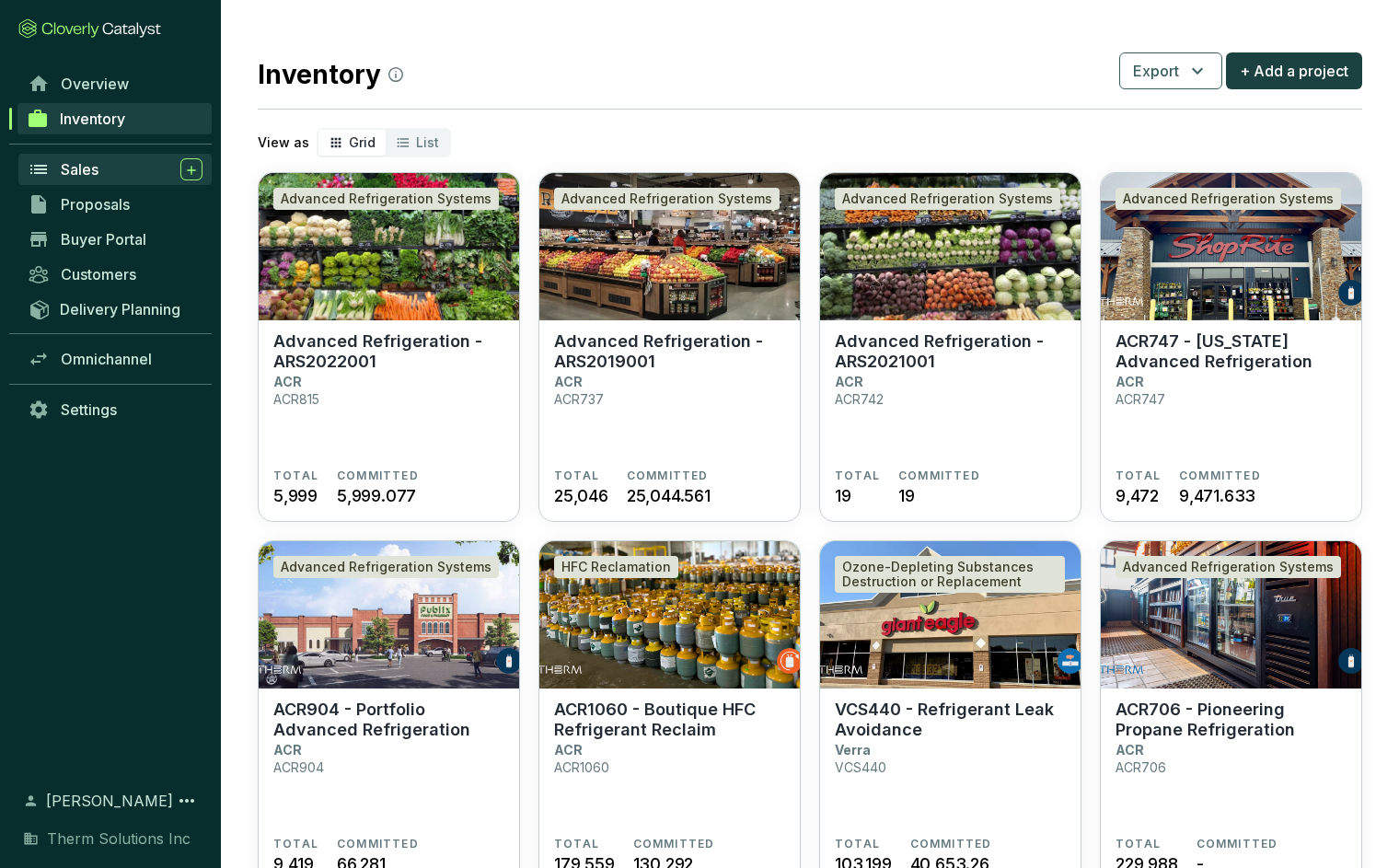
click at [64, 173] on span "Sales" at bounding box center [80, 169] width 38 height 18
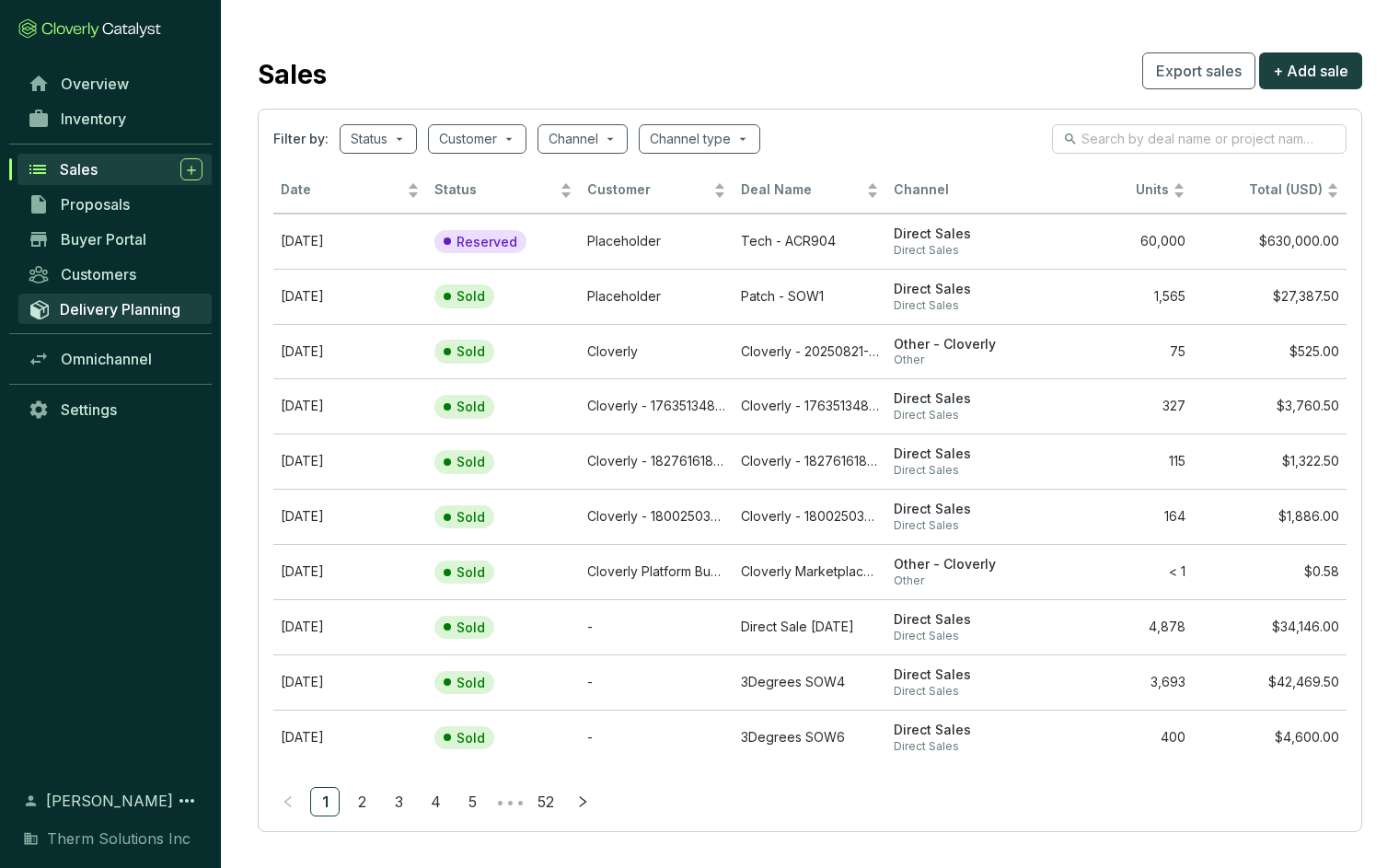
click at [119, 315] on span "Delivery Planning" at bounding box center [120, 309] width 121 height 18
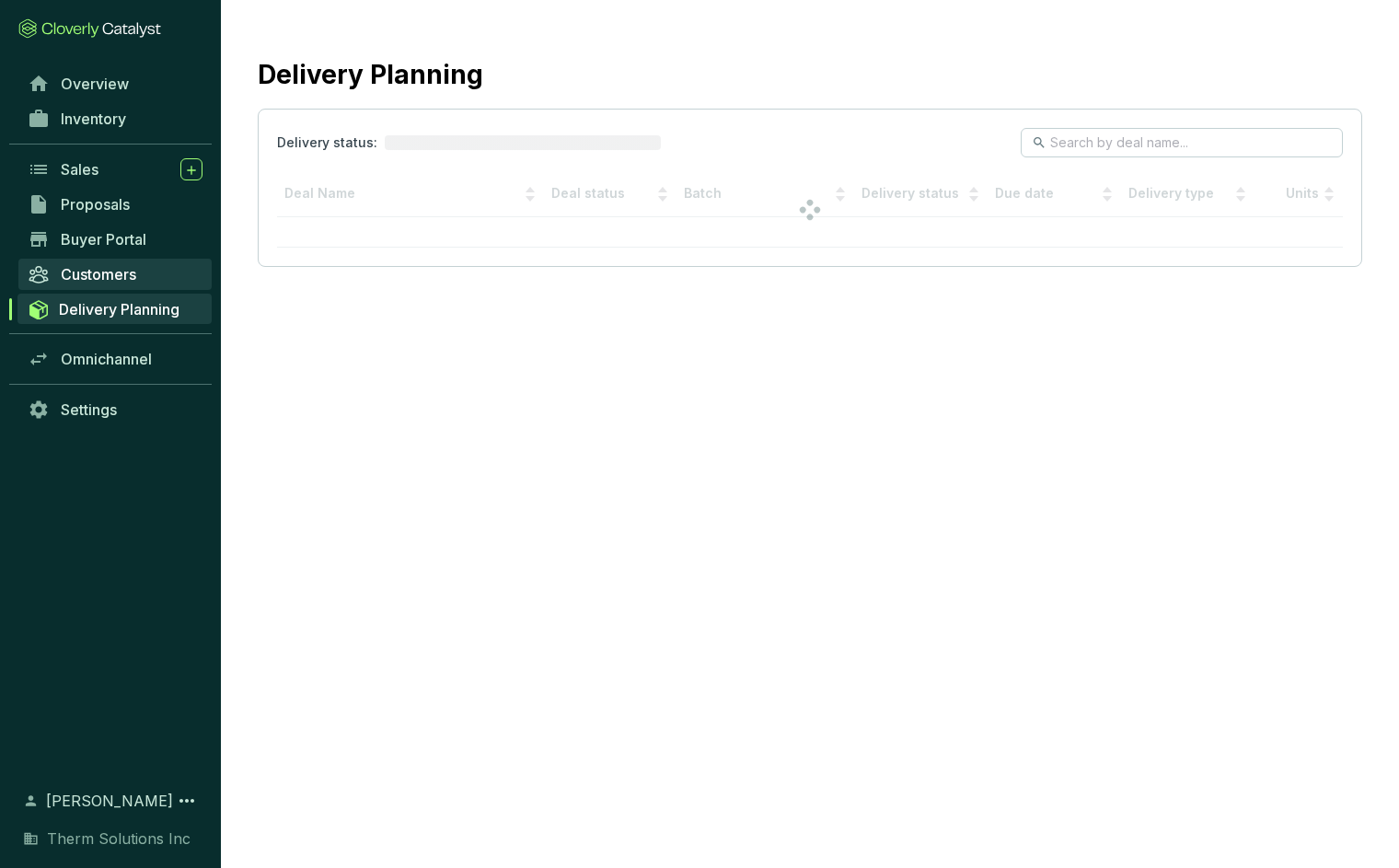
click at [121, 286] on link "Customers" at bounding box center [114, 274] width 193 height 31
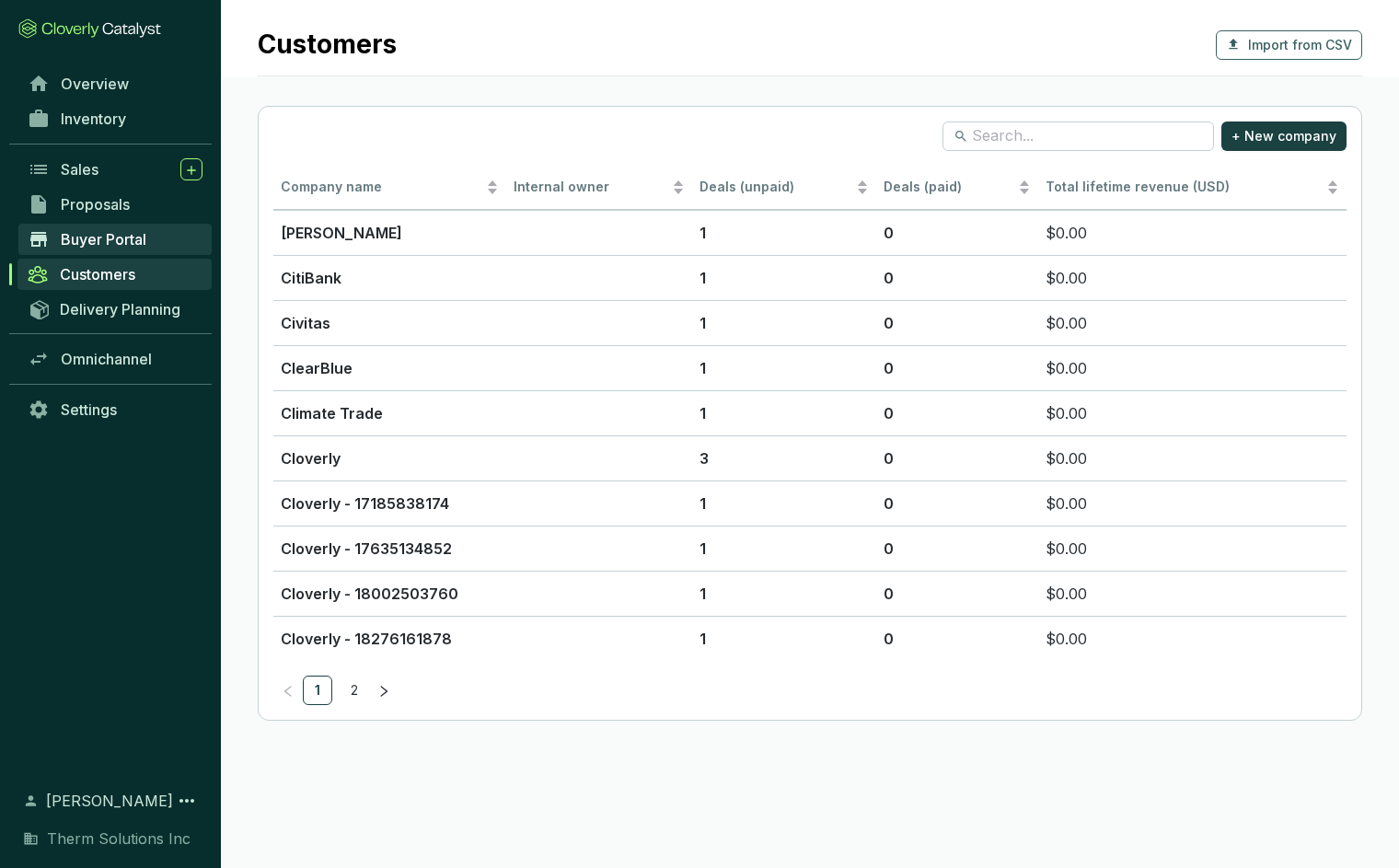
click at [113, 246] on span "Buyer Portal" at bounding box center [104, 239] width 86 height 18
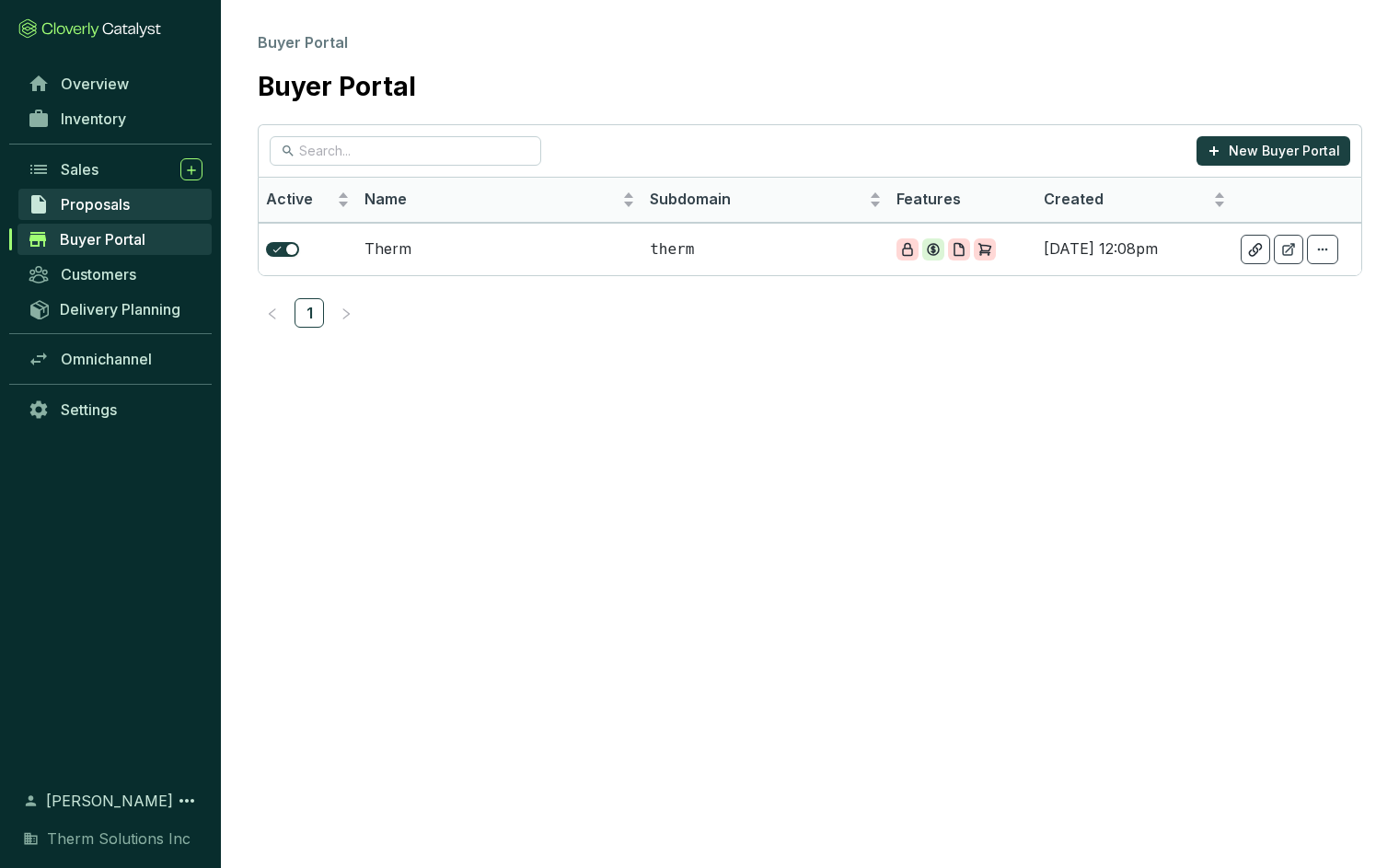
click at [112, 211] on span "Proposals" at bounding box center [95, 204] width 69 height 18
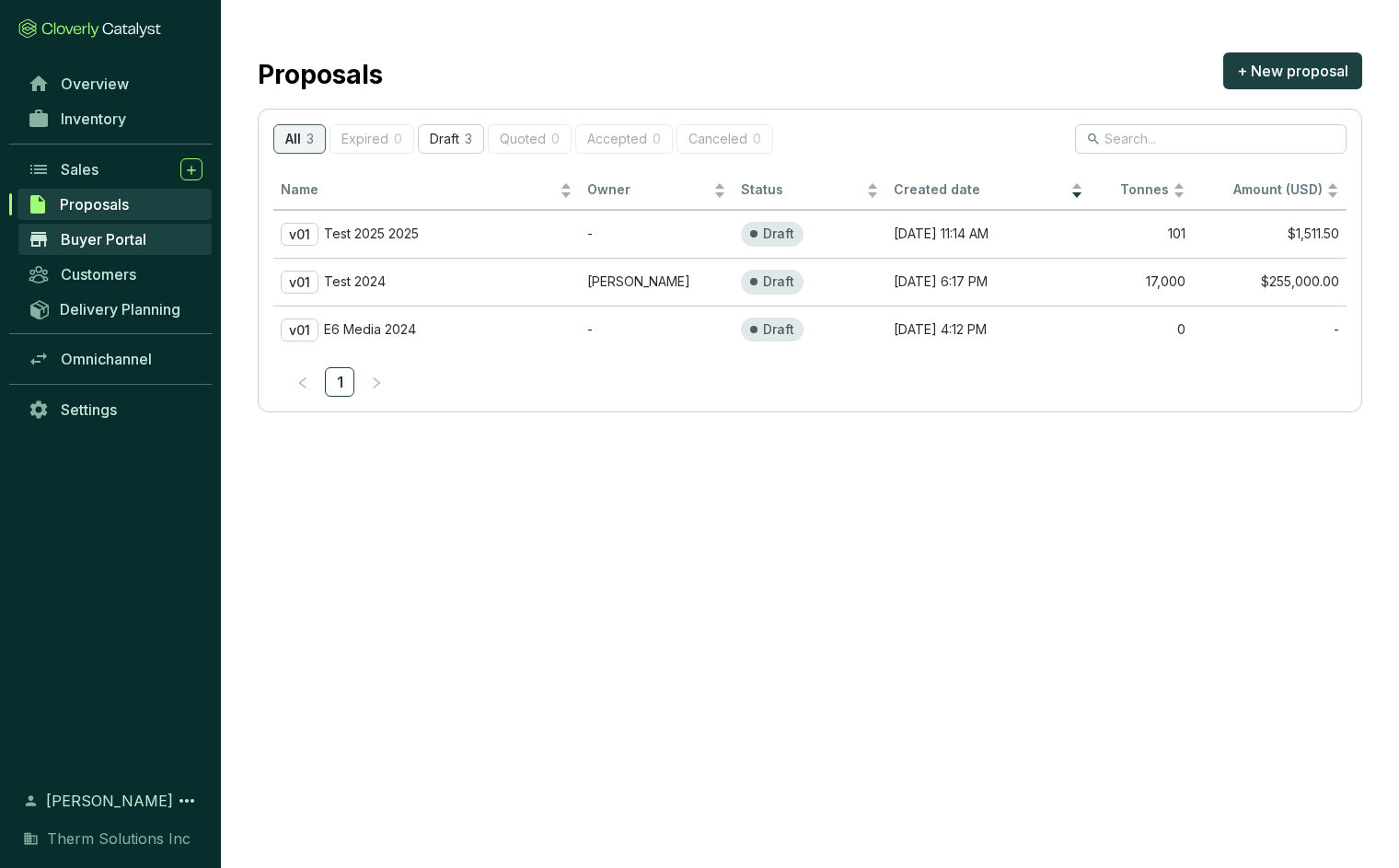
click at [112, 231] on span "Buyer Portal" at bounding box center [104, 239] width 86 height 18
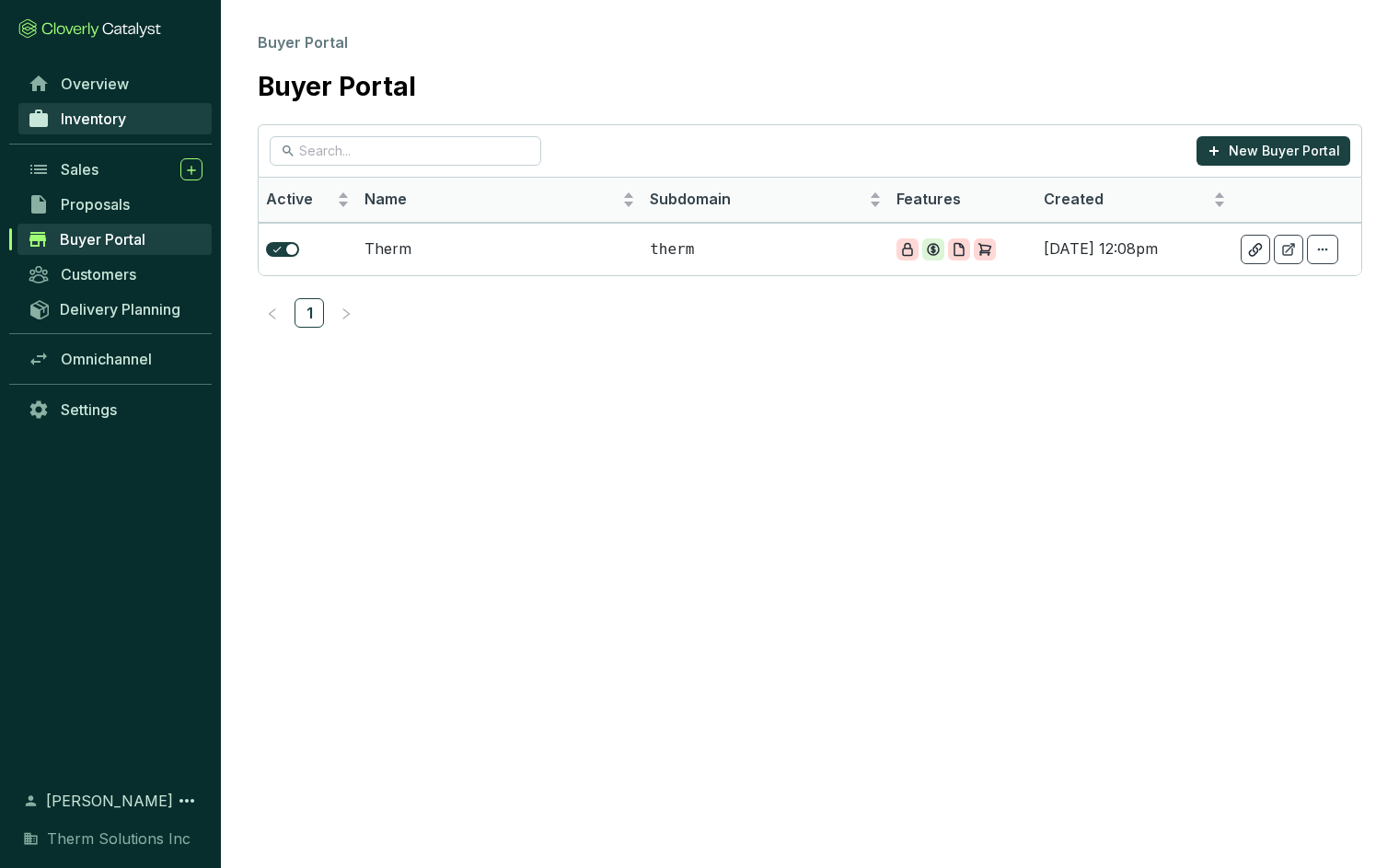
click at [99, 120] on span "Inventory" at bounding box center [93, 119] width 65 height 18
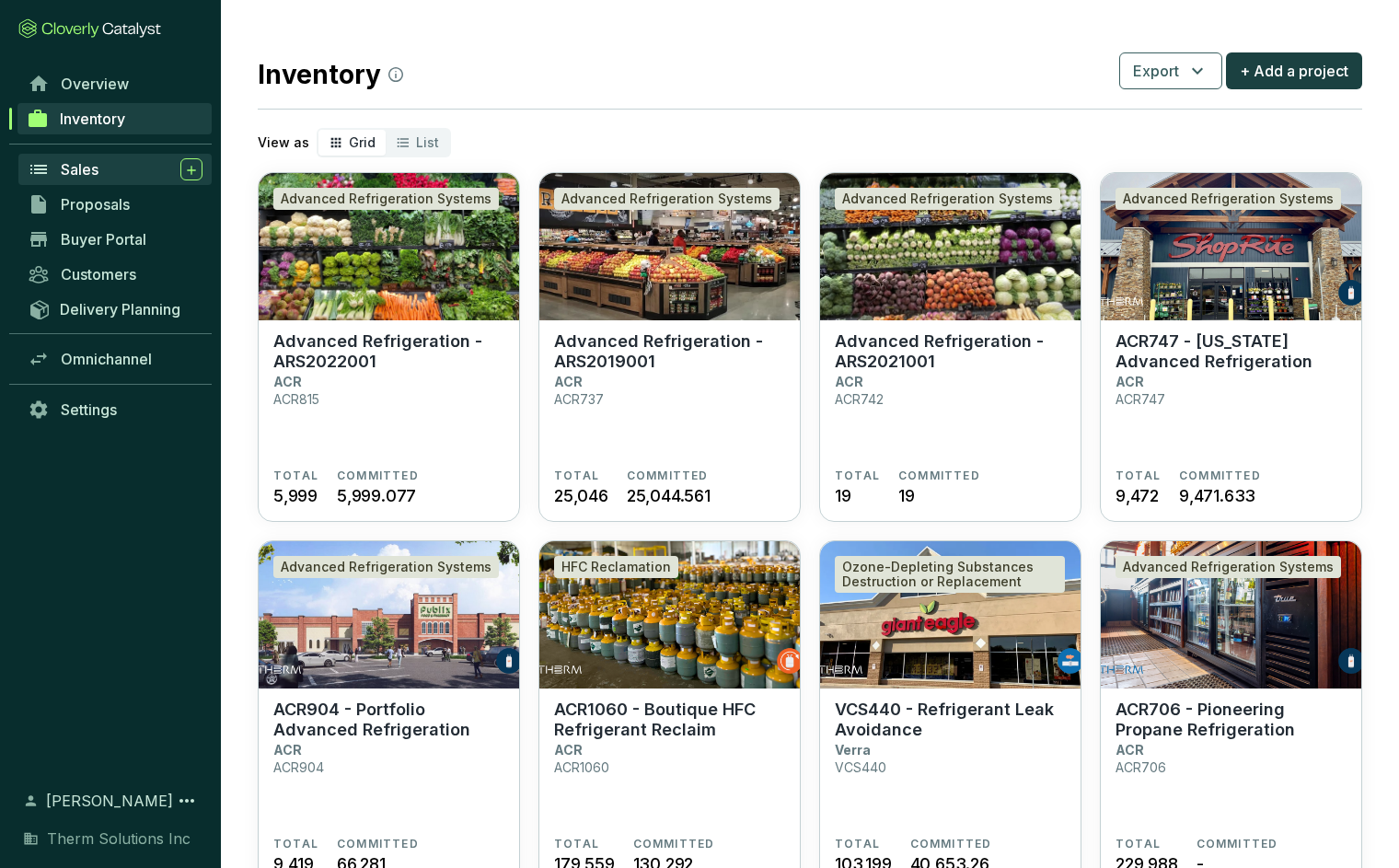
click at [96, 170] on span "Sales" at bounding box center [80, 169] width 38 height 18
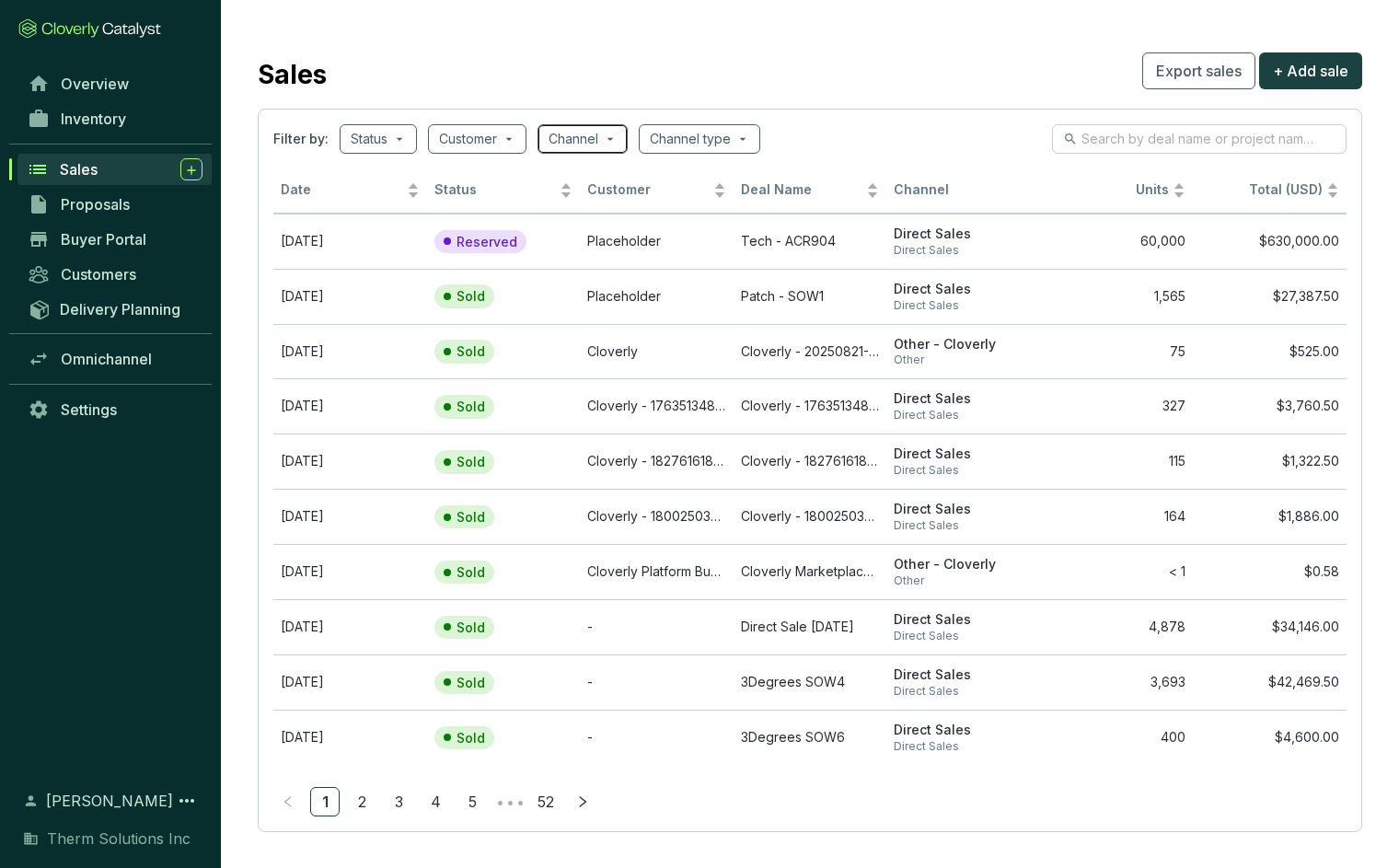
click at [587, 147] on input "search" at bounding box center [574, 139] width 50 height 28
click at [608, 262] on span "Other - Cloverly" at bounding box center [641, 263] width 128 height 20
click at [577, 262] on input "Other - Cloverly" at bounding box center [569, 262] width 15 height 15
checkbox input "true"
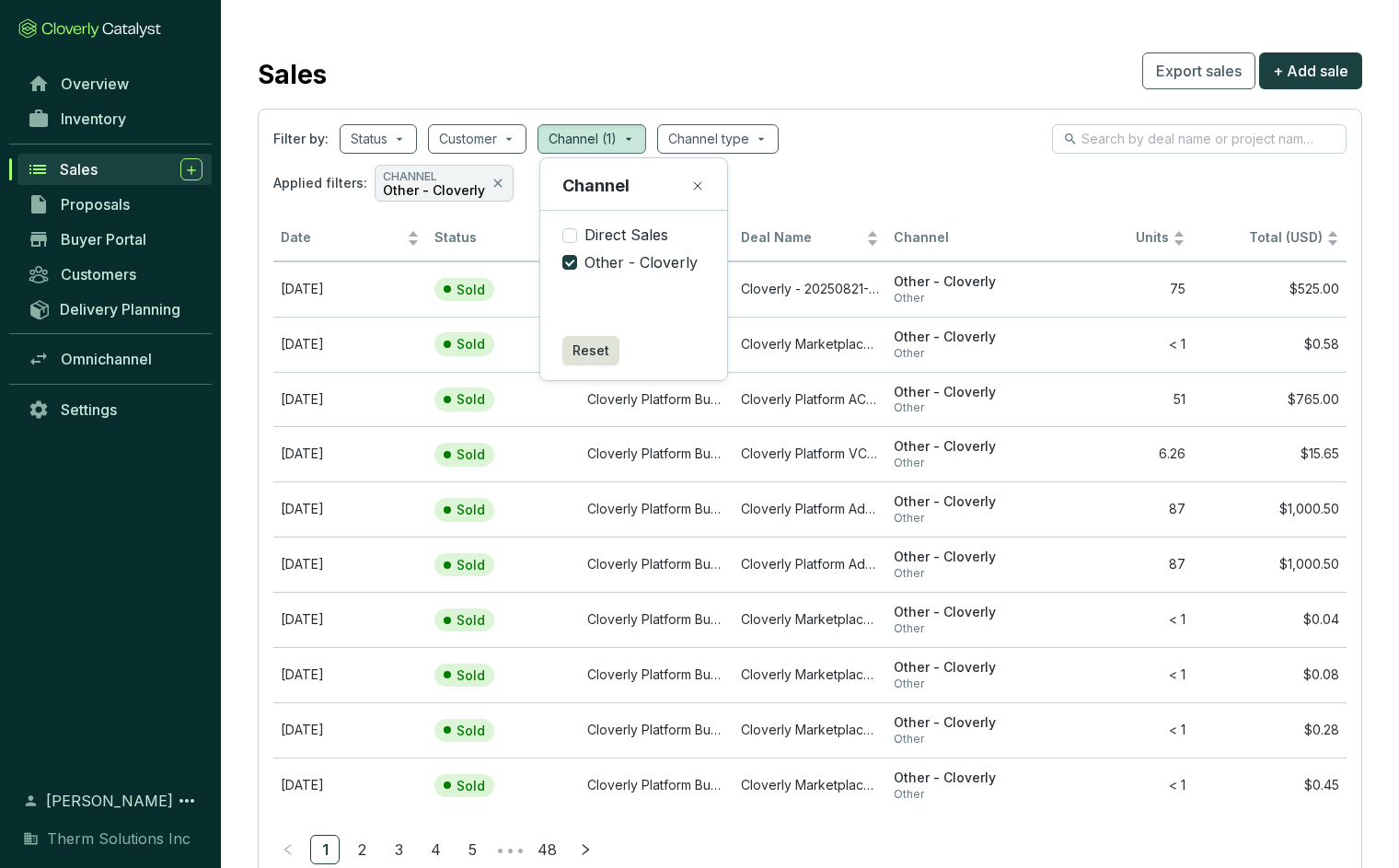
click at [697, 187] on icon at bounding box center [697, 185] width 7 height 7
click at [495, 180] on icon at bounding box center [498, 183] width 15 height 22
